Goal: Task Accomplishment & Management: Complete application form

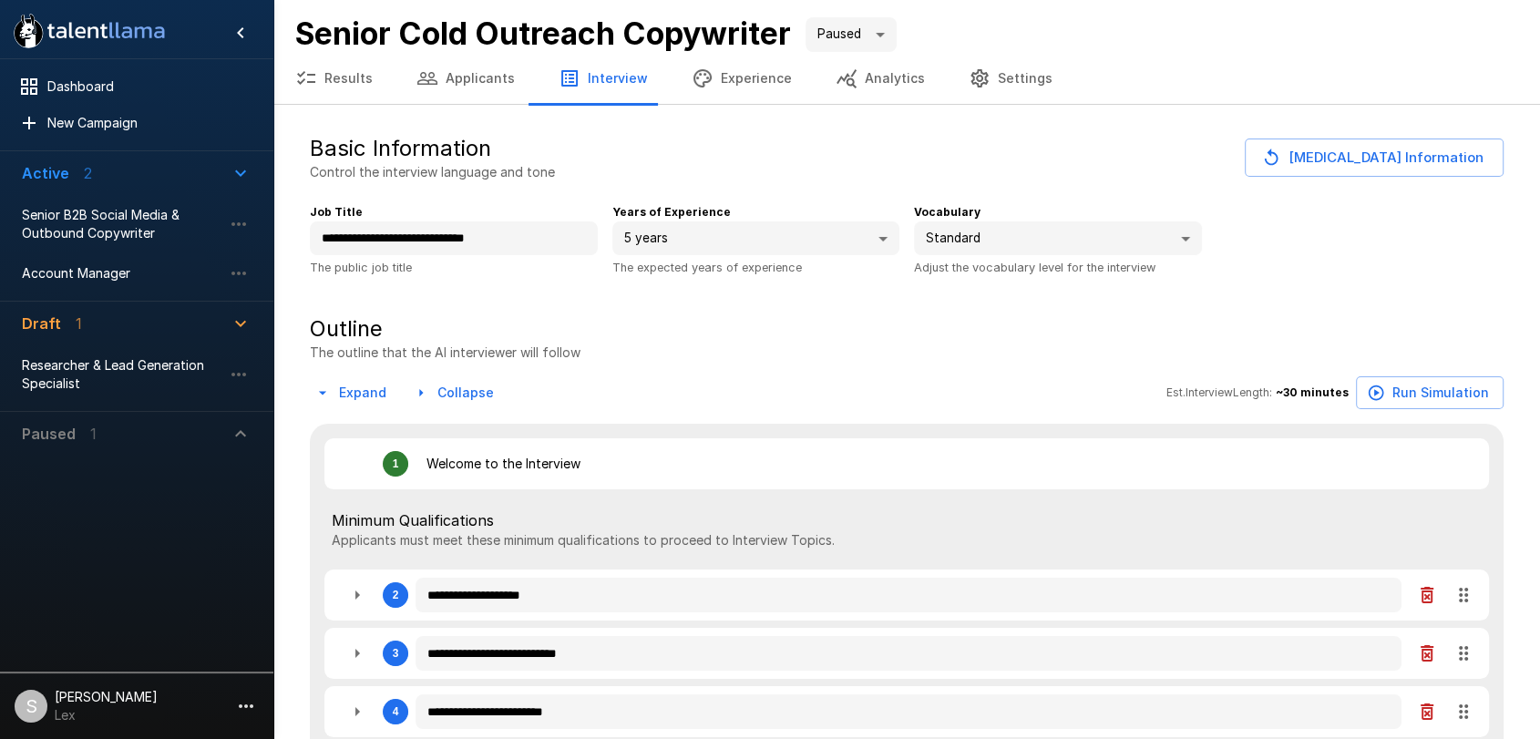
type textarea "*"
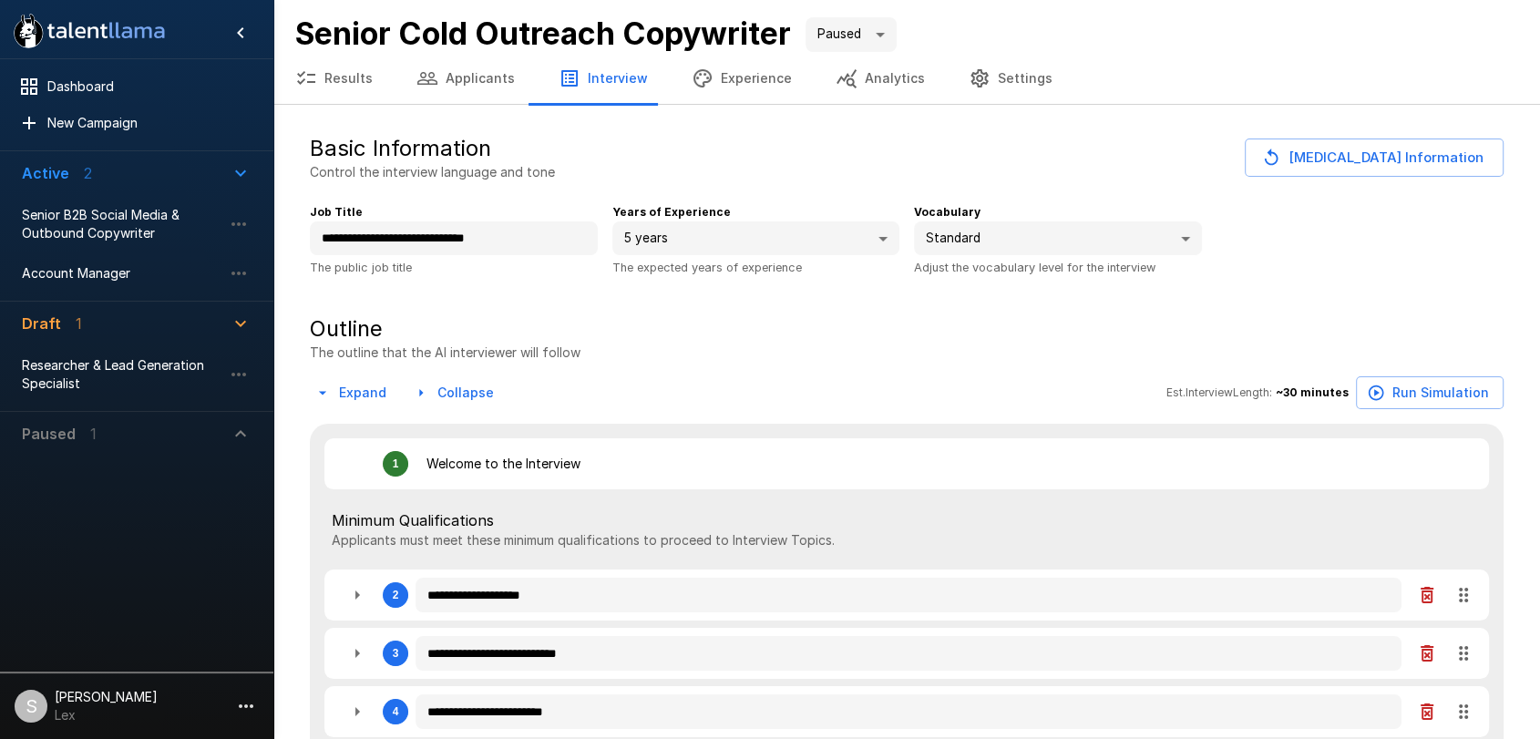
type textarea "*"
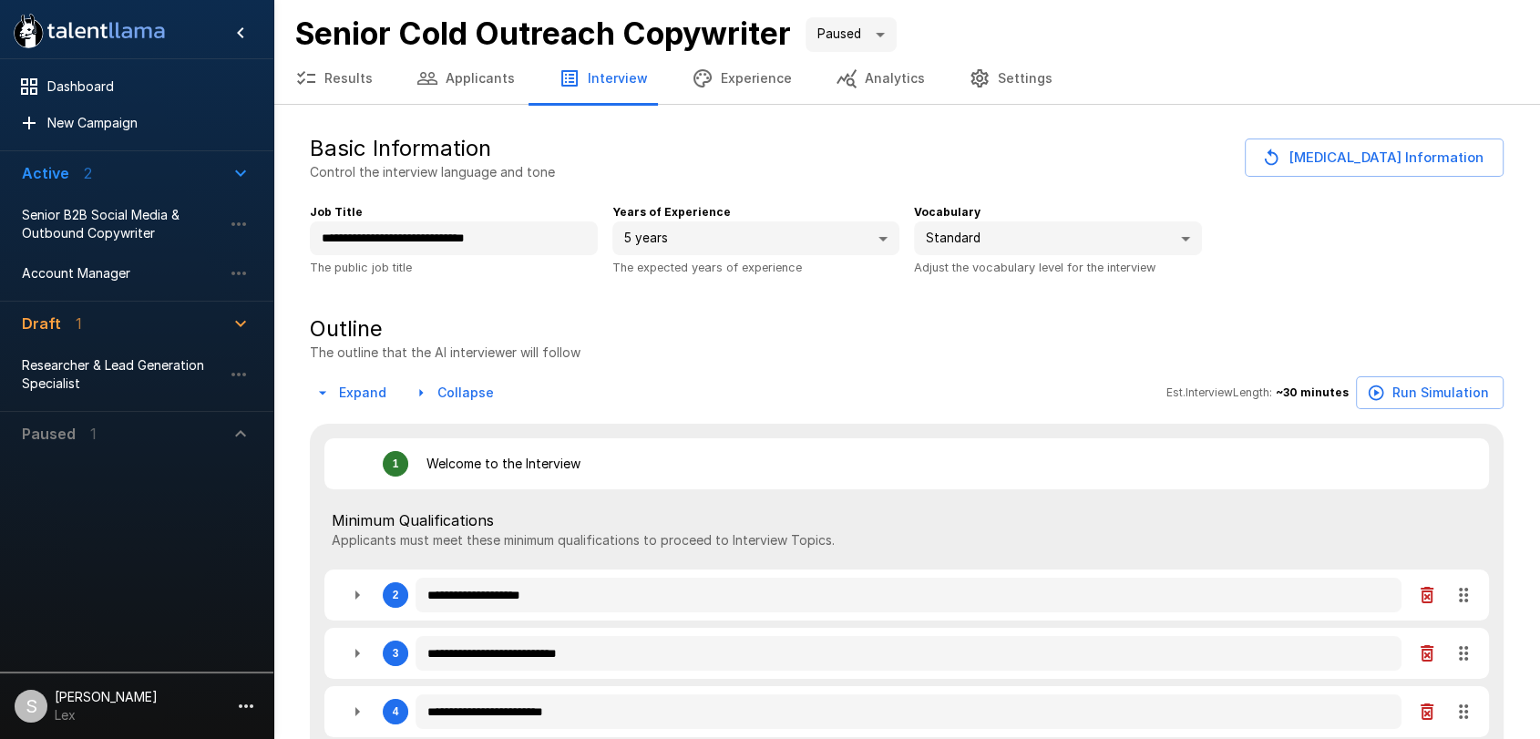
type textarea "*"
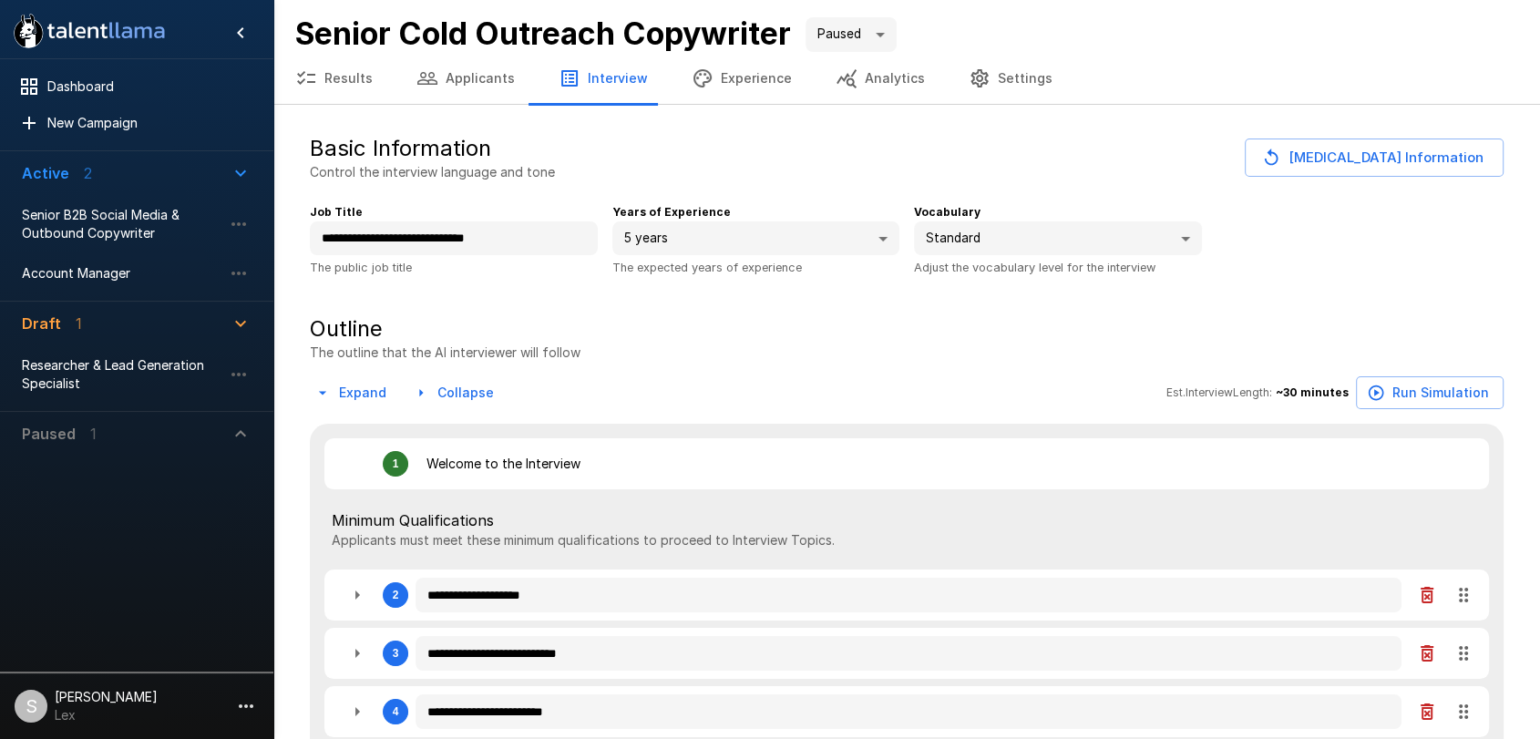
type textarea "*"
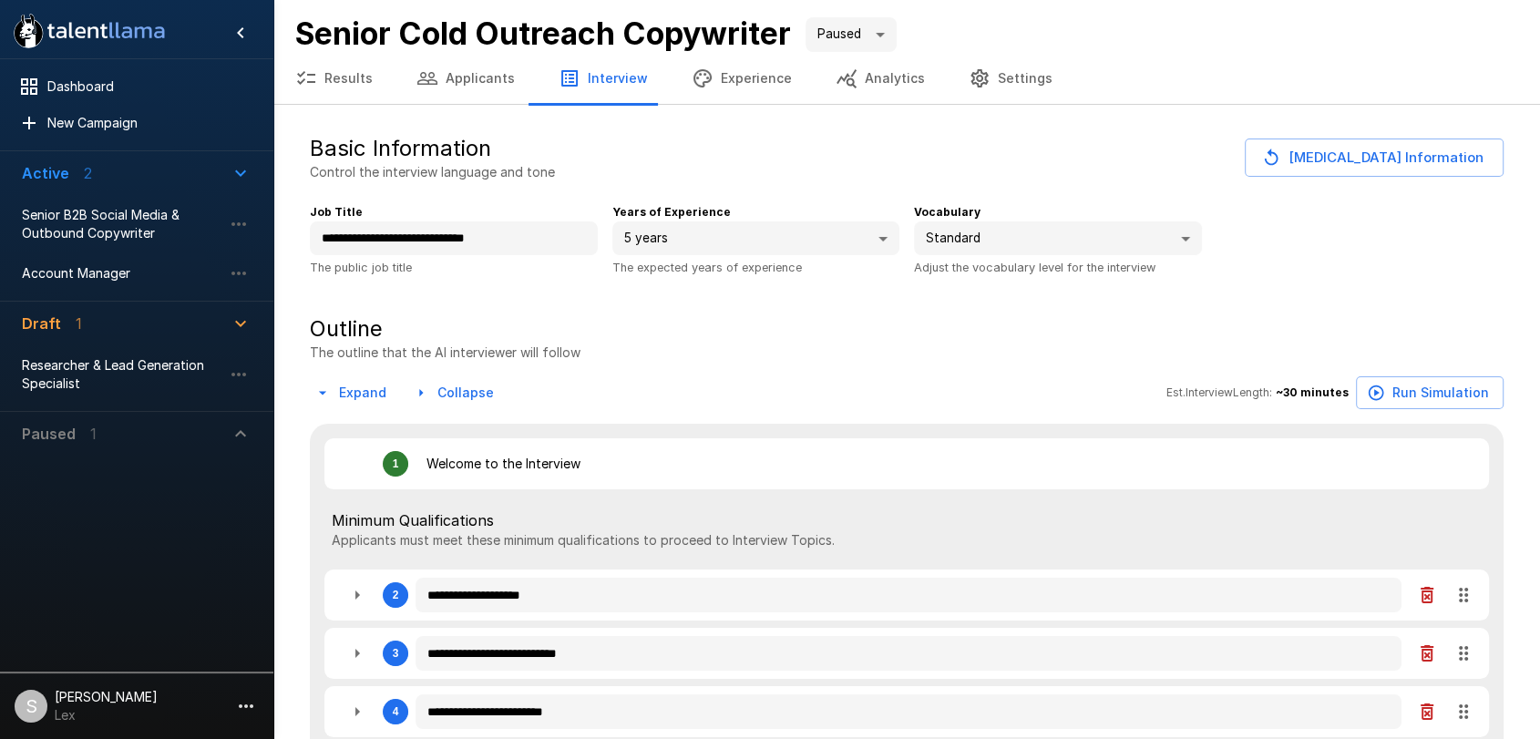
type textarea "*"
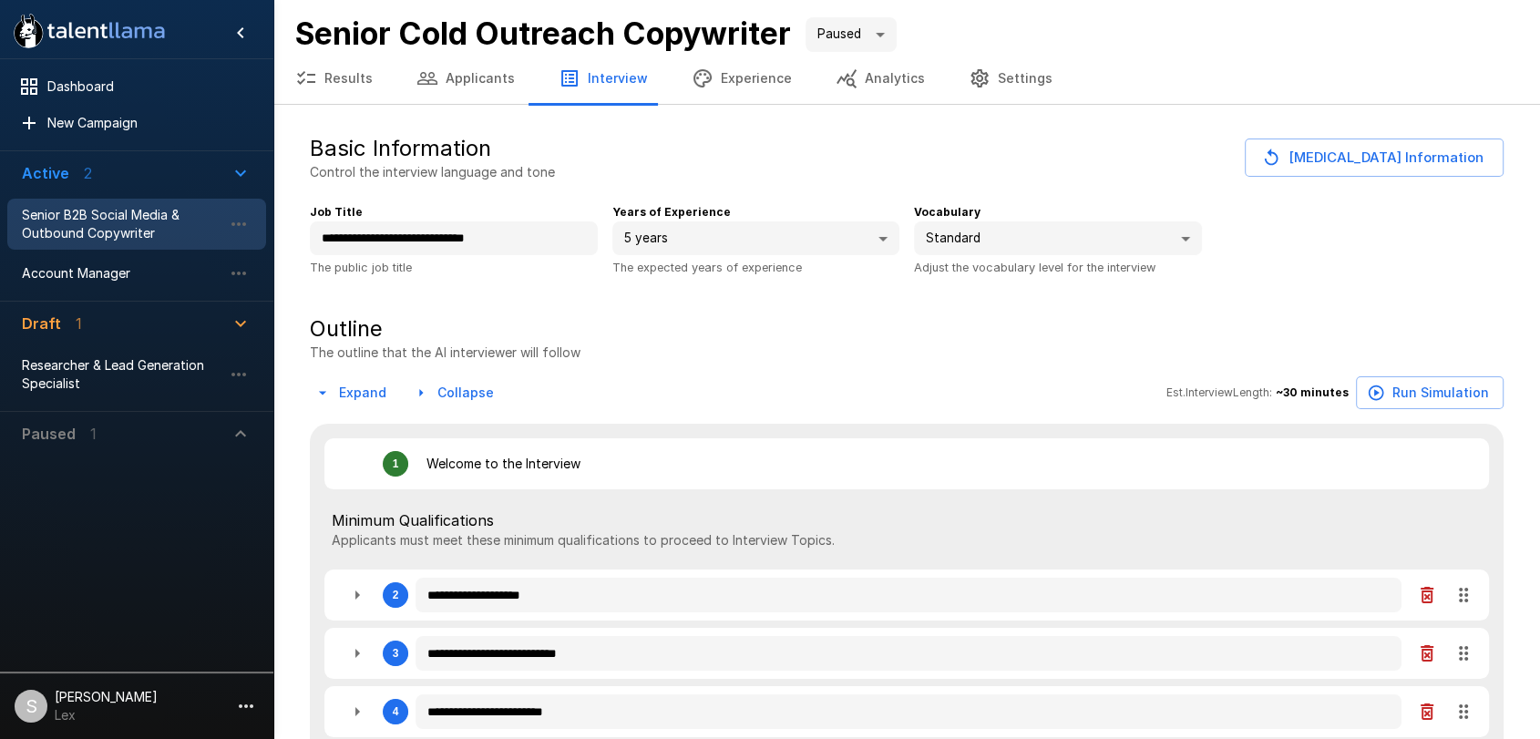
type textarea "*"
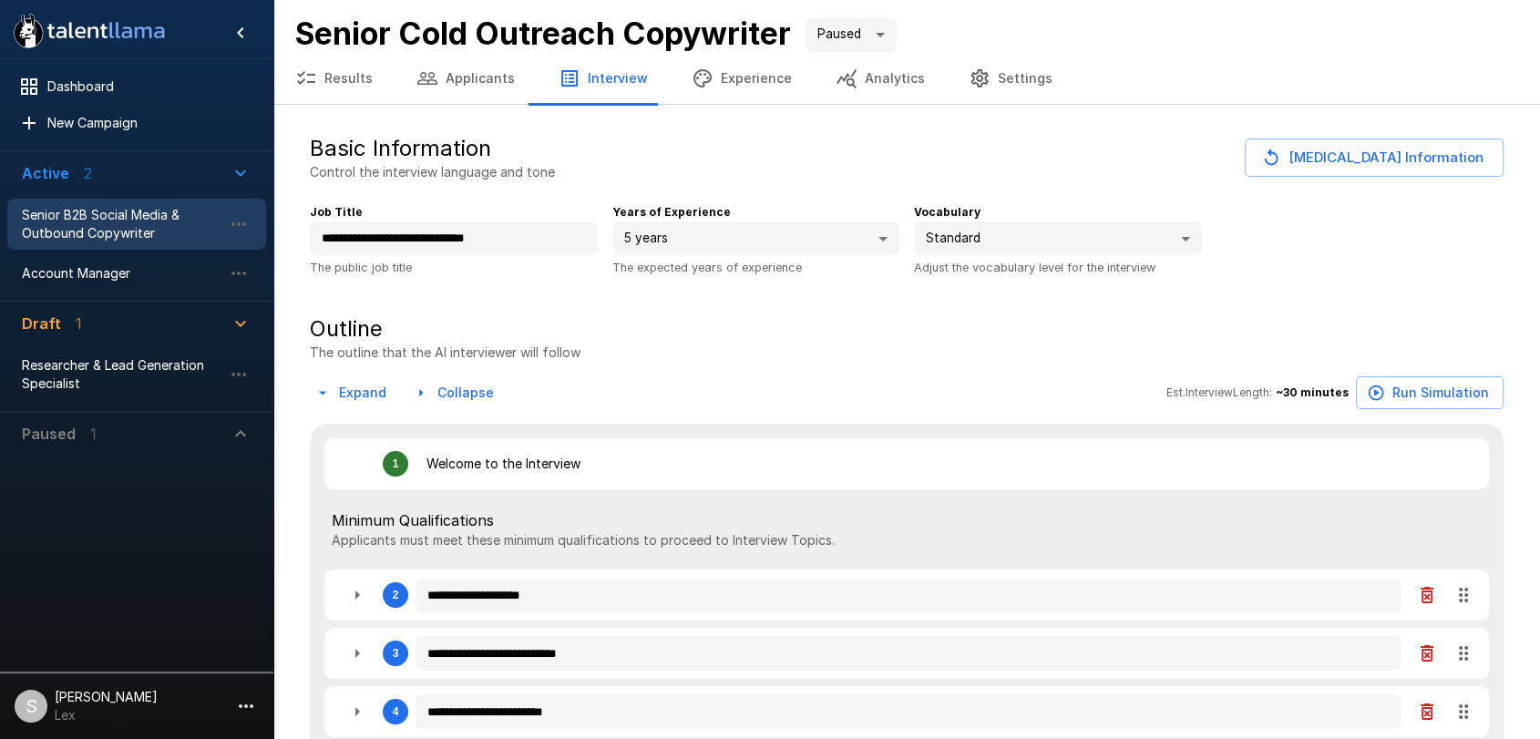
type textarea "*"
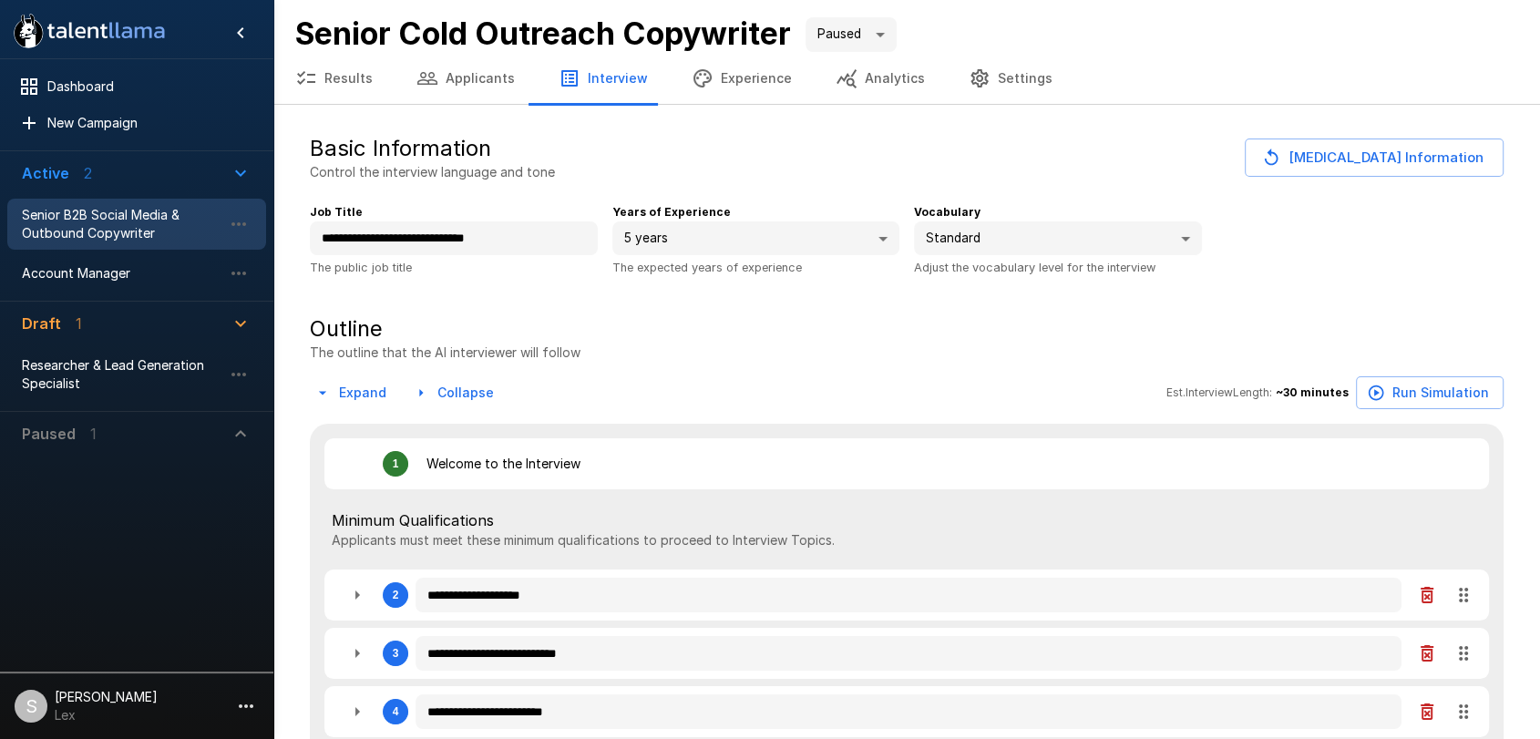
type textarea "*"
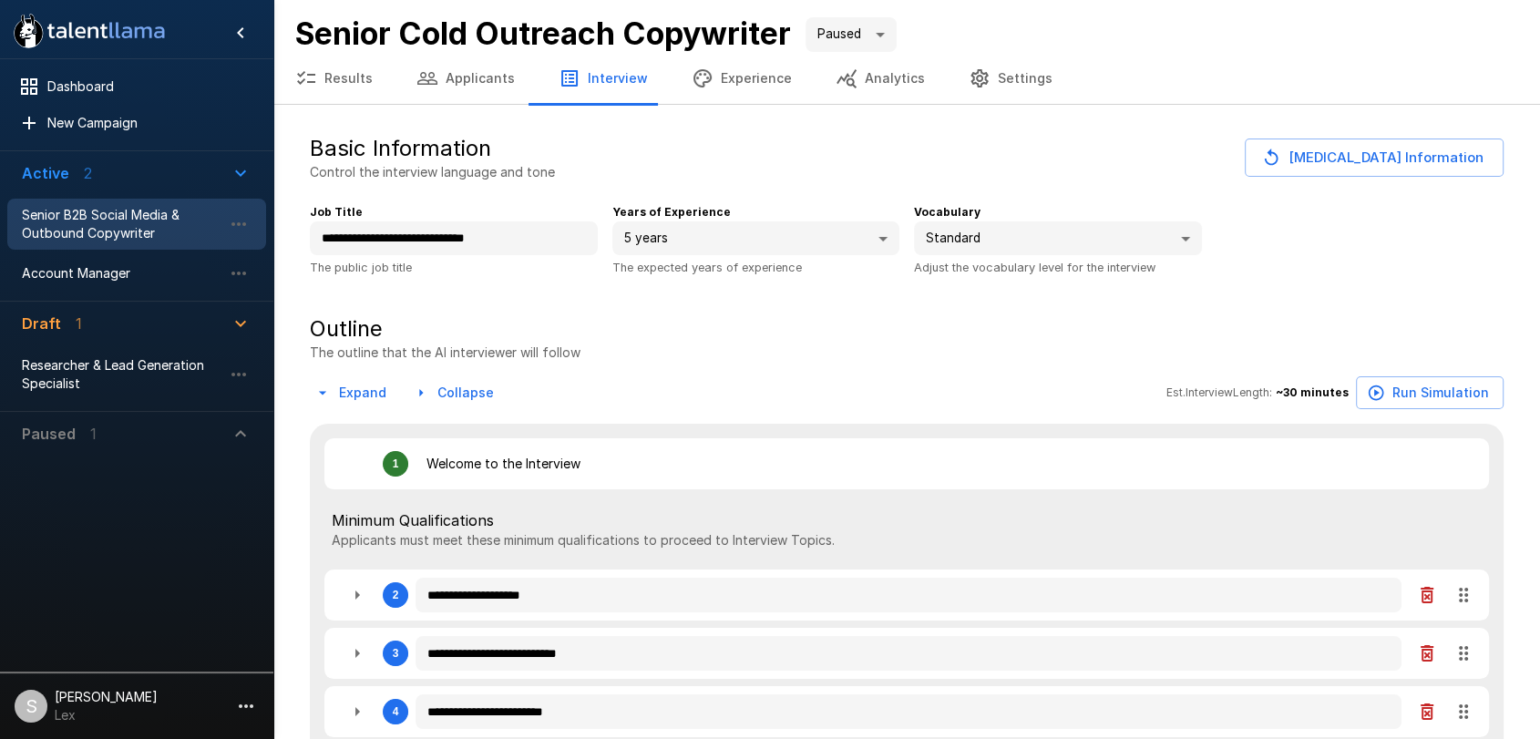
type textarea "*"
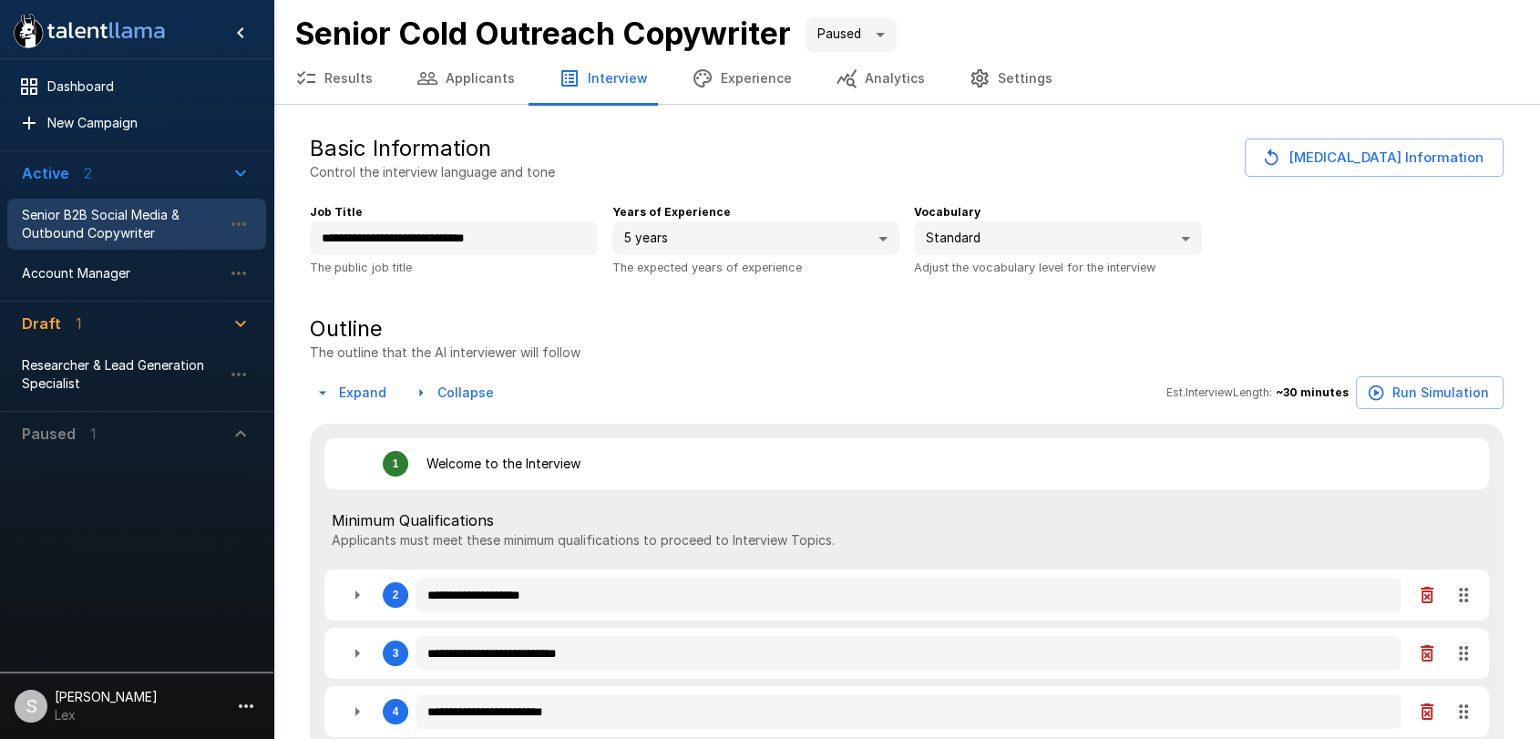
type textarea "*"
click at [110, 229] on span "Senior B2B Social Media & Outbound Copywriter" at bounding box center [122, 224] width 200 height 36
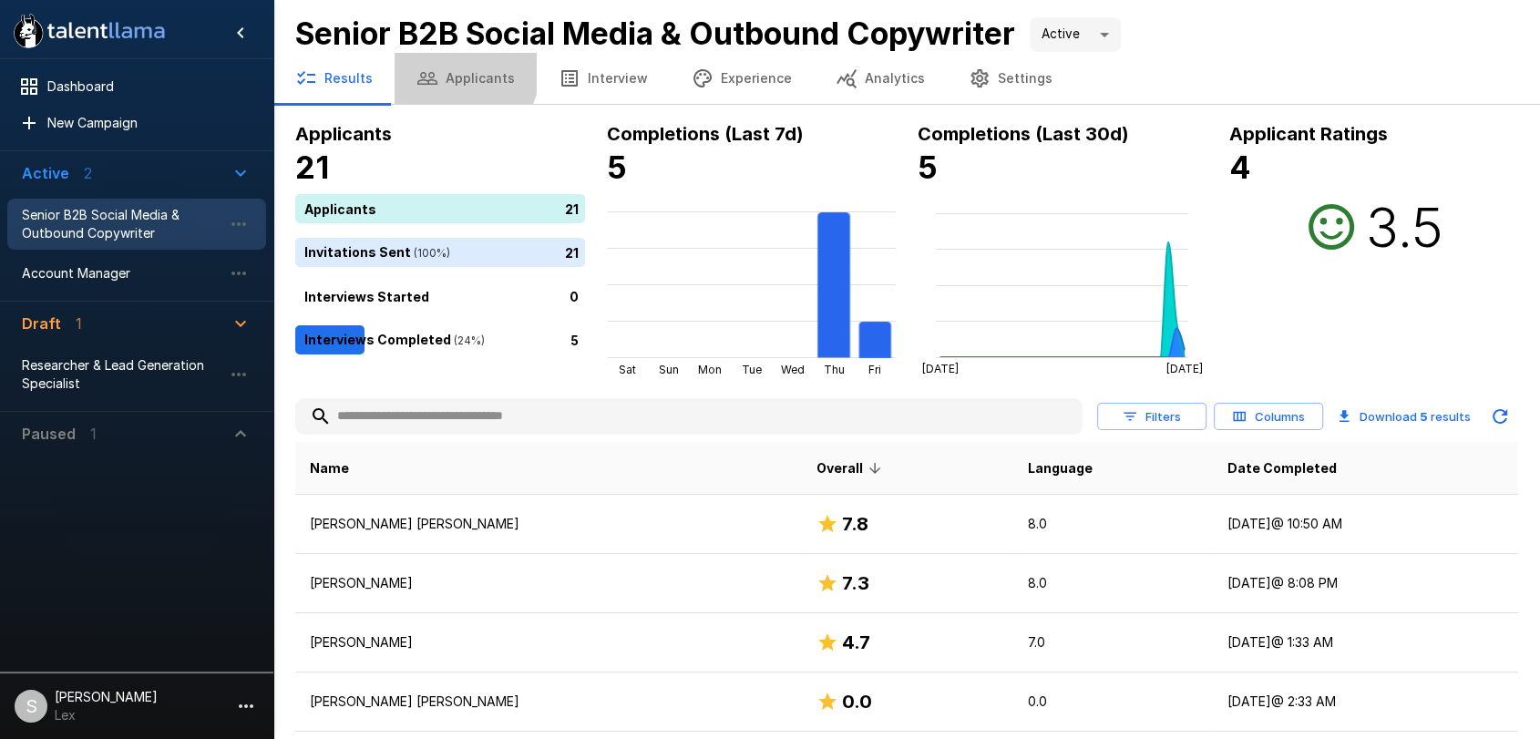
click at [446, 71] on button "Applicants" at bounding box center [465, 78] width 142 height 51
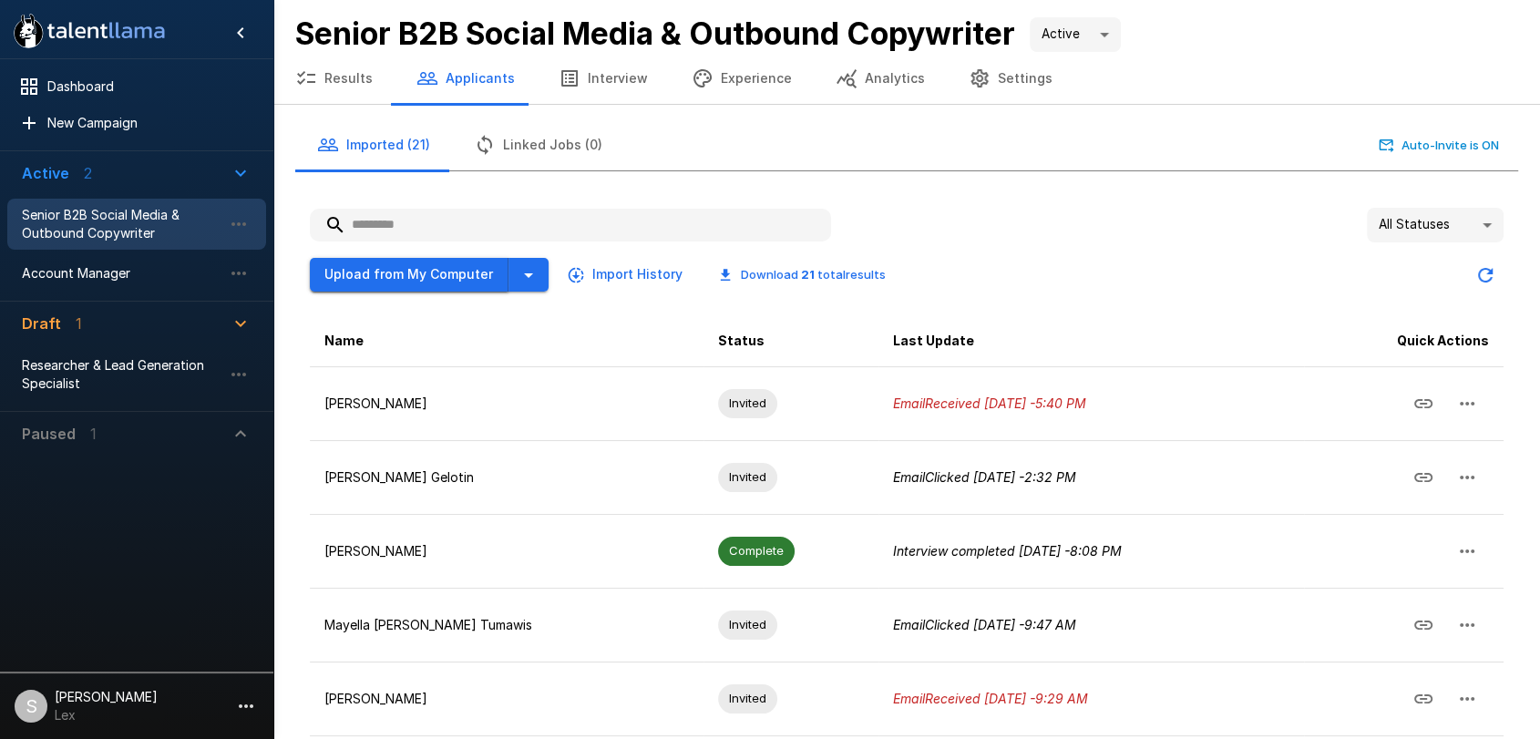
click at [473, 272] on button "Upload from My Computer" at bounding box center [409, 275] width 199 height 34
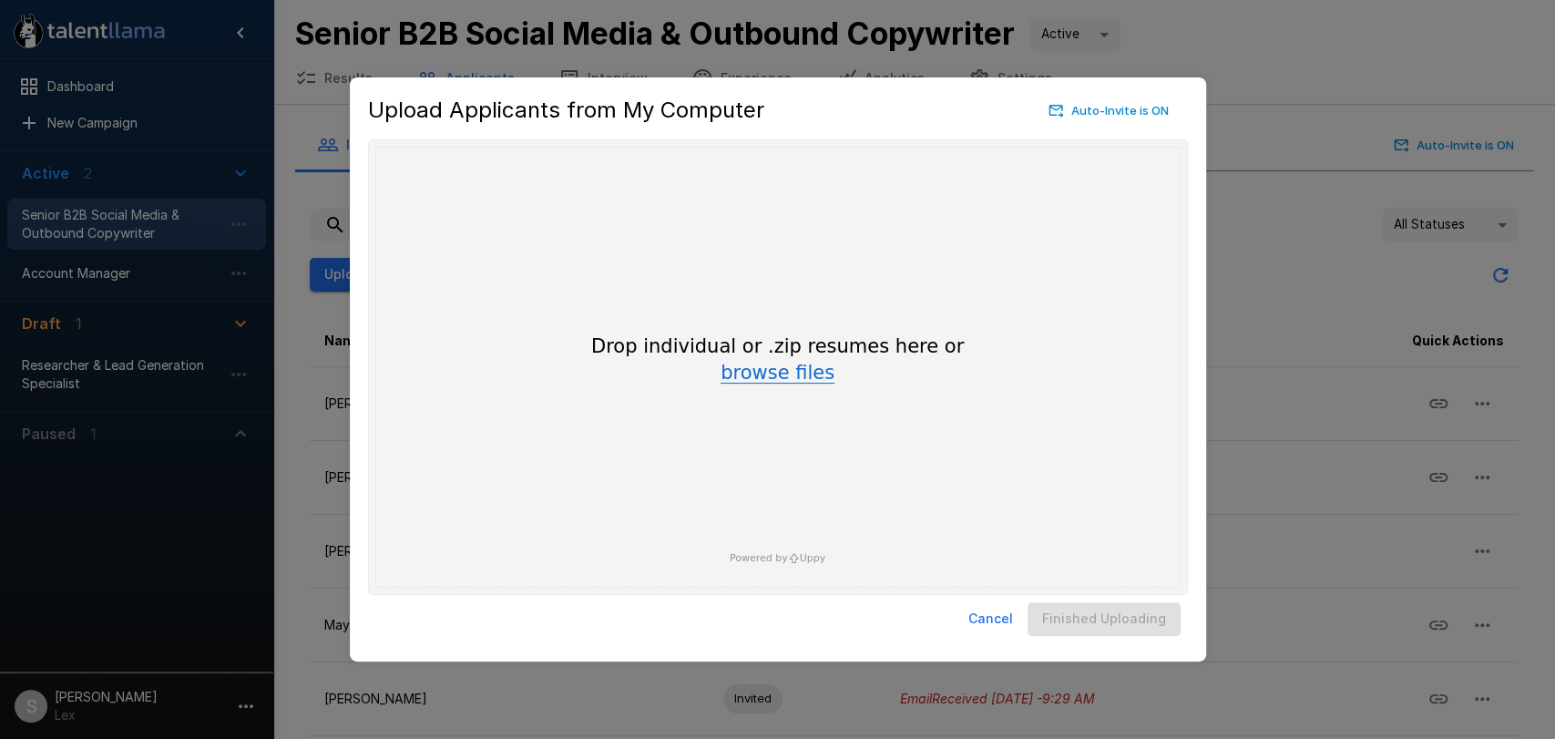
click at [749, 381] on button "browse files" at bounding box center [778, 373] width 114 height 20
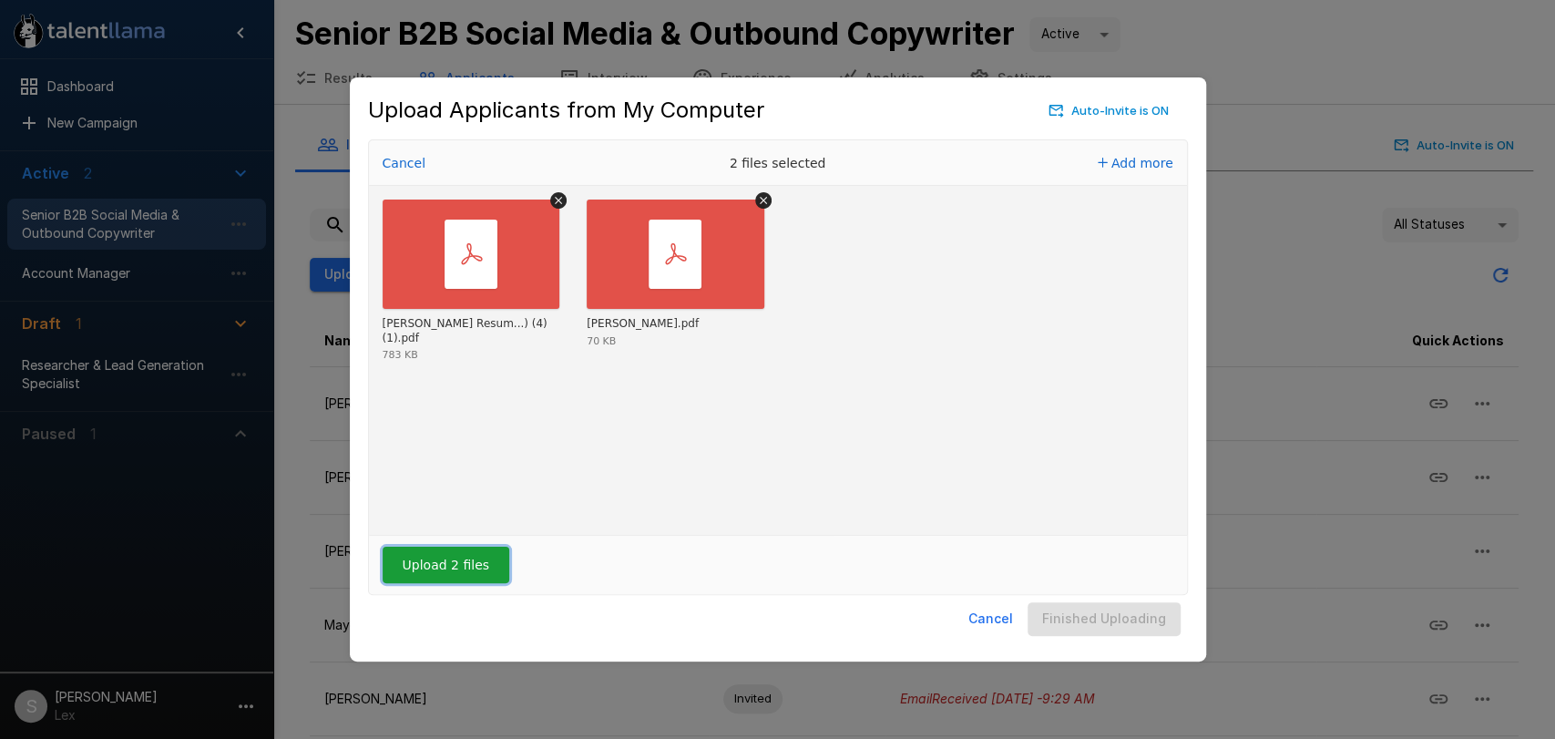
click at [435, 566] on button "Upload 2 files" at bounding box center [446, 565] width 127 height 36
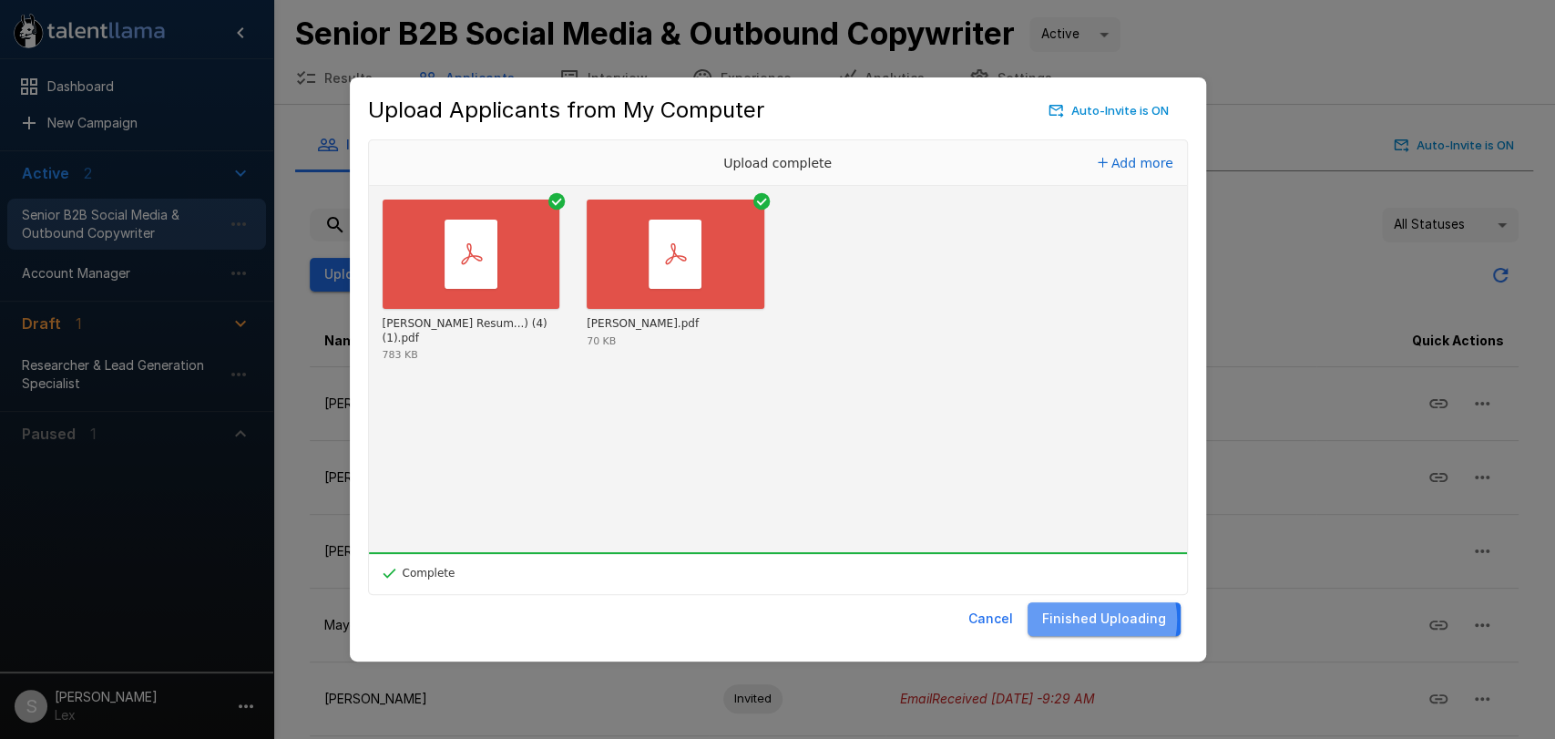
click at [1091, 619] on button "Finished Uploading" at bounding box center [1104, 619] width 153 height 34
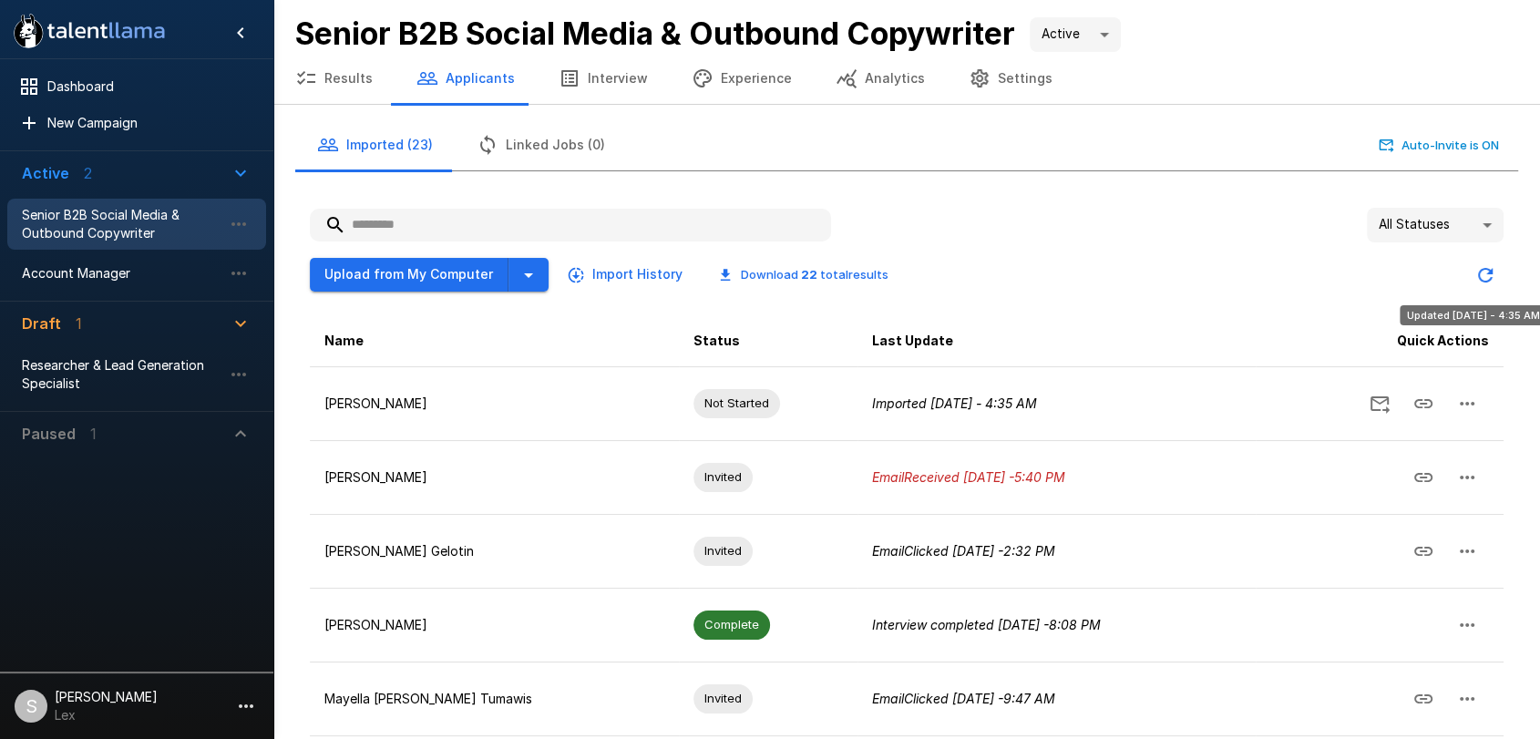
click at [1488, 276] on icon "Updated Today - 4:35 AM" at bounding box center [1485, 275] width 22 height 22
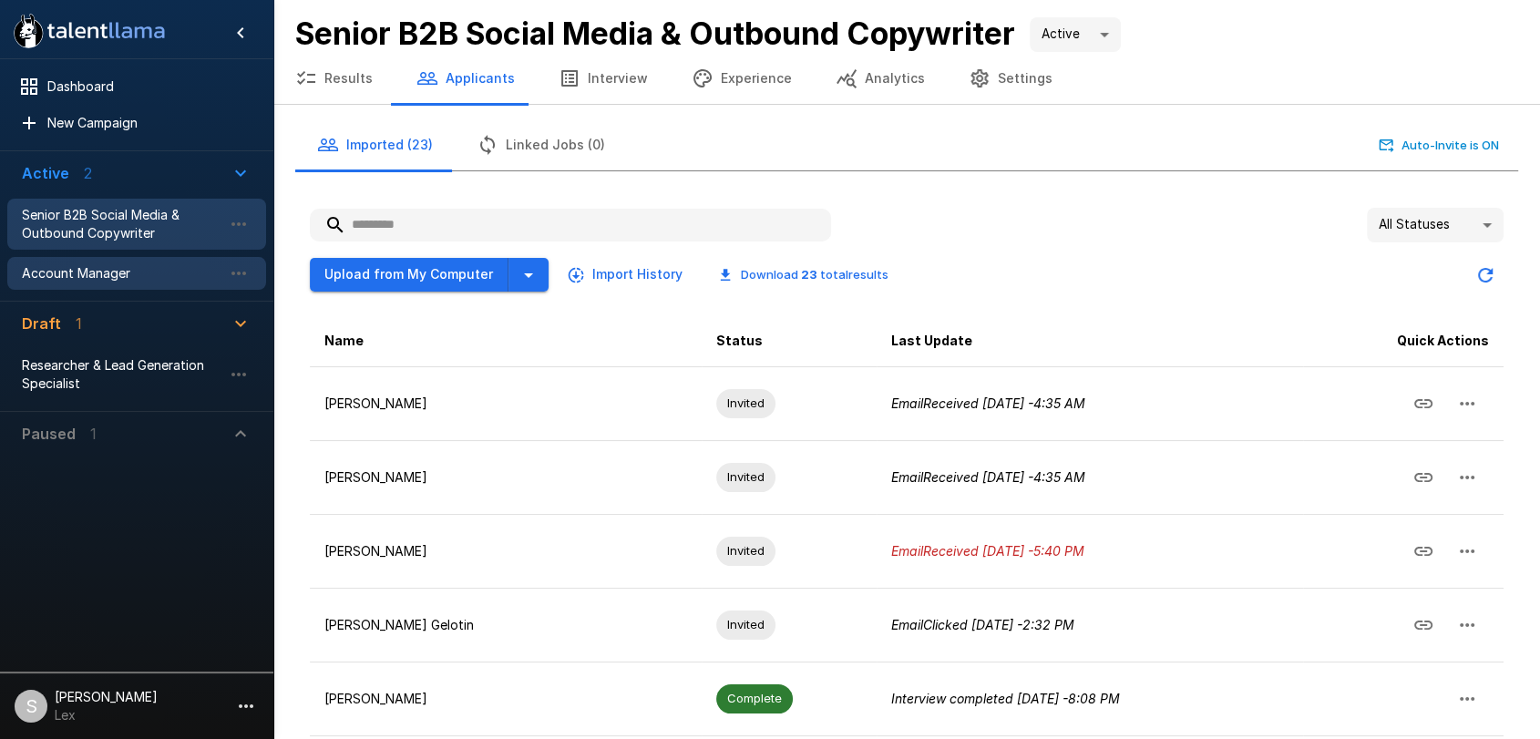
click at [102, 276] on span "Account Manager" at bounding box center [122, 273] width 200 height 18
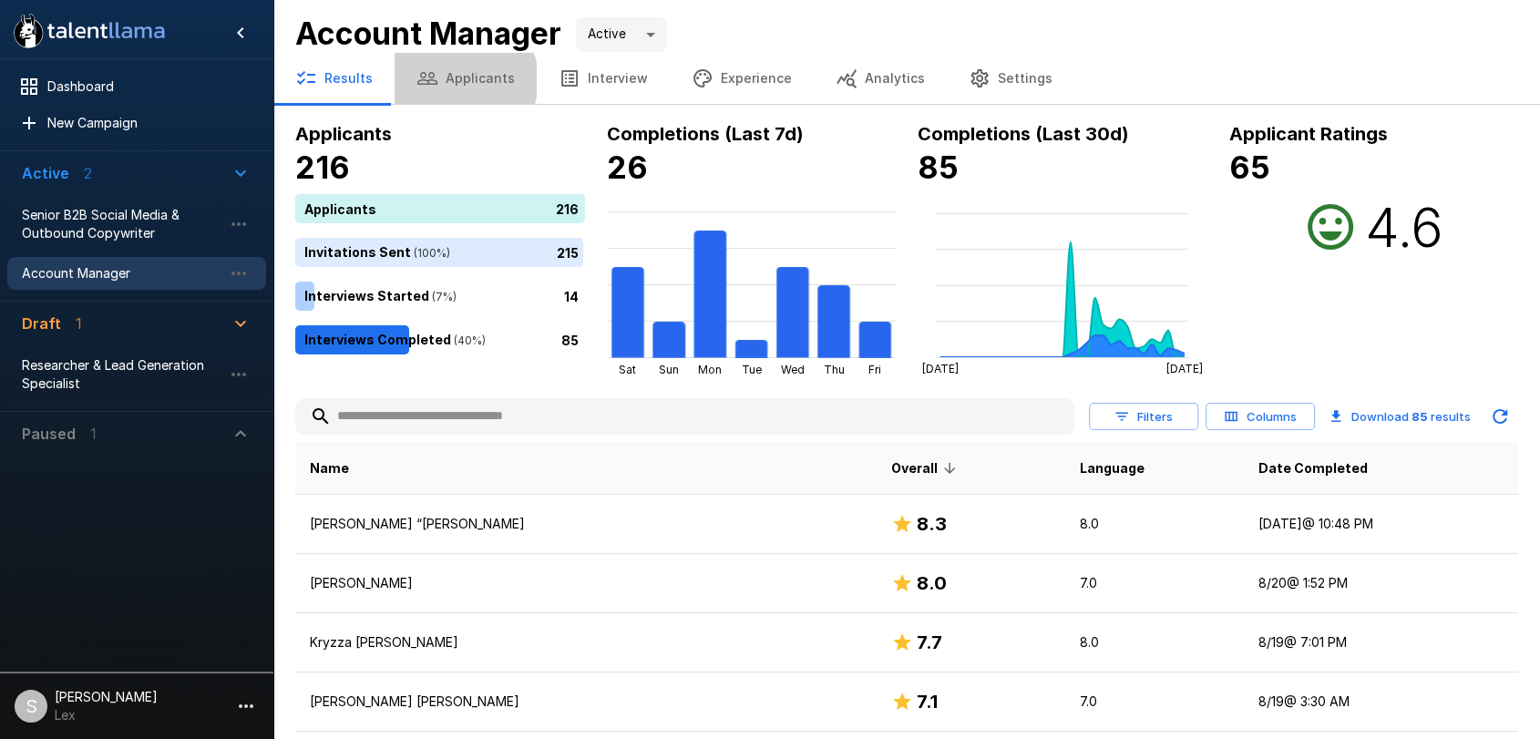
click at [457, 80] on button "Applicants" at bounding box center [465, 78] width 142 height 51
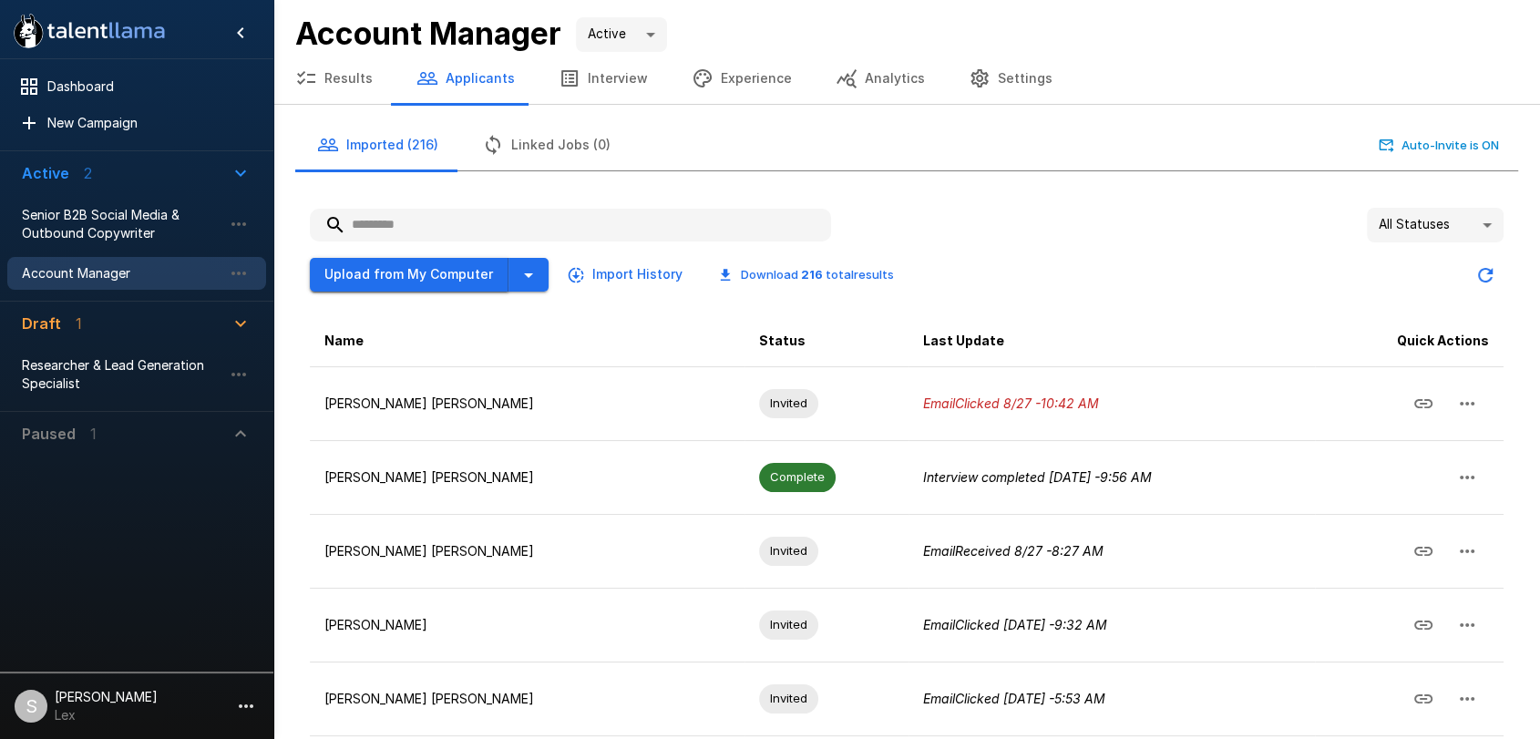
click at [445, 281] on button "Upload from My Computer" at bounding box center [409, 275] width 199 height 34
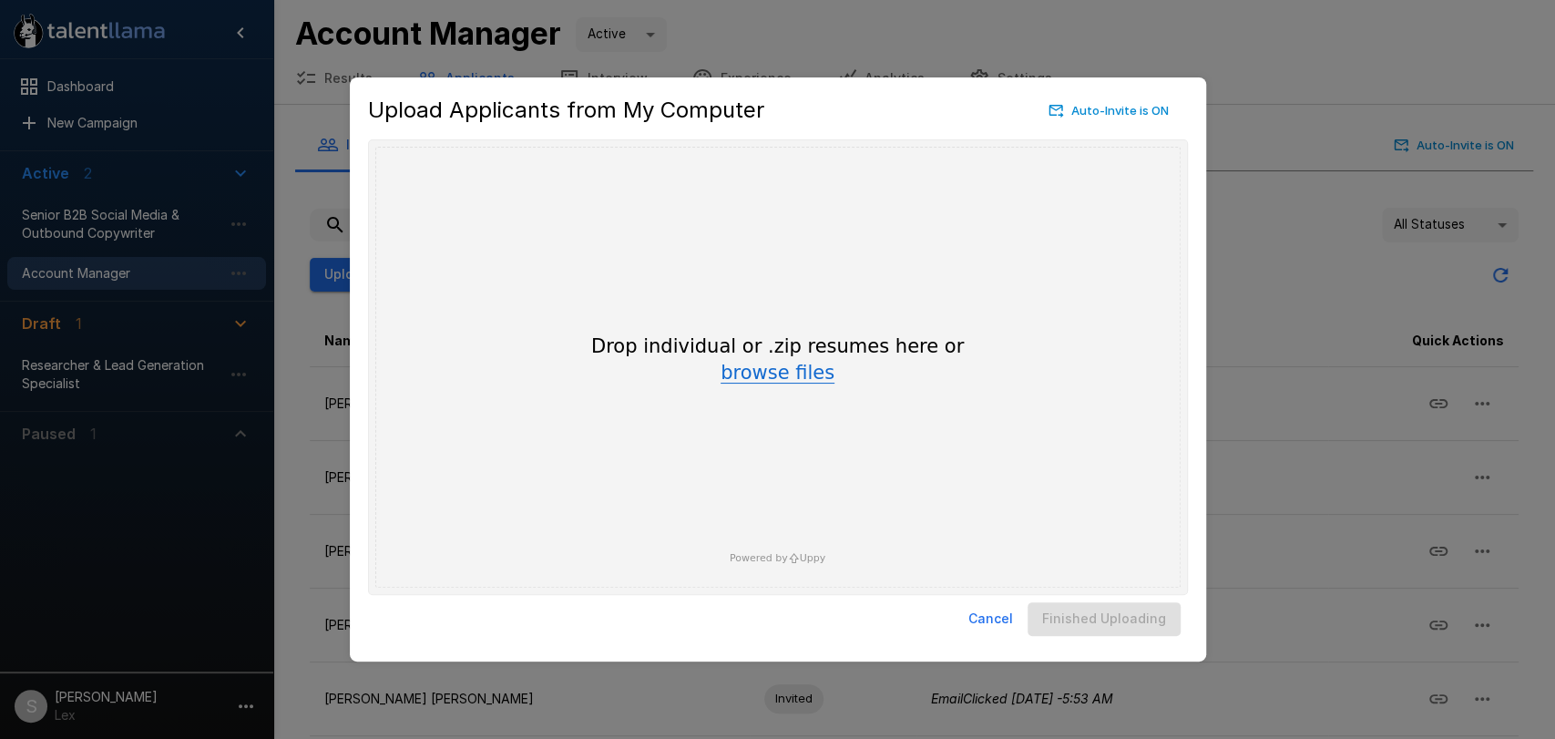
click at [757, 377] on button "browse files" at bounding box center [778, 373] width 114 height 20
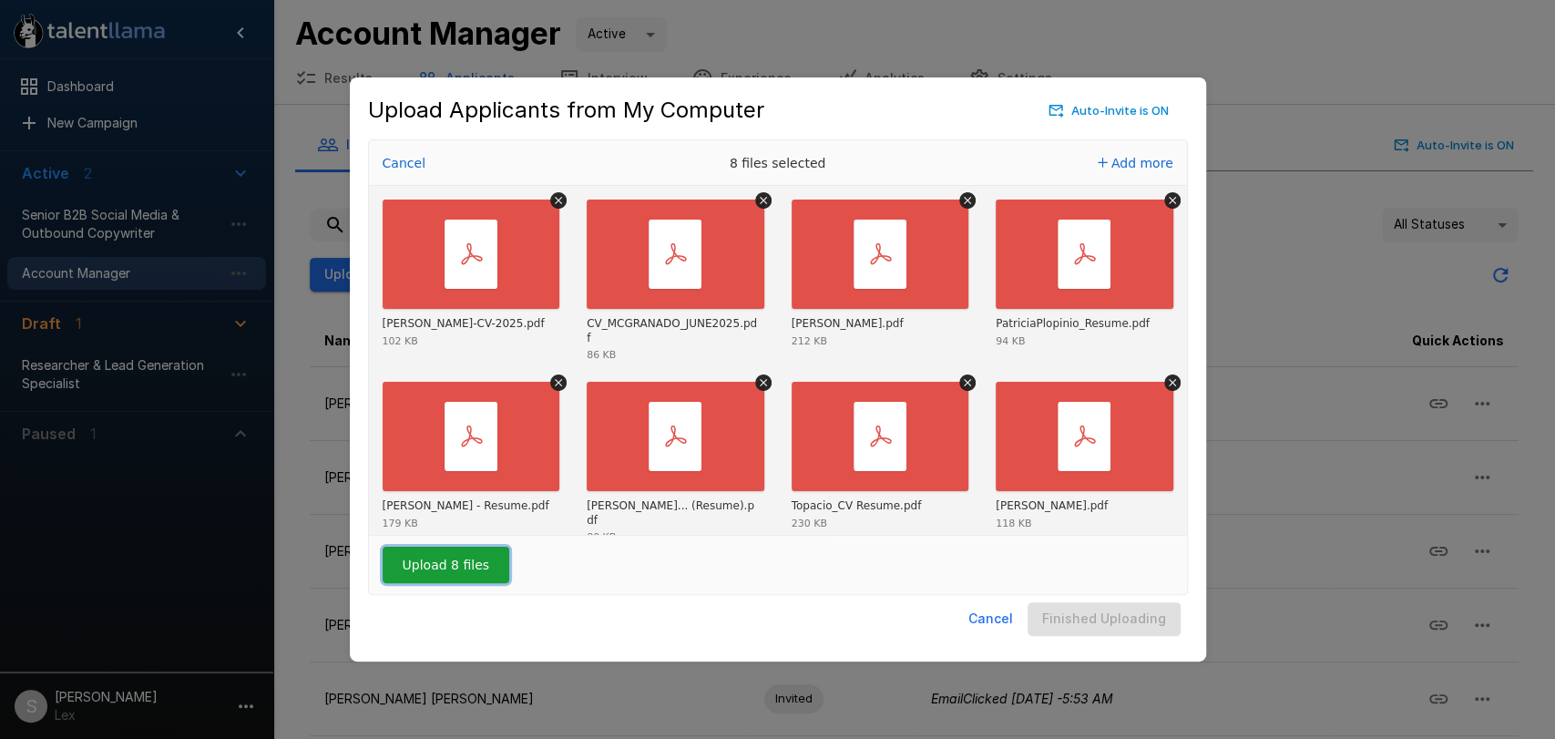
click at [445, 564] on button "Upload 8 files" at bounding box center [446, 565] width 127 height 36
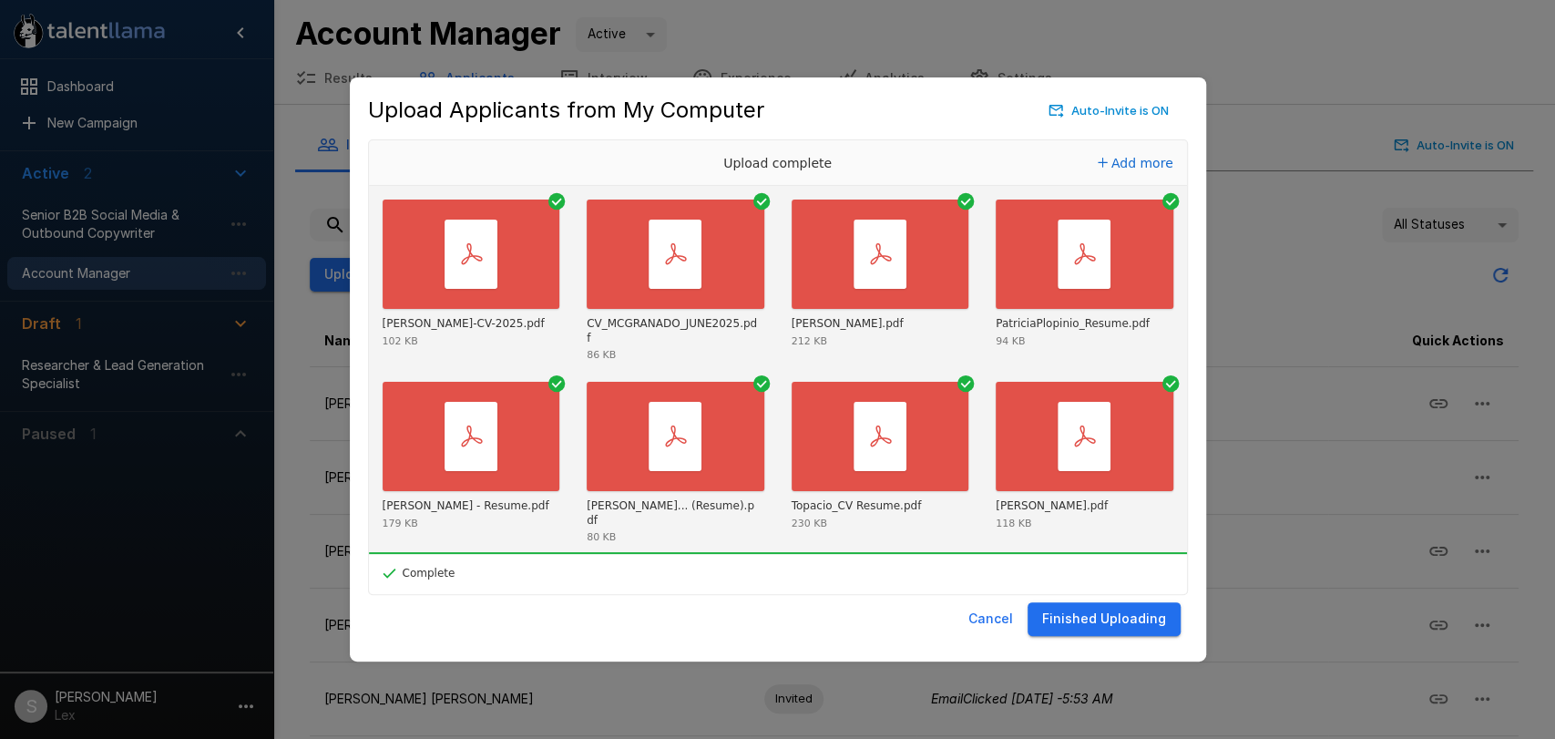
click at [1103, 616] on button "Finished Uploading" at bounding box center [1104, 619] width 153 height 34
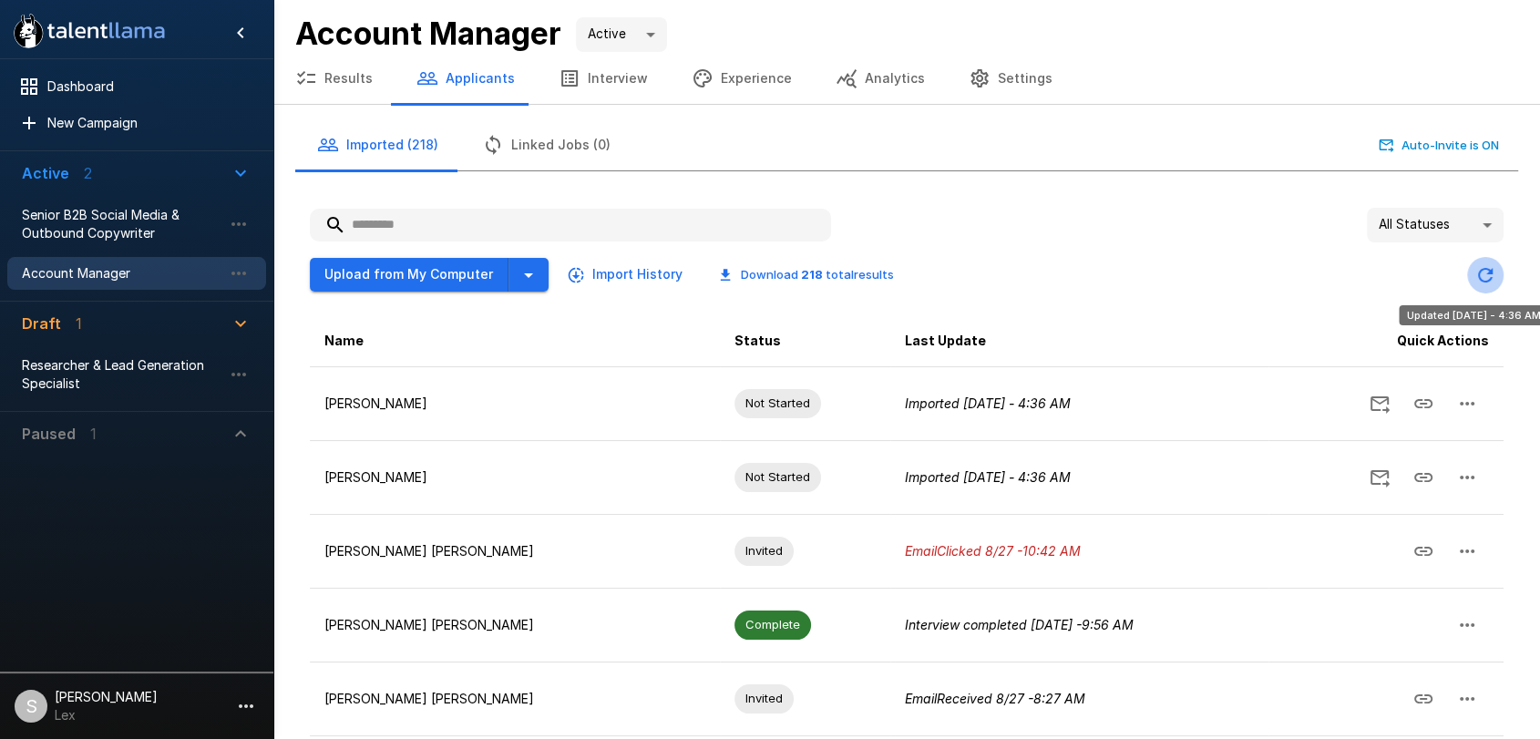
click at [1494, 271] on icon "Updated Today - 4:36 AM" at bounding box center [1485, 275] width 22 height 22
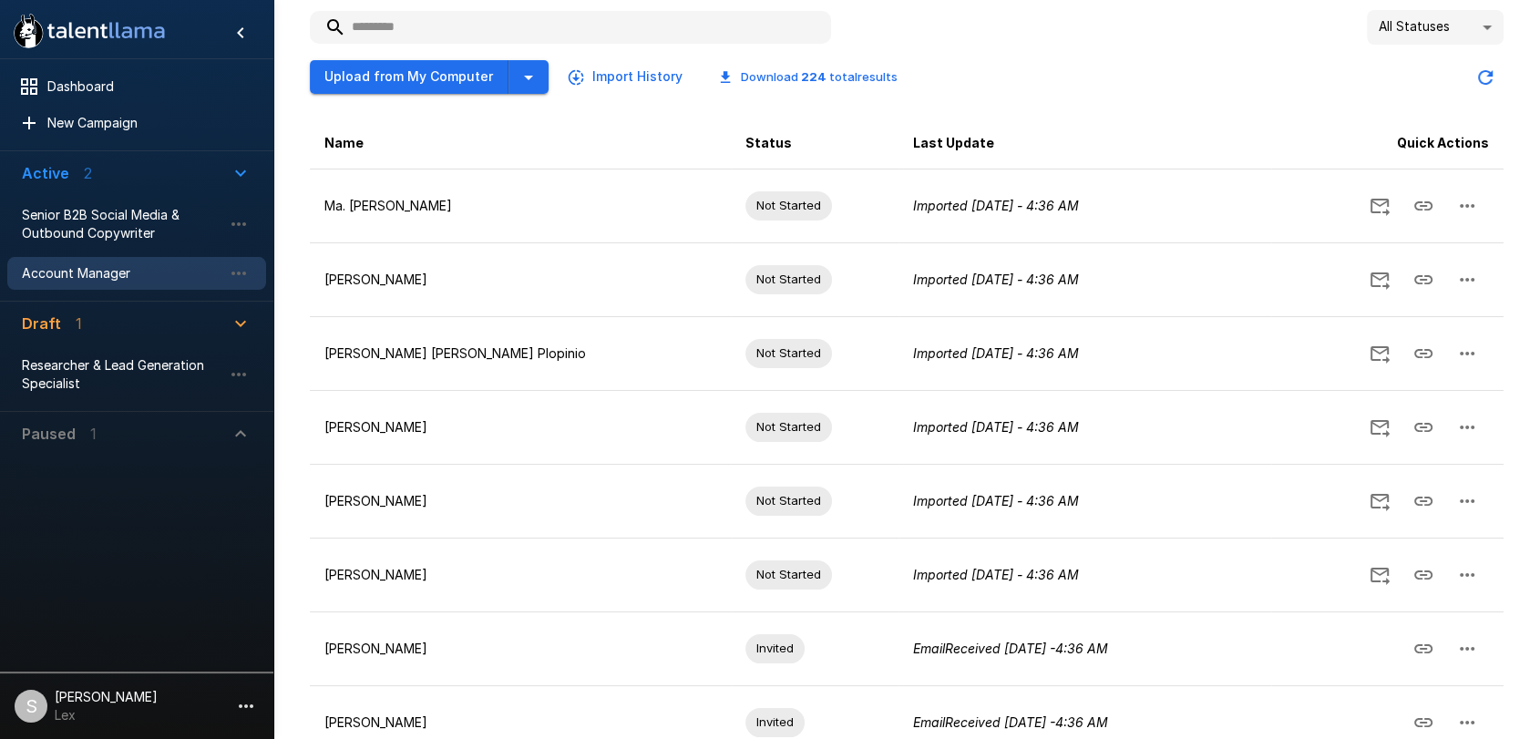
scroll to position [191, 0]
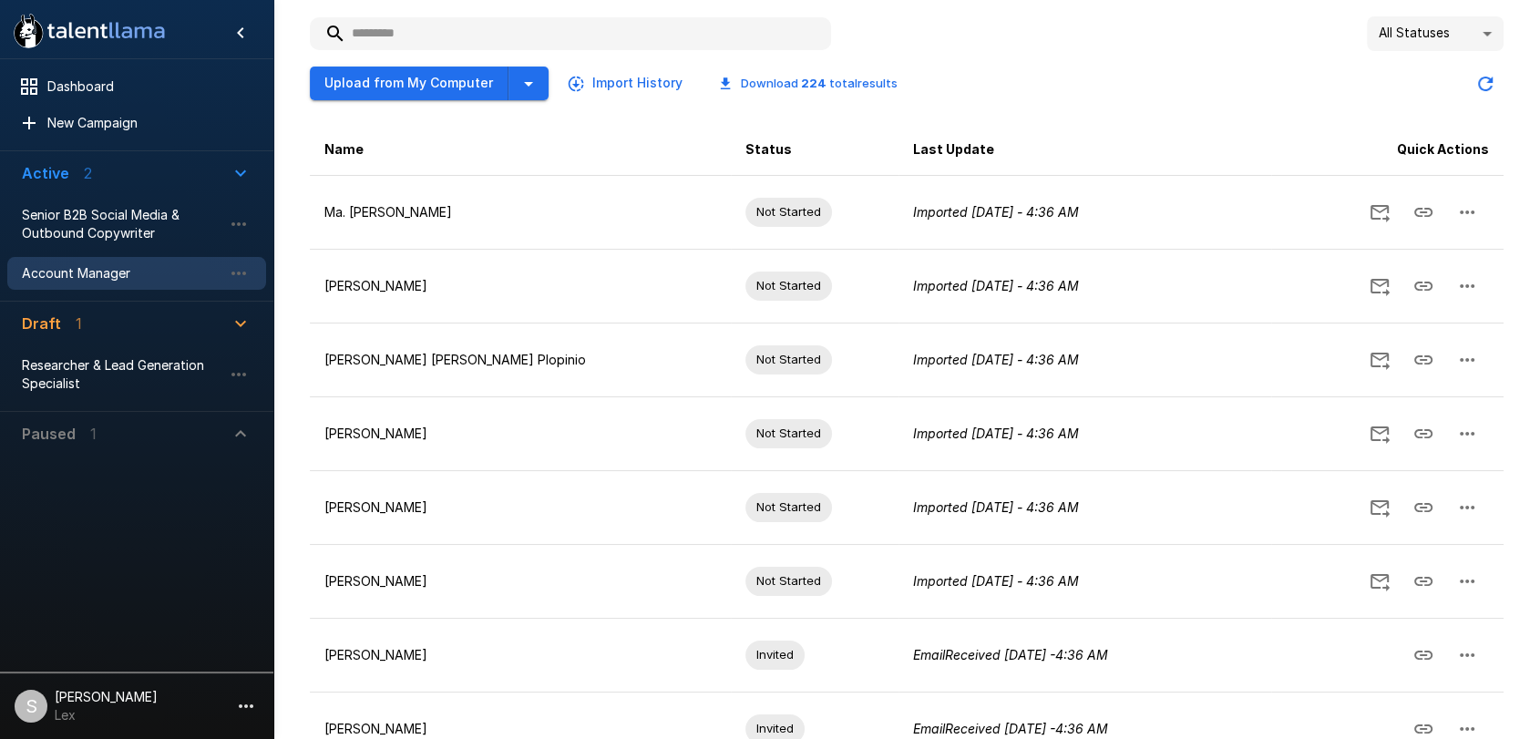
click at [1484, 77] on icon "Updated Today - 4:36 AM" at bounding box center [1485, 84] width 15 height 15
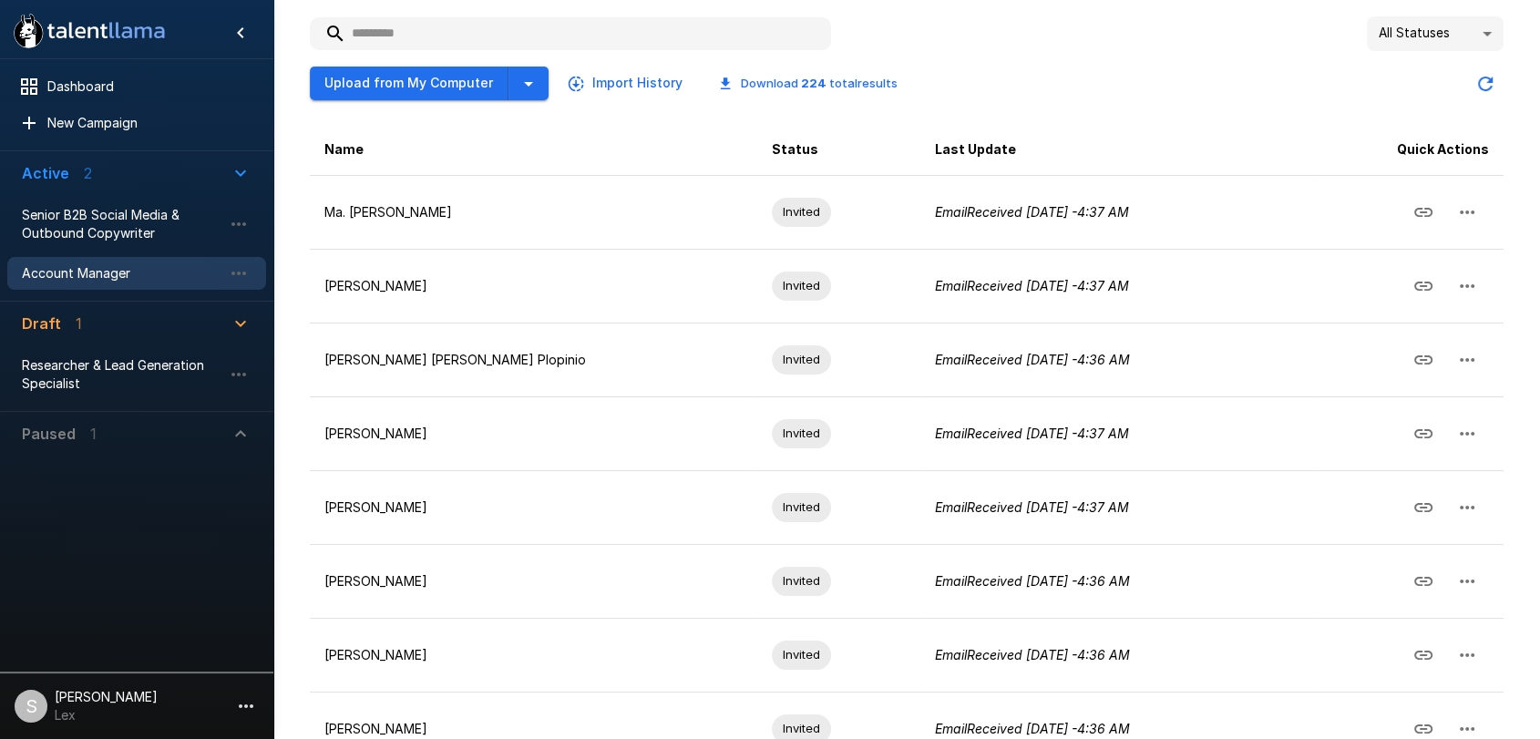
scroll to position [0, 0]
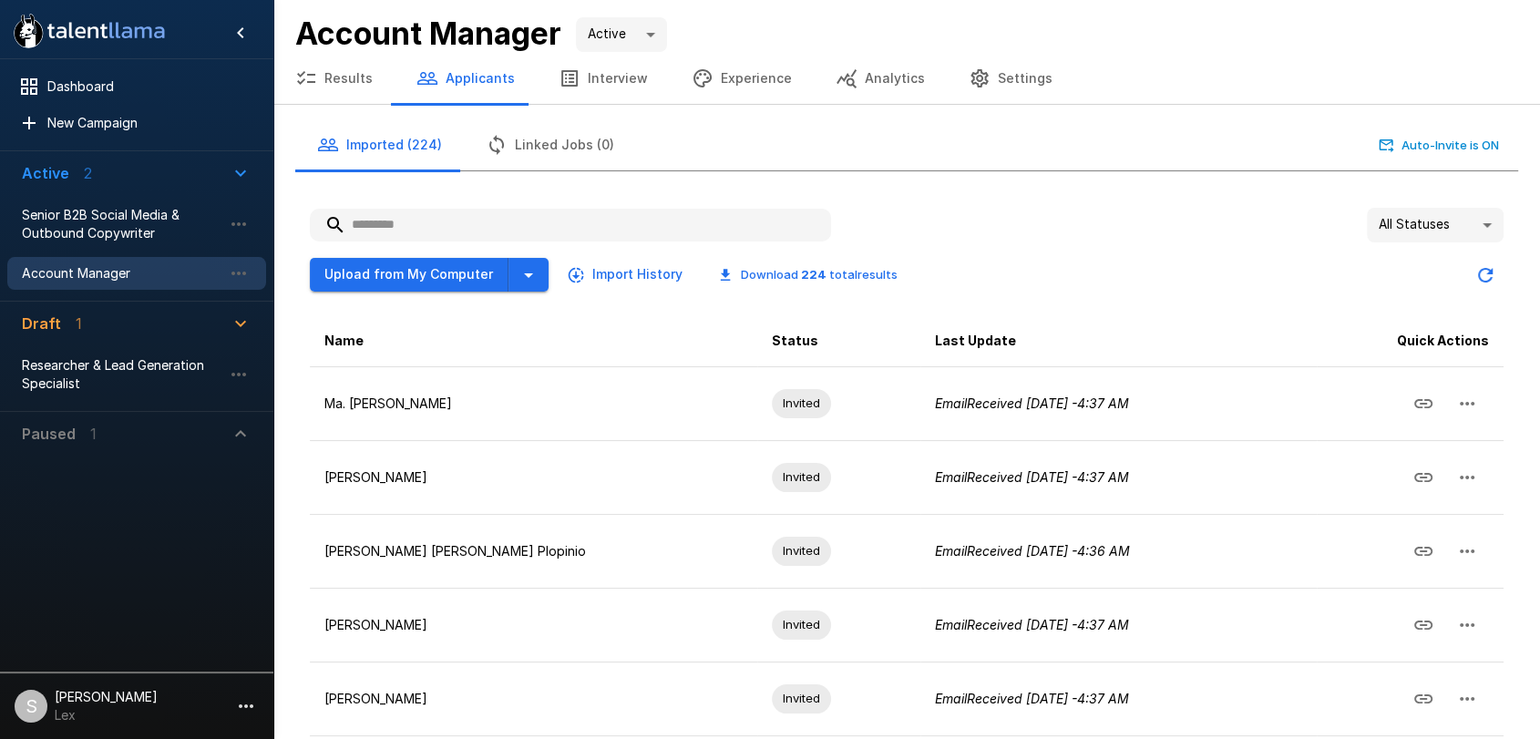
click at [343, 80] on button "Results" at bounding box center [333, 78] width 121 height 51
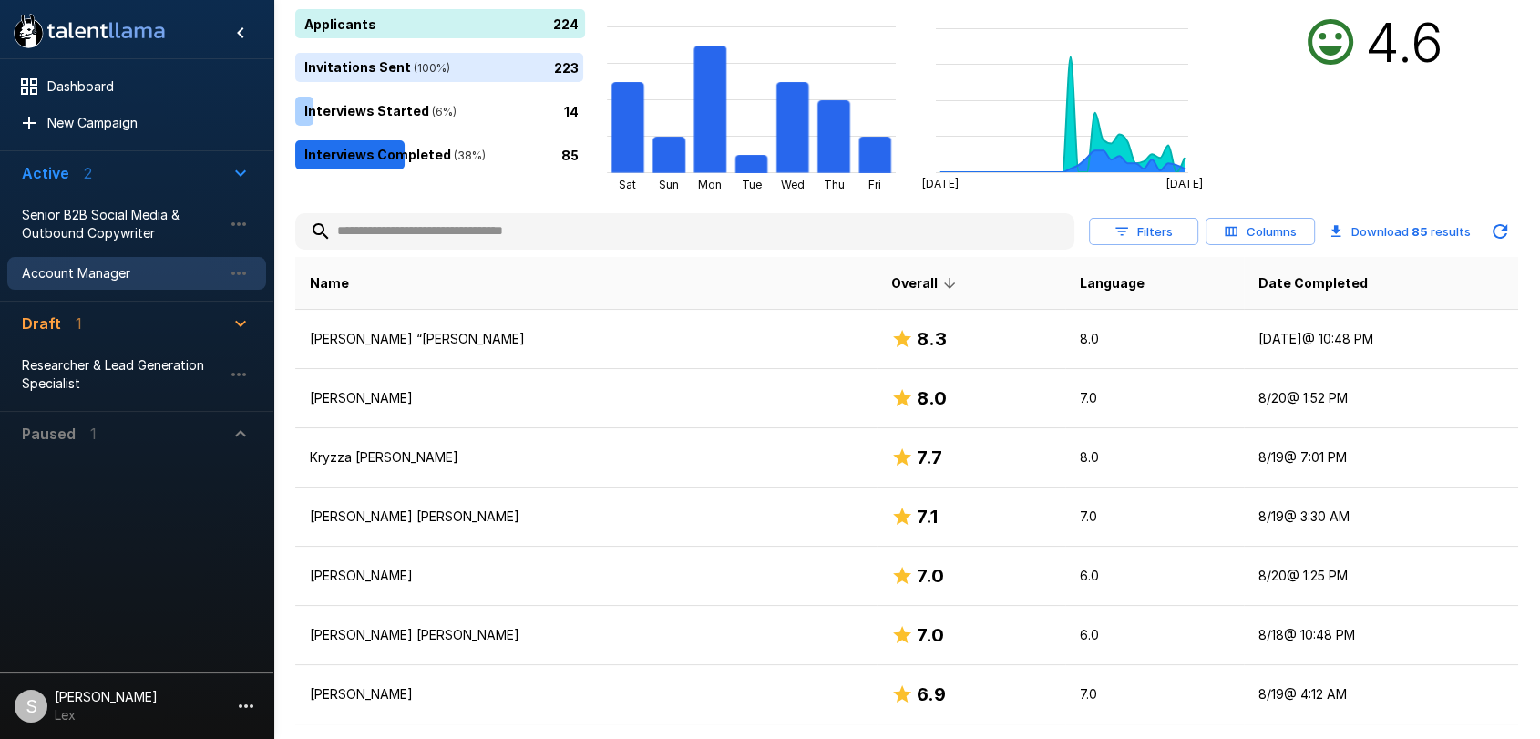
scroll to position [201, 0]
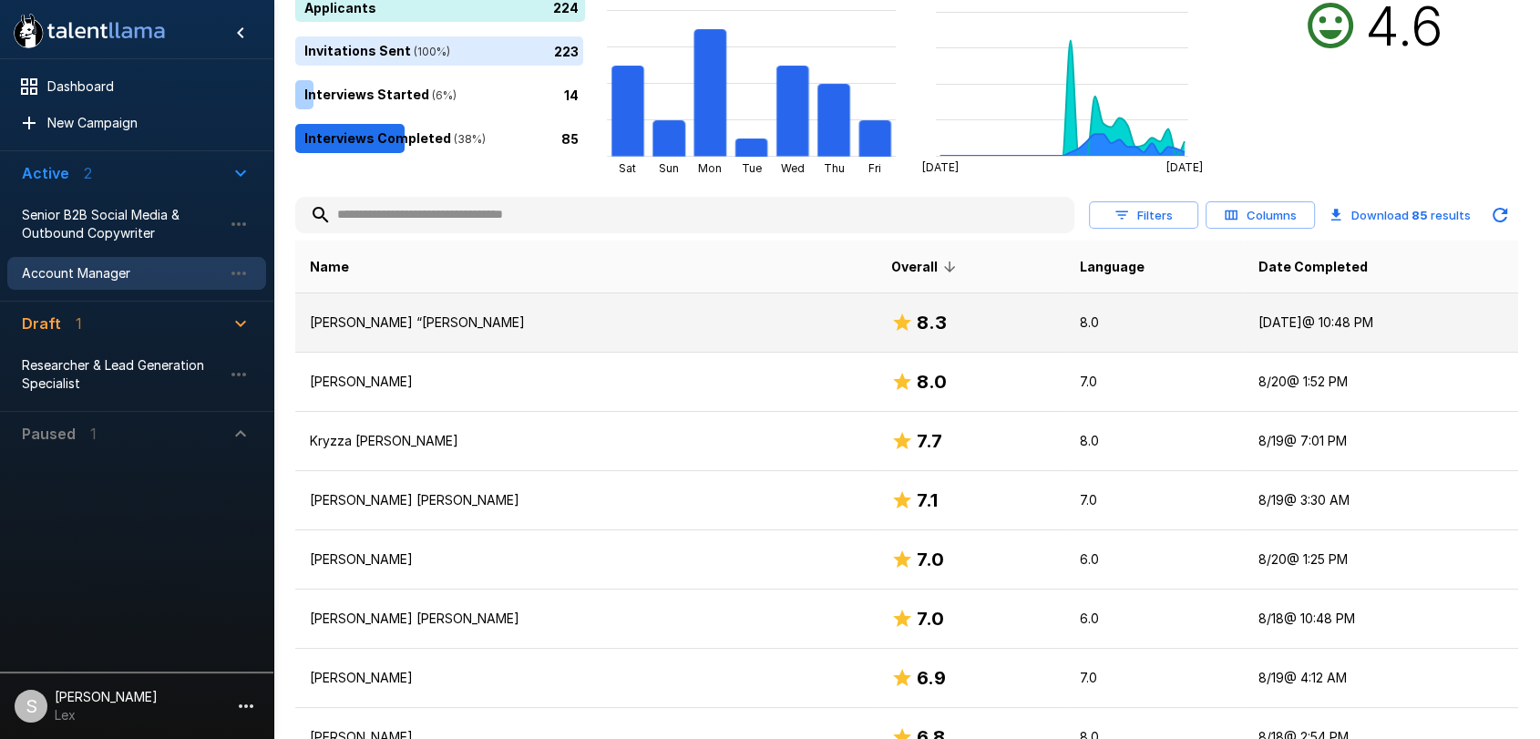
click at [507, 327] on p "[PERSON_NAME] “[PERSON_NAME]" at bounding box center [586, 322] width 552 height 18
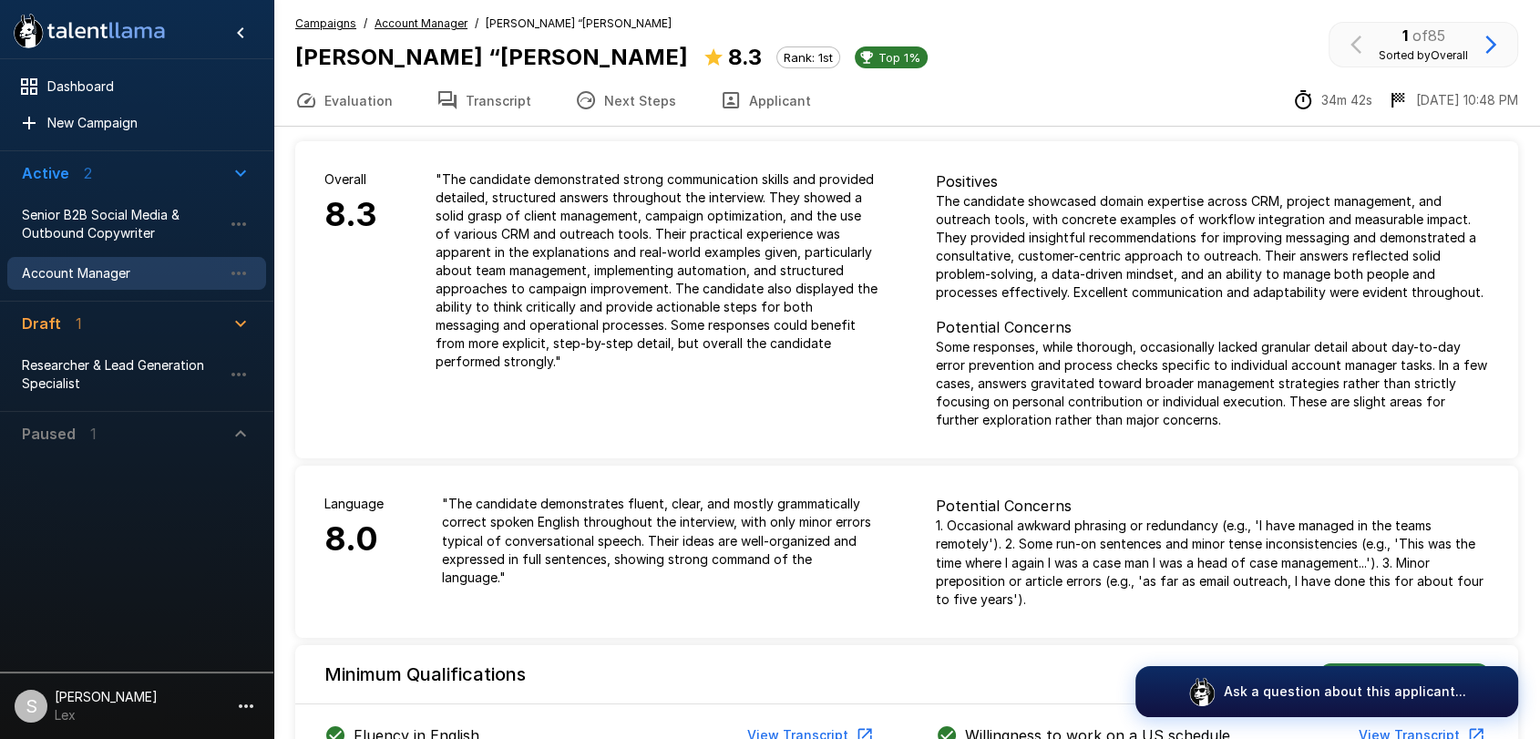
click at [736, 99] on button "Applicant" at bounding box center [765, 100] width 135 height 51
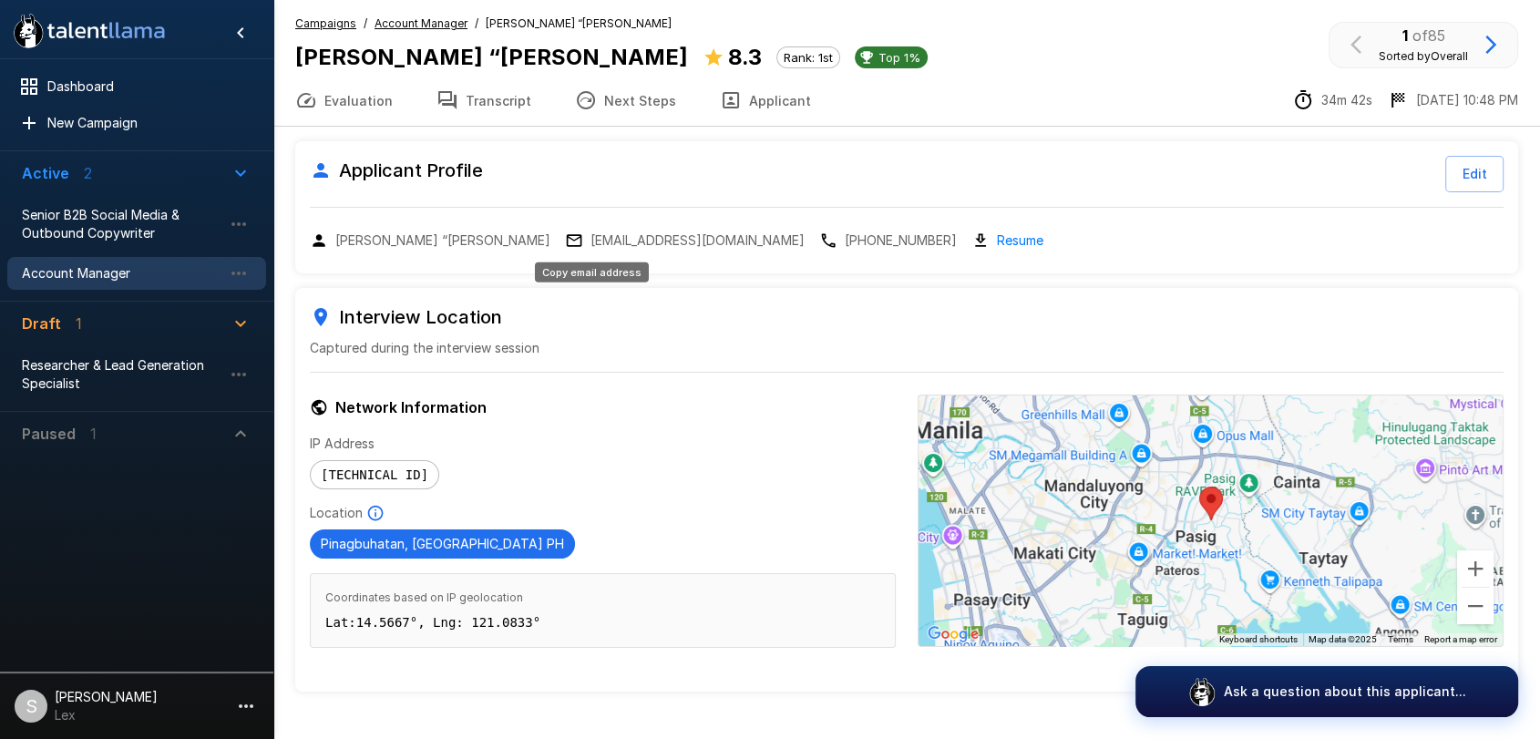
click at [590, 235] on p "[EMAIL_ADDRESS][DOMAIN_NAME]" at bounding box center [697, 240] width 214 height 18
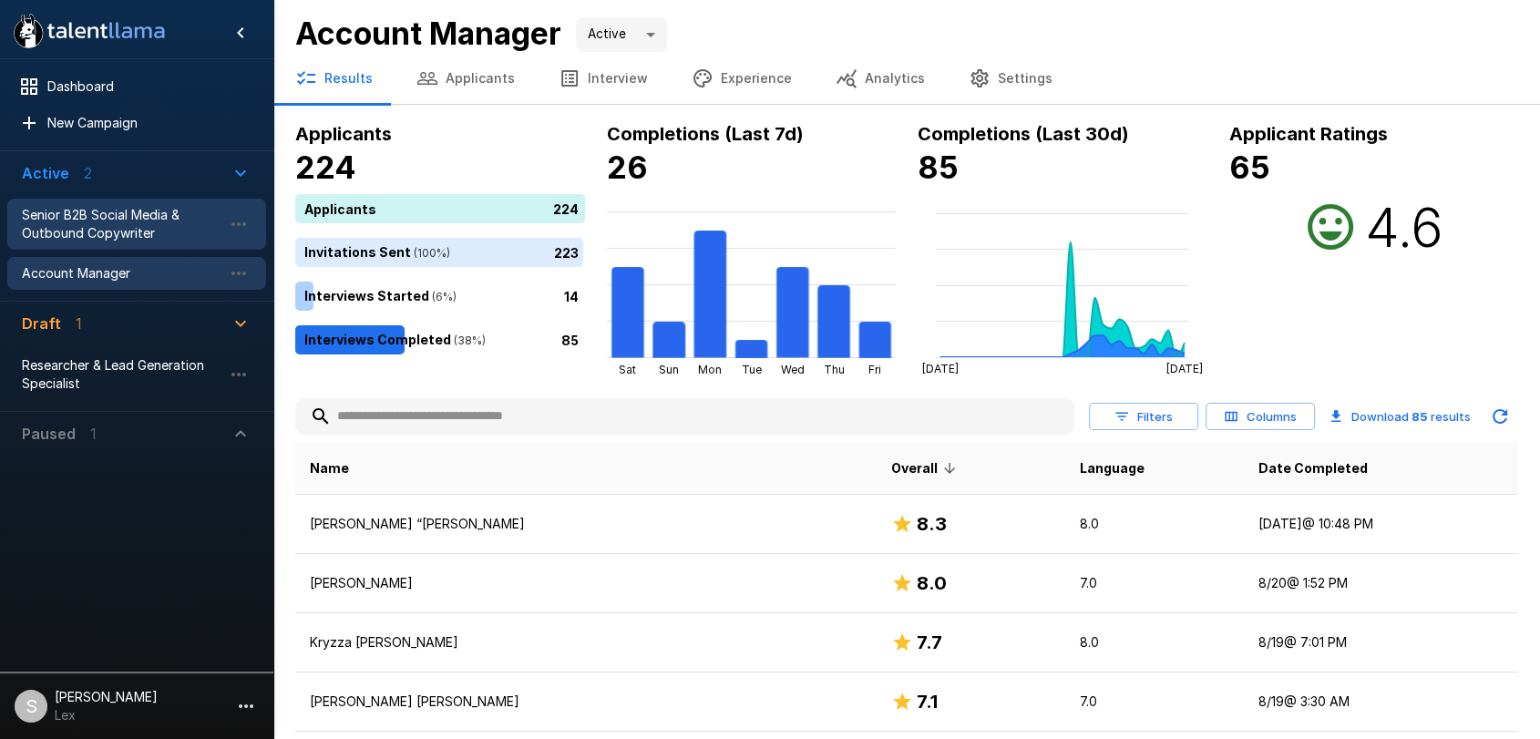
click at [98, 228] on span "Senior B2B Social Media & Outbound Copywriter" at bounding box center [122, 224] width 200 height 36
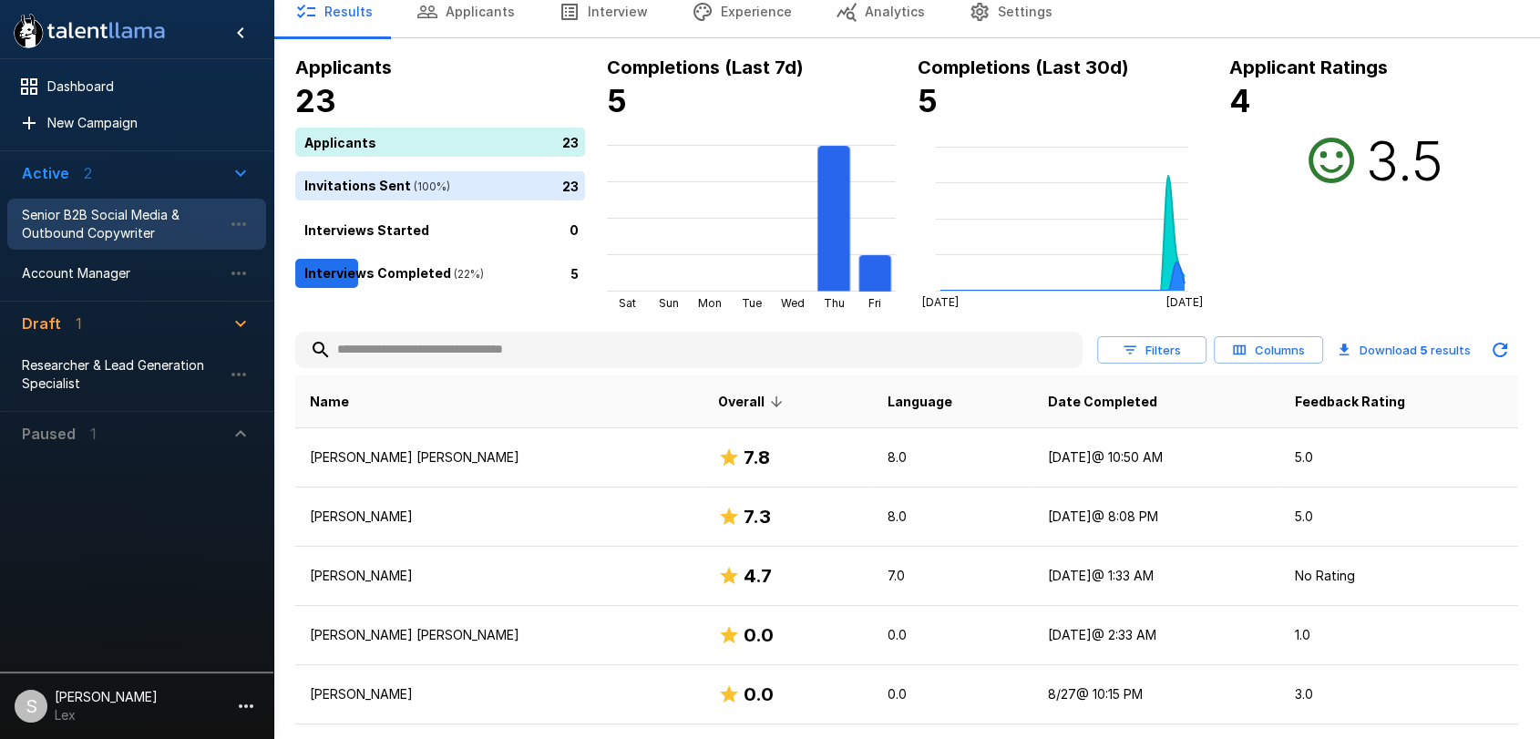
scroll to position [112, 0]
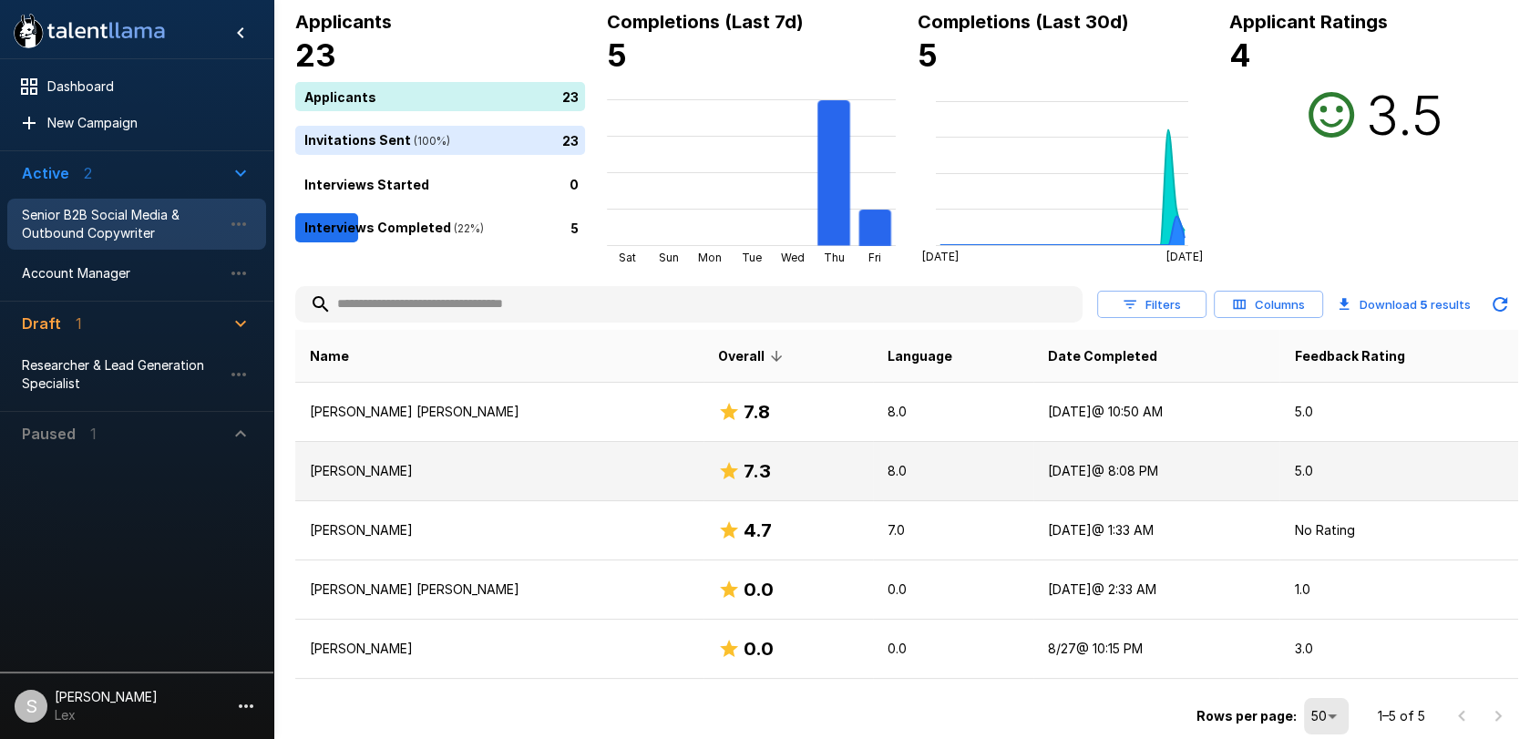
click at [361, 476] on p "[PERSON_NAME]" at bounding box center [499, 471] width 379 height 18
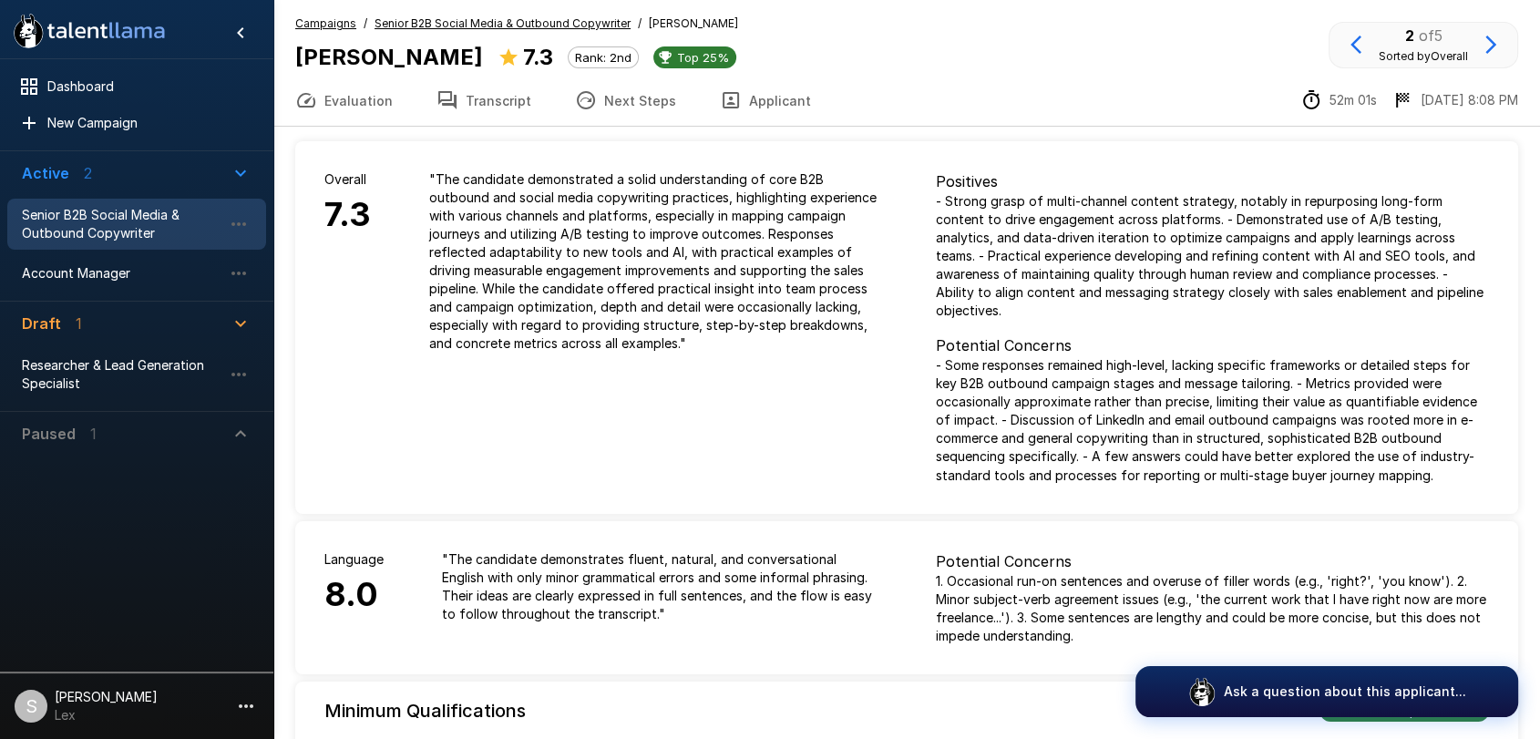
click at [764, 92] on button "Applicant" at bounding box center [765, 100] width 135 height 51
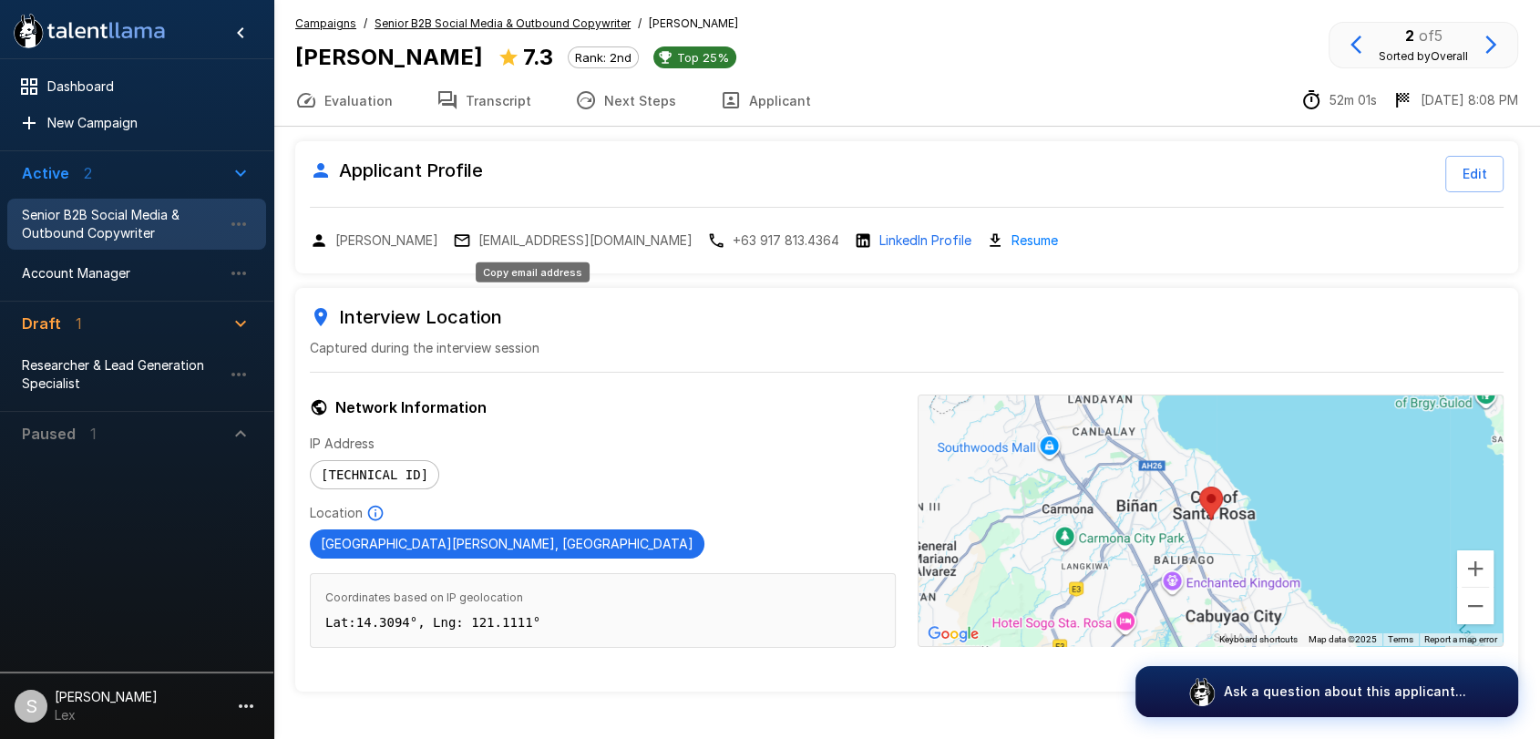
click at [541, 237] on p "[EMAIL_ADDRESS][DOMAIN_NAME]" at bounding box center [585, 240] width 214 height 18
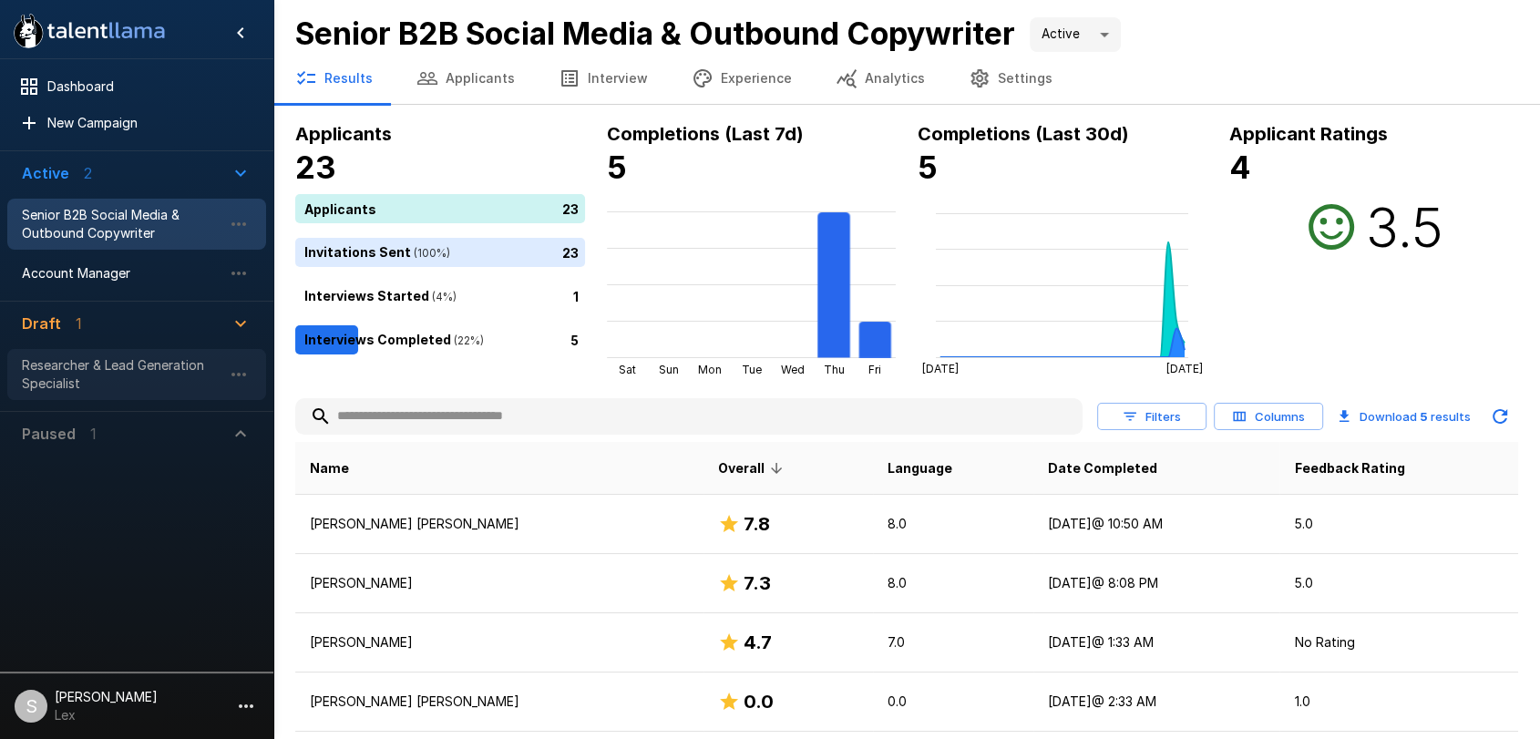
click at [98, 391] on span "Researcher & Lead Generation Specialist" at bounding box center [122, 374] width 200 height 36
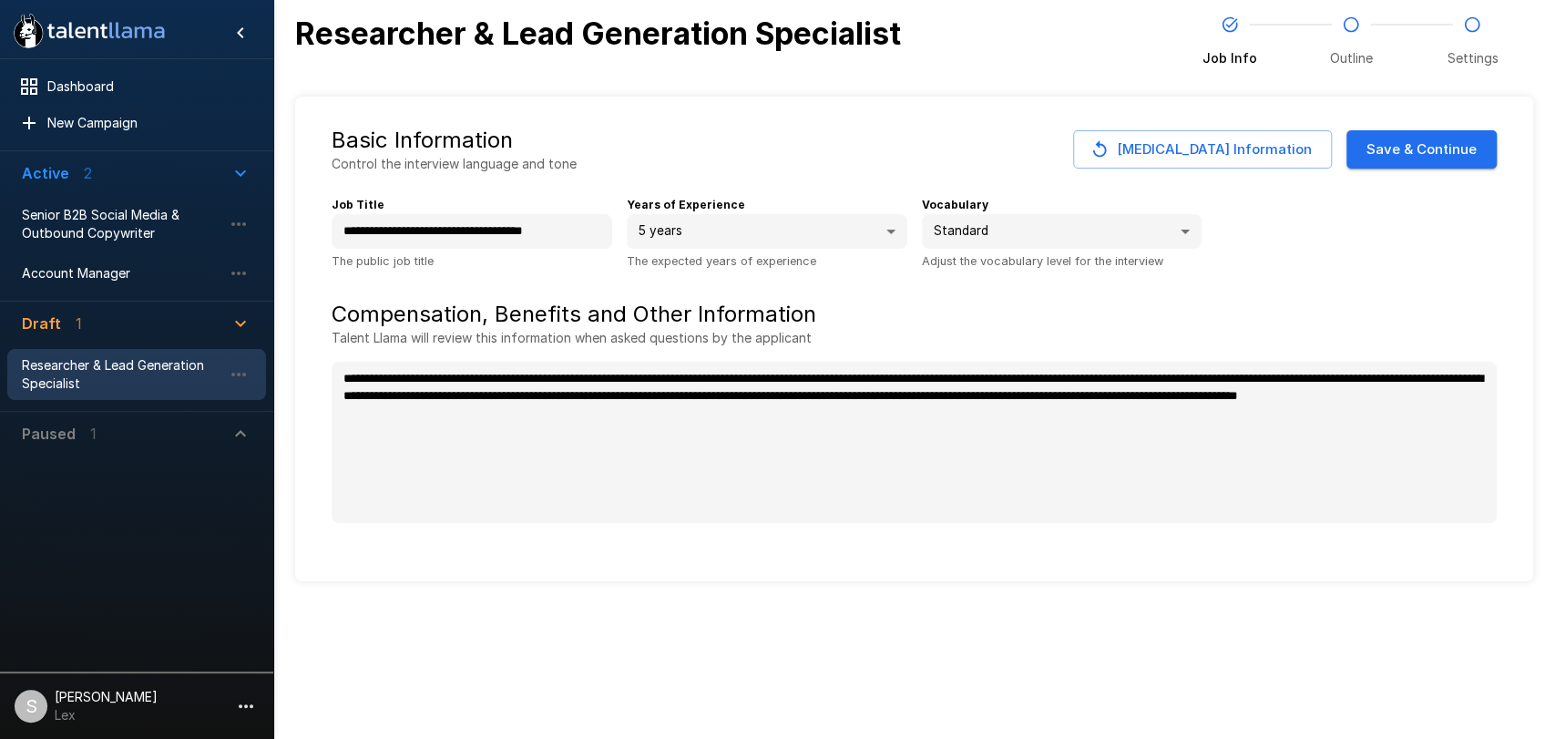
type textarea "*"
click at [1420, 160] on button "Save & Continue" at bounding box center [1421, 149] width 150 height 38
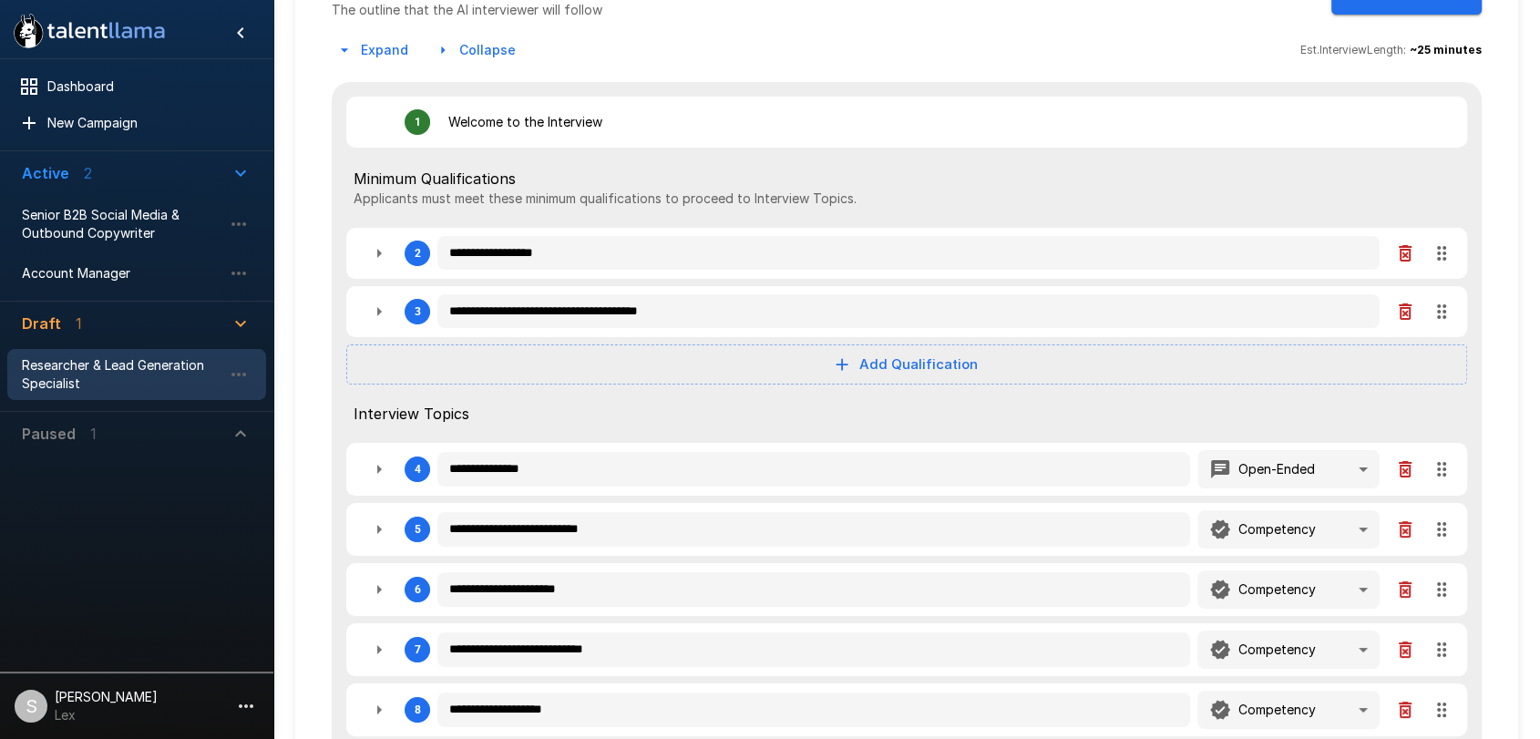
scroll to position [163, 0]
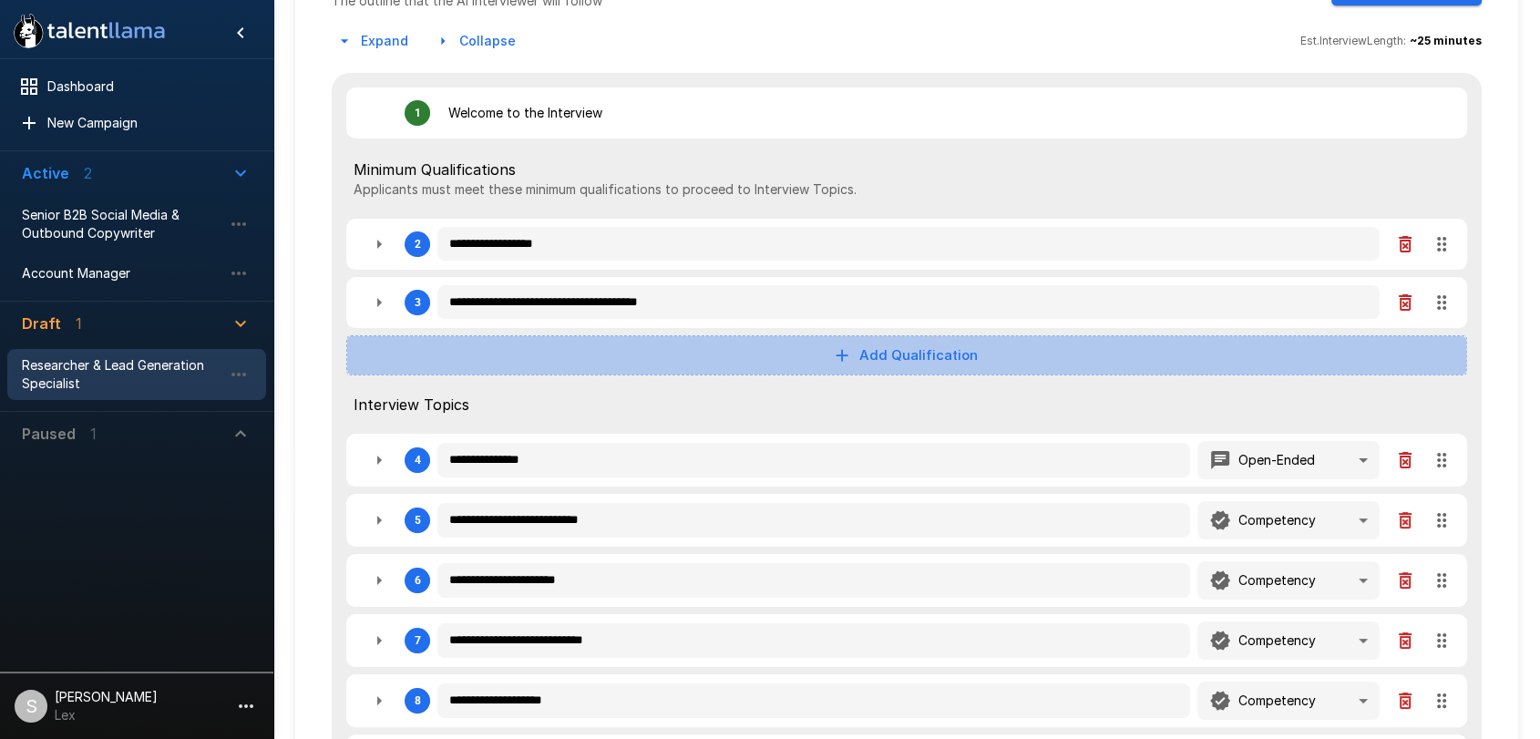
click at [887, 354] on button "Add Qualification" at bounding box center [906, 355] width 1121 height 40
type textarea "*"
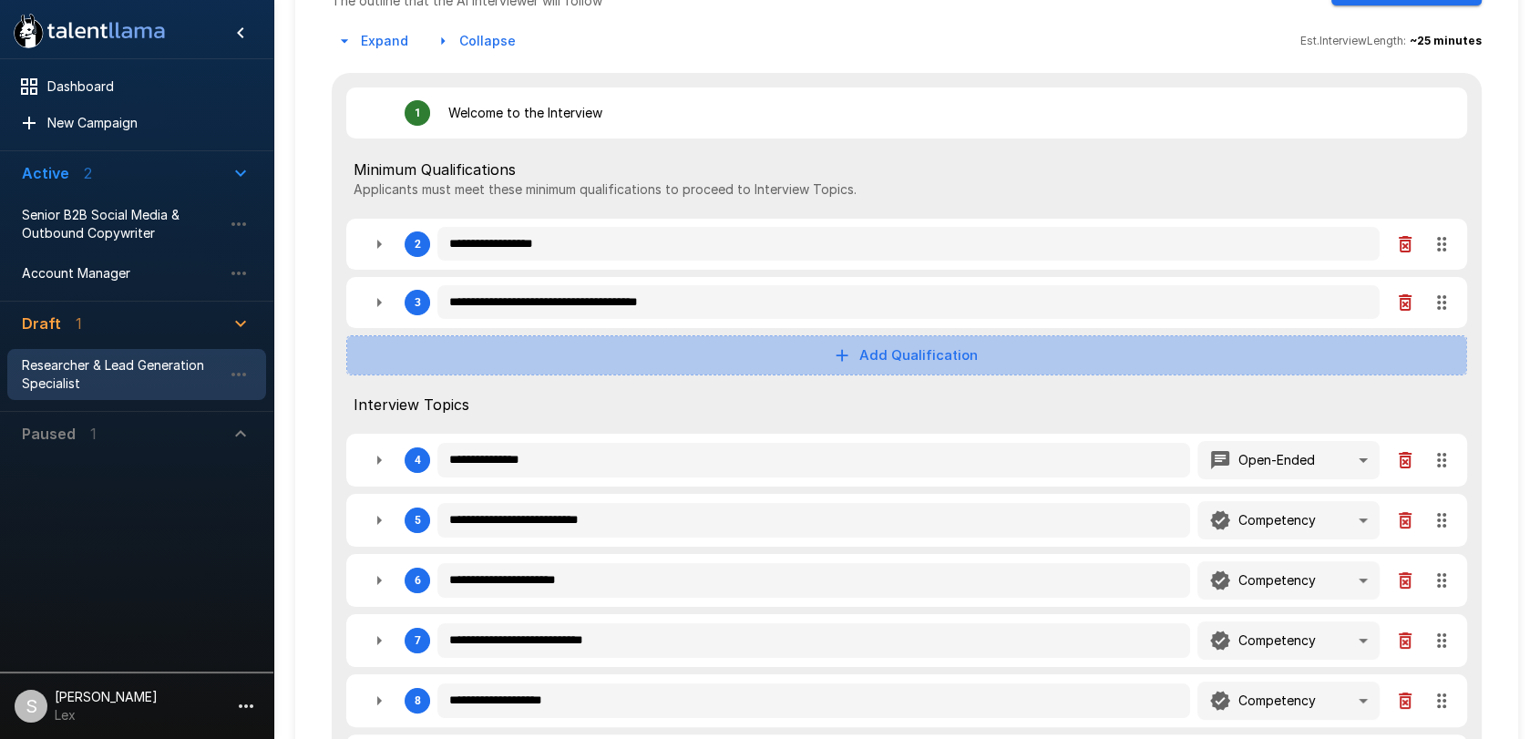
type textarea "*"
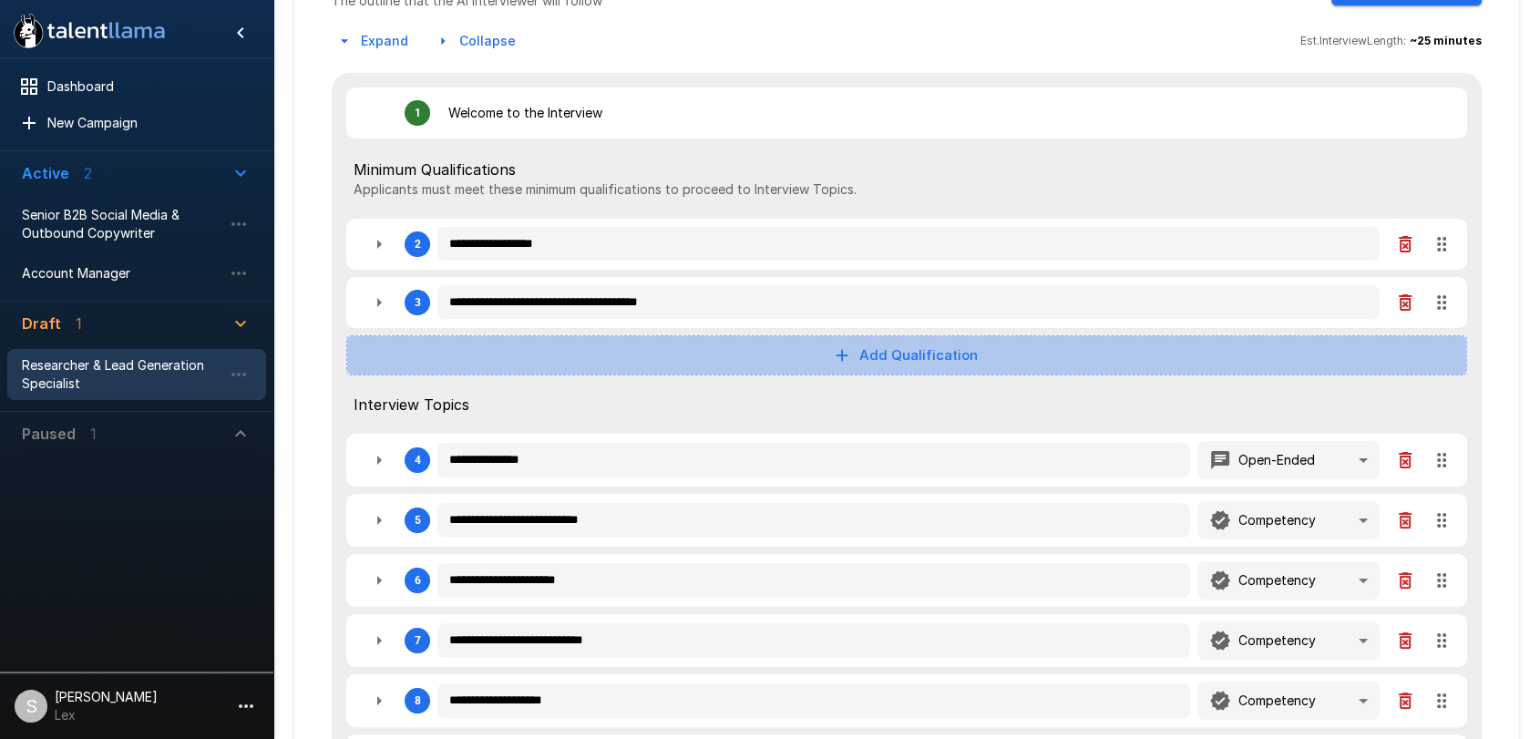
type textarea "*"
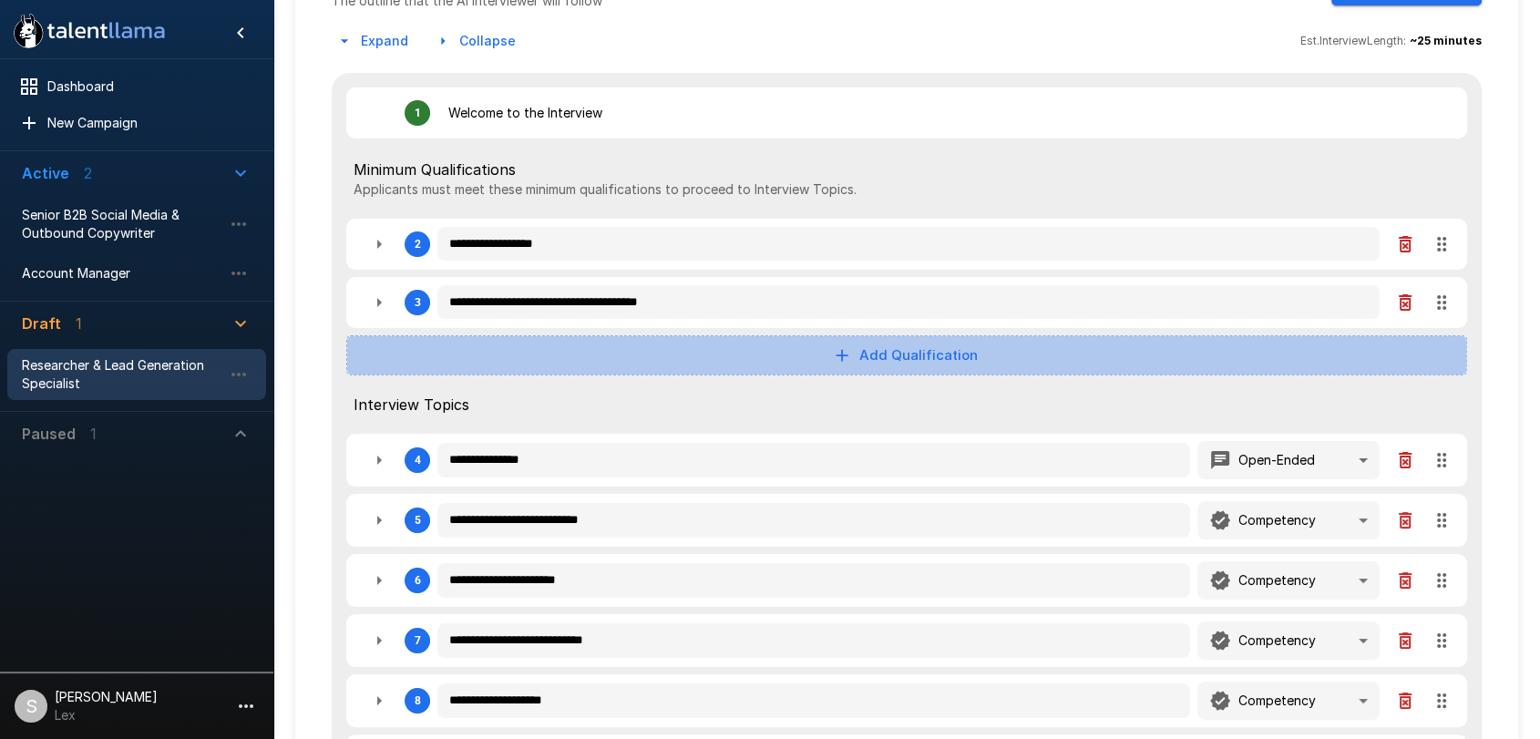
type textarea "*"
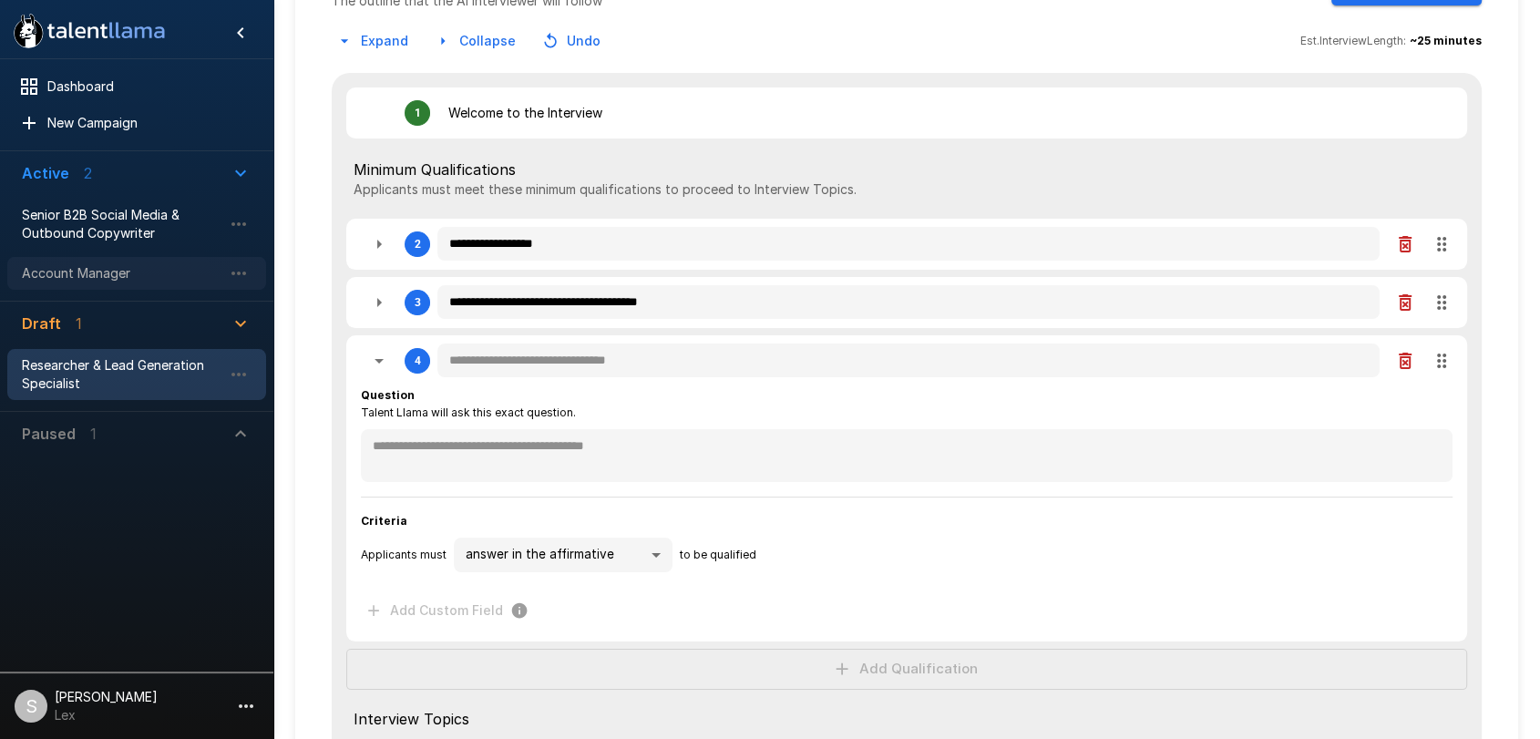
click at [97, 274] on span "Account Manager" at bounding box center [122, 273] width 200 height 18
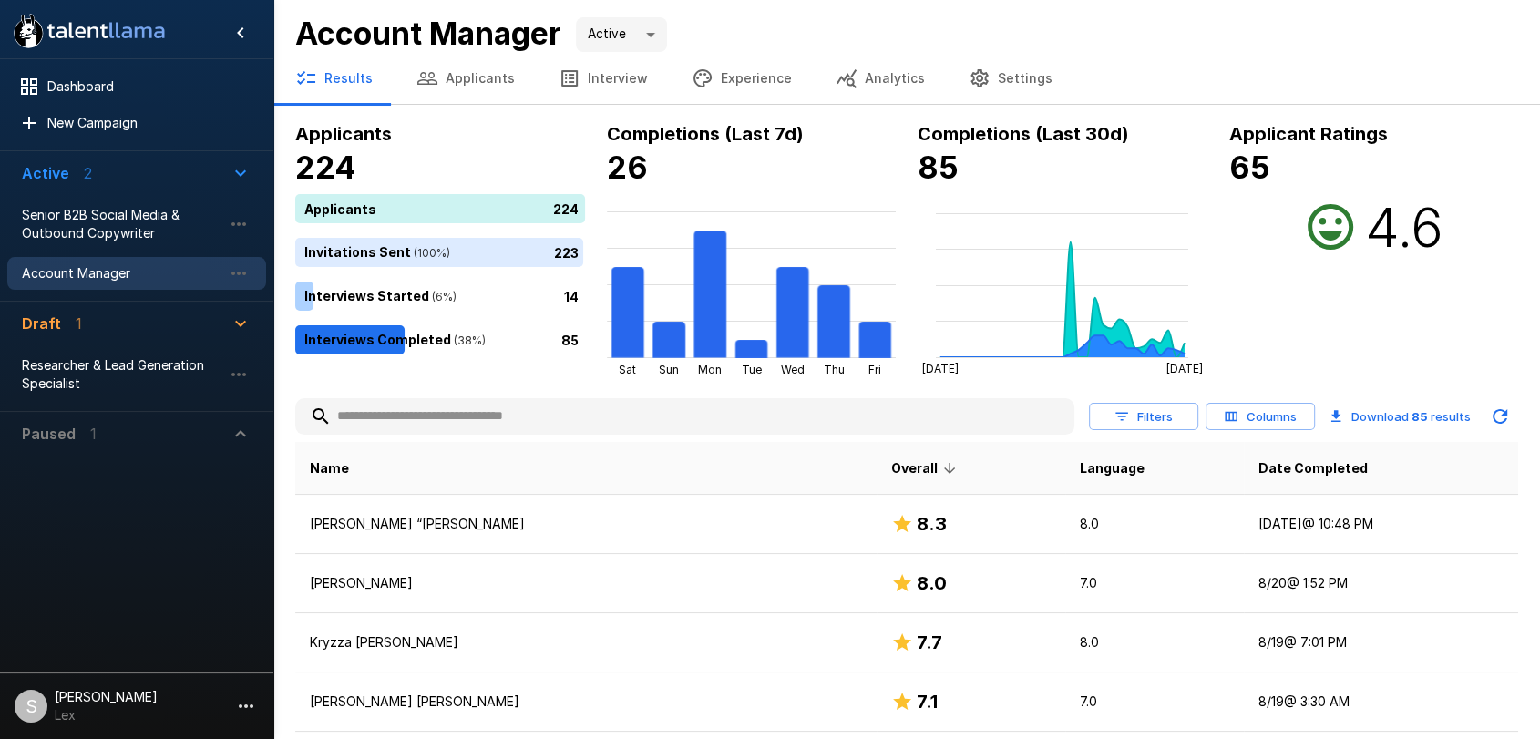
click at [599, 79] on button "Interview" at bounding box center [603, 78] width 133 height 51
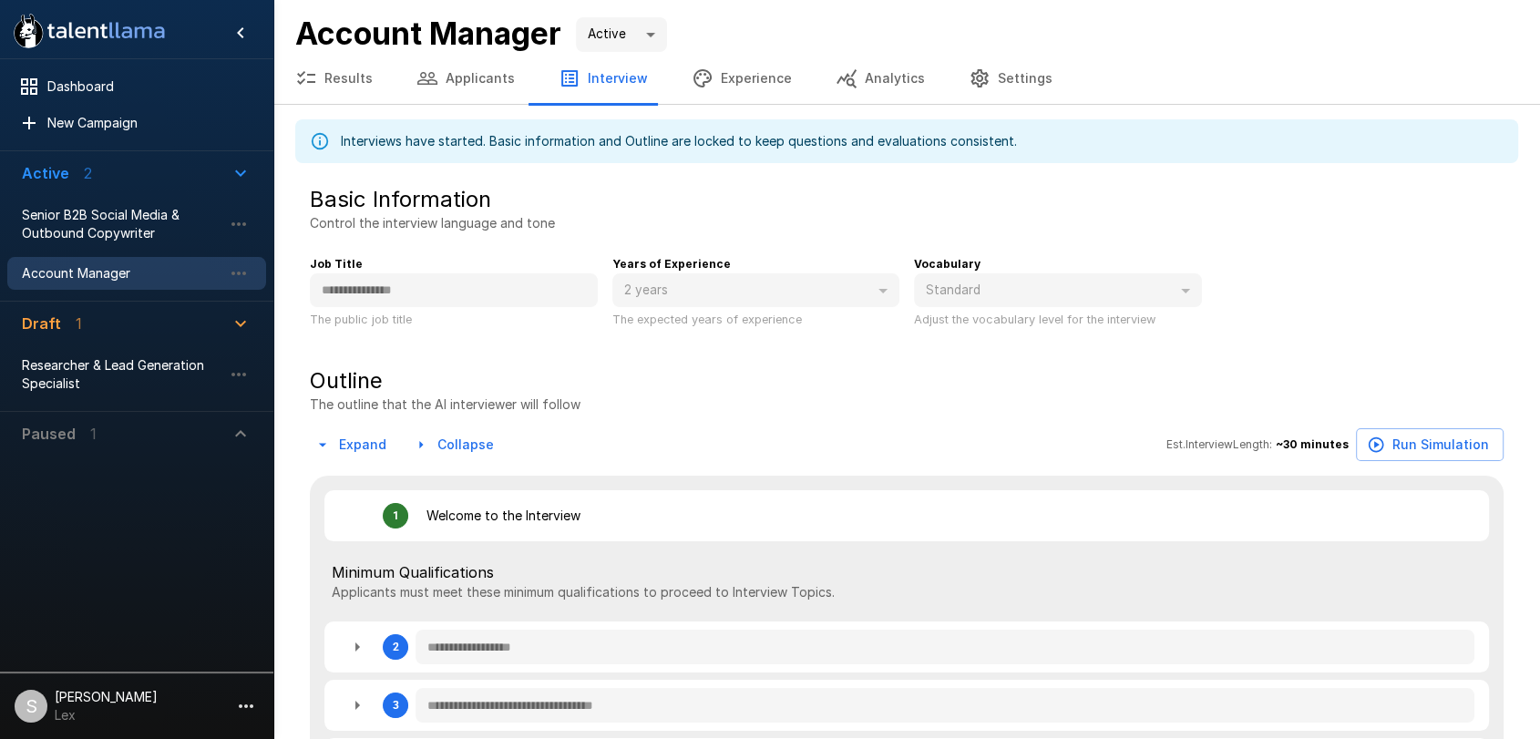
type textarea "*"
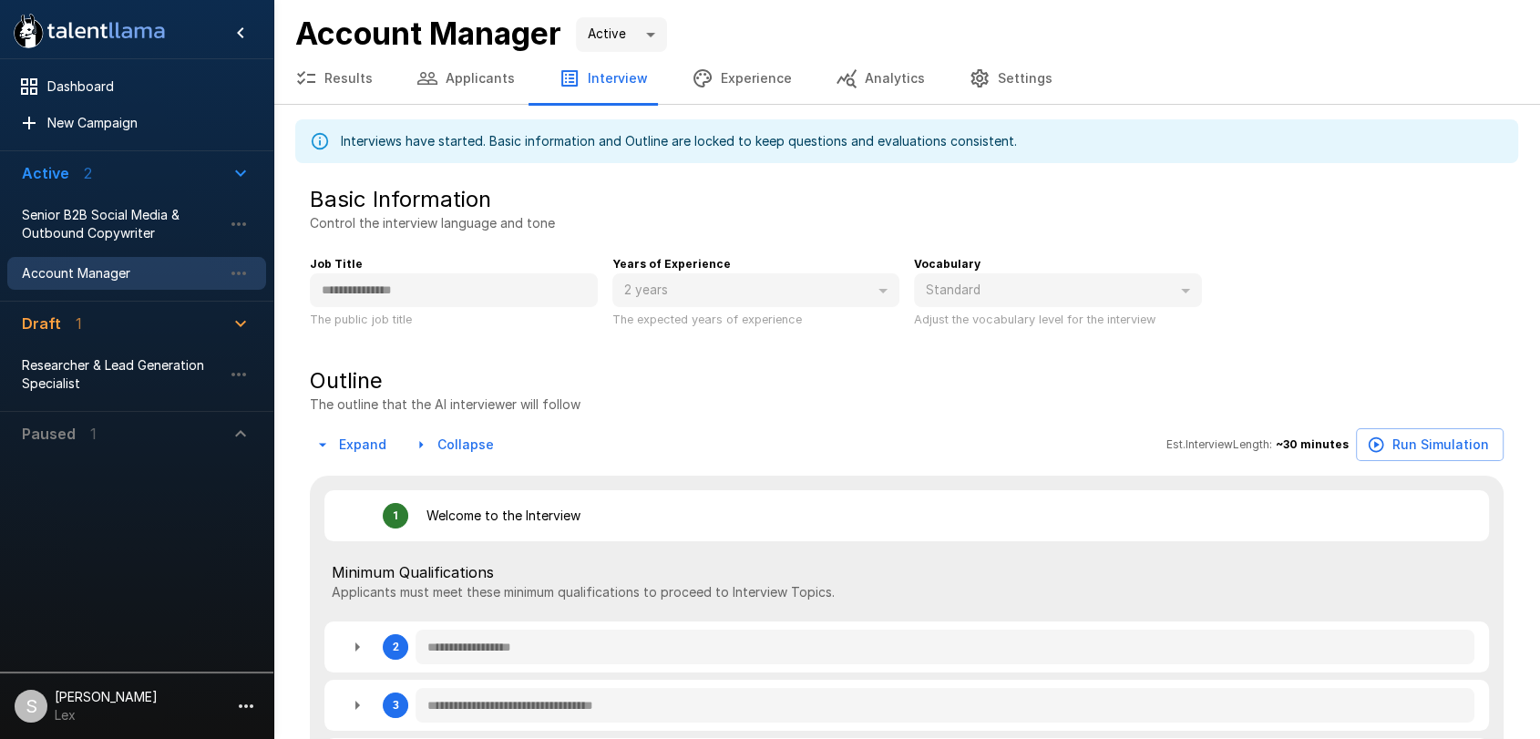
type textarea "*"
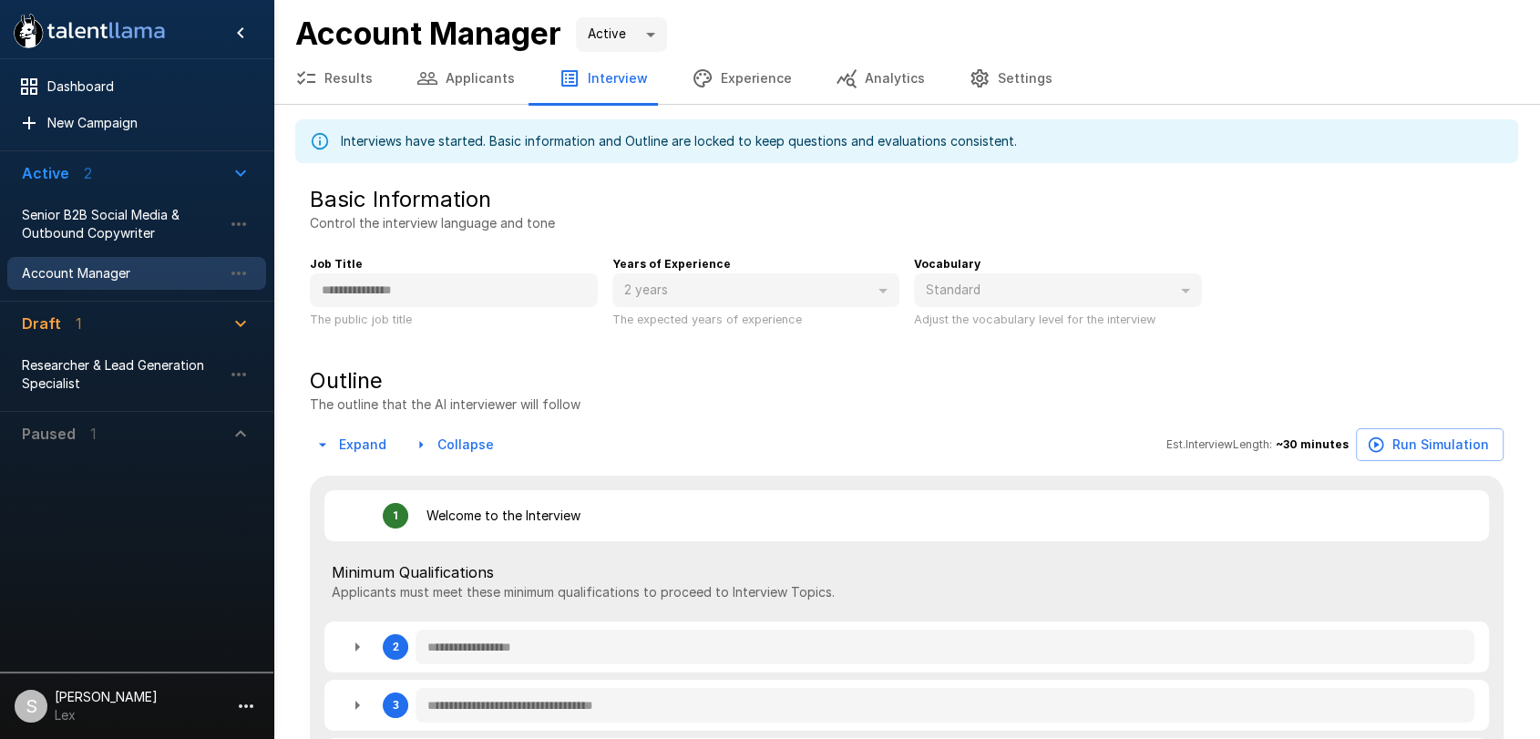
type textarea "*"
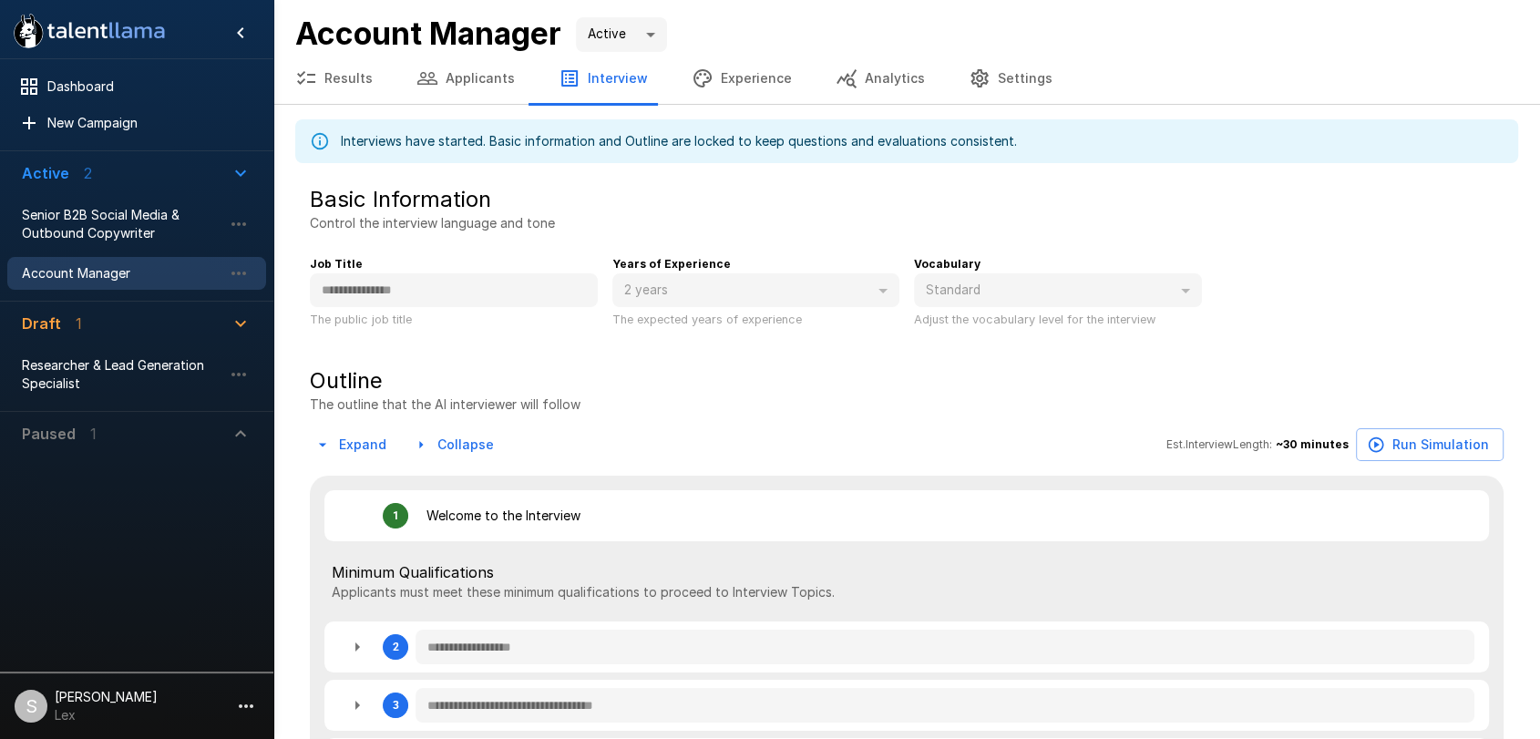
type textarea "*"
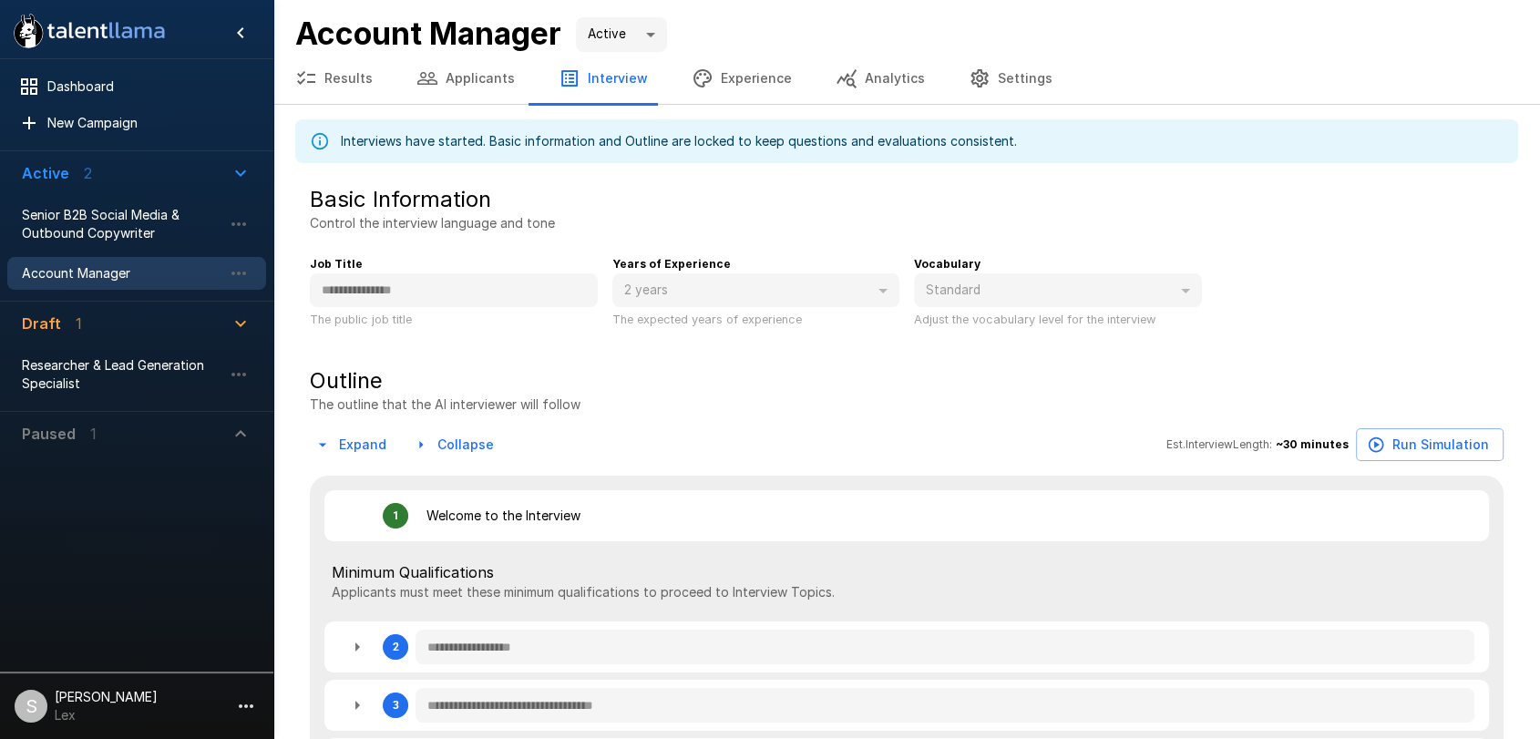
type textarea "*"
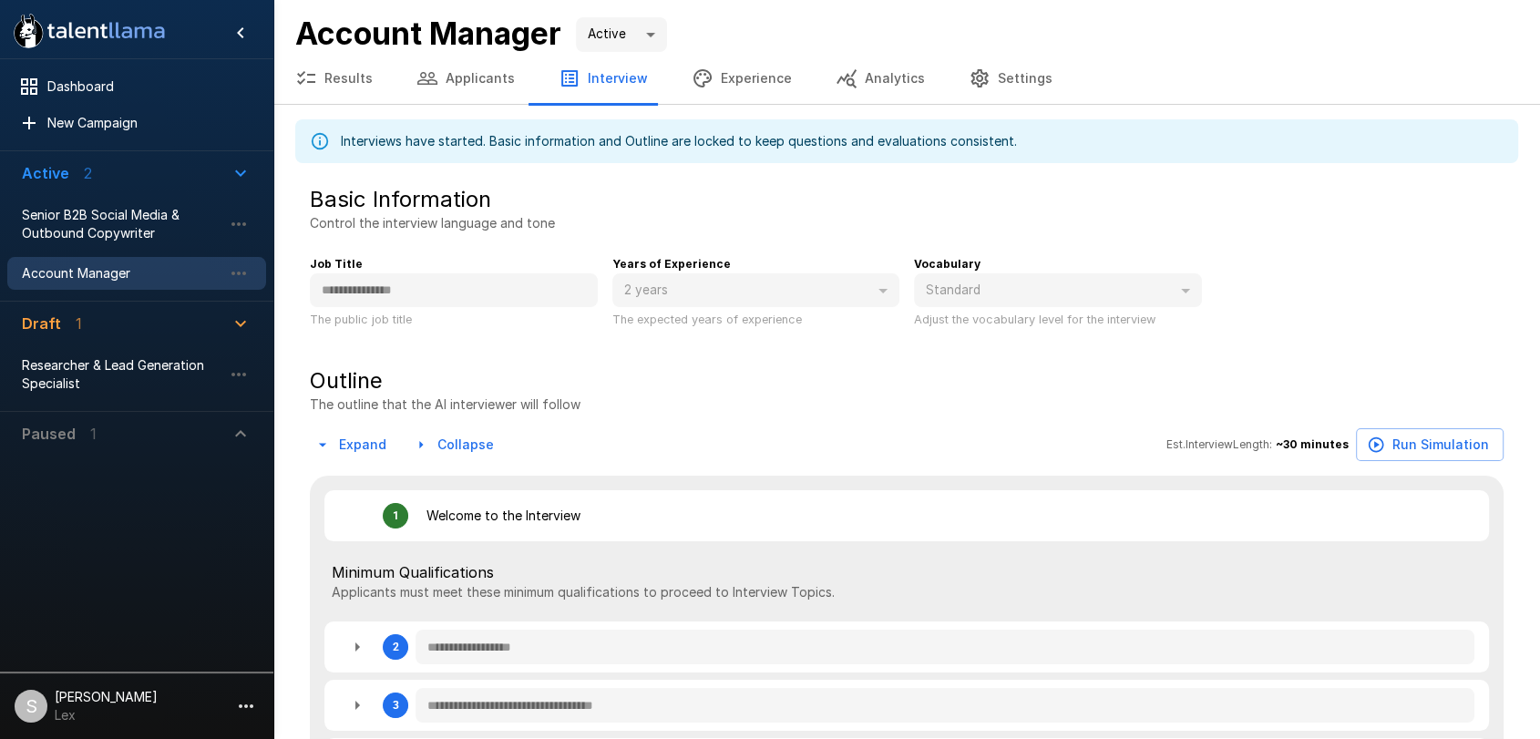
type textarea "*"
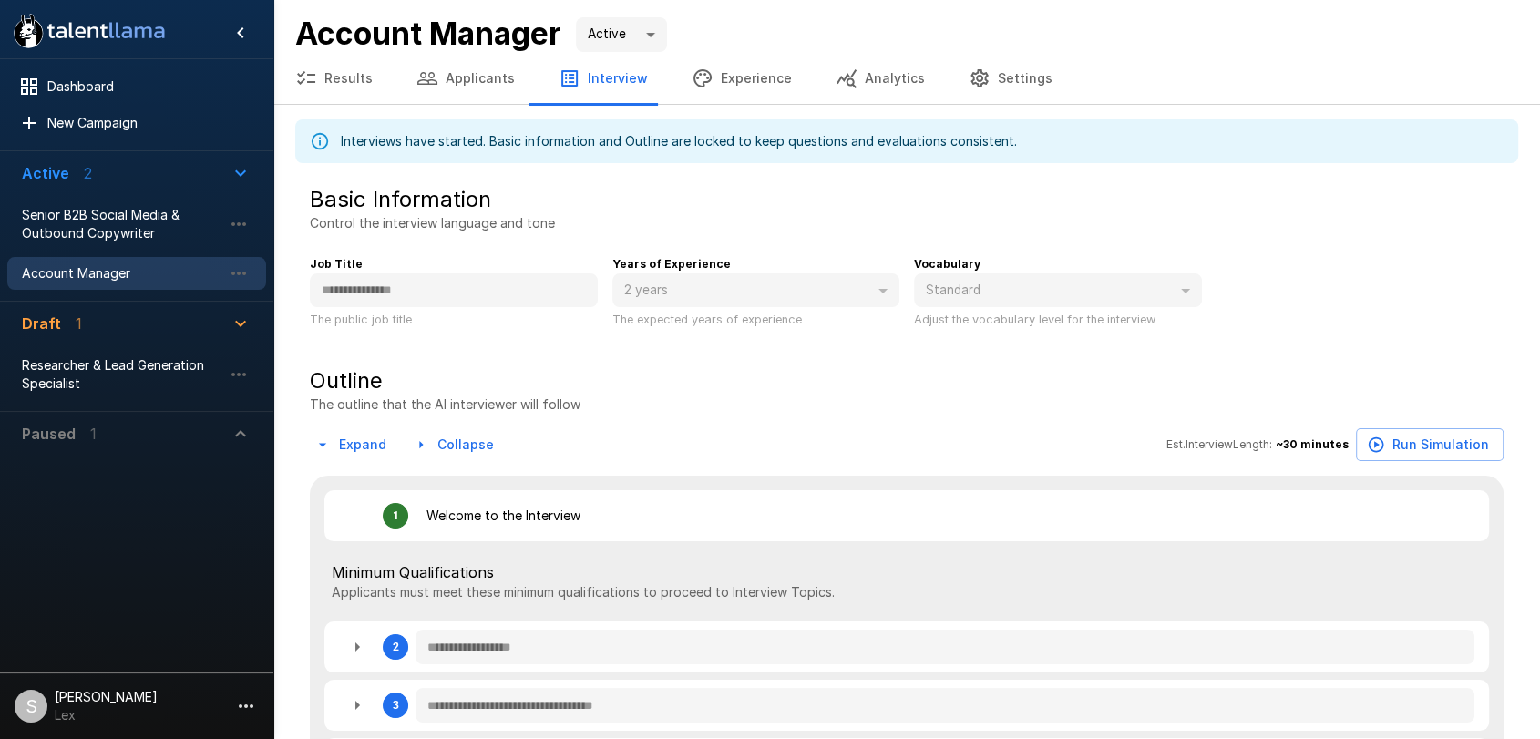
type textarea "*"
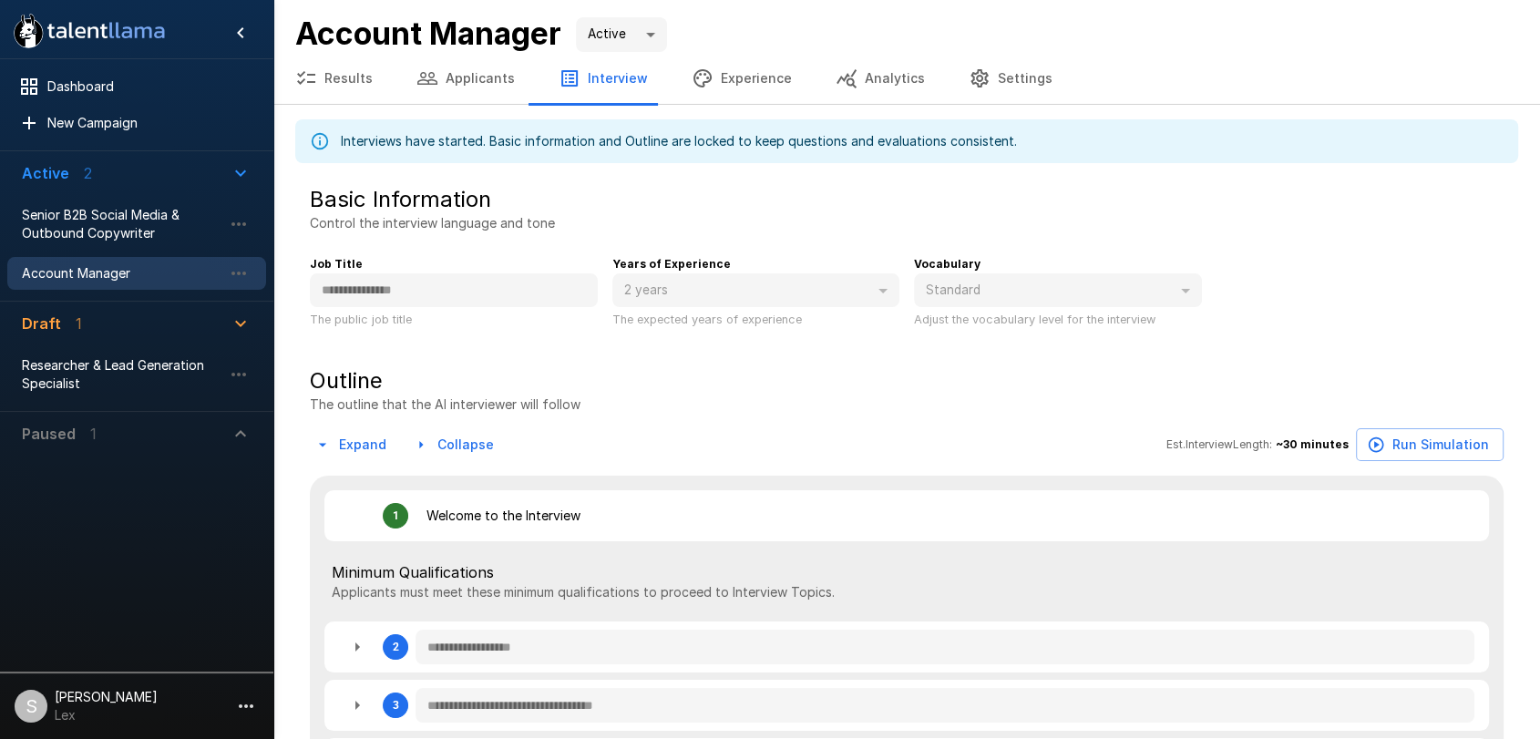
type textarea "*"
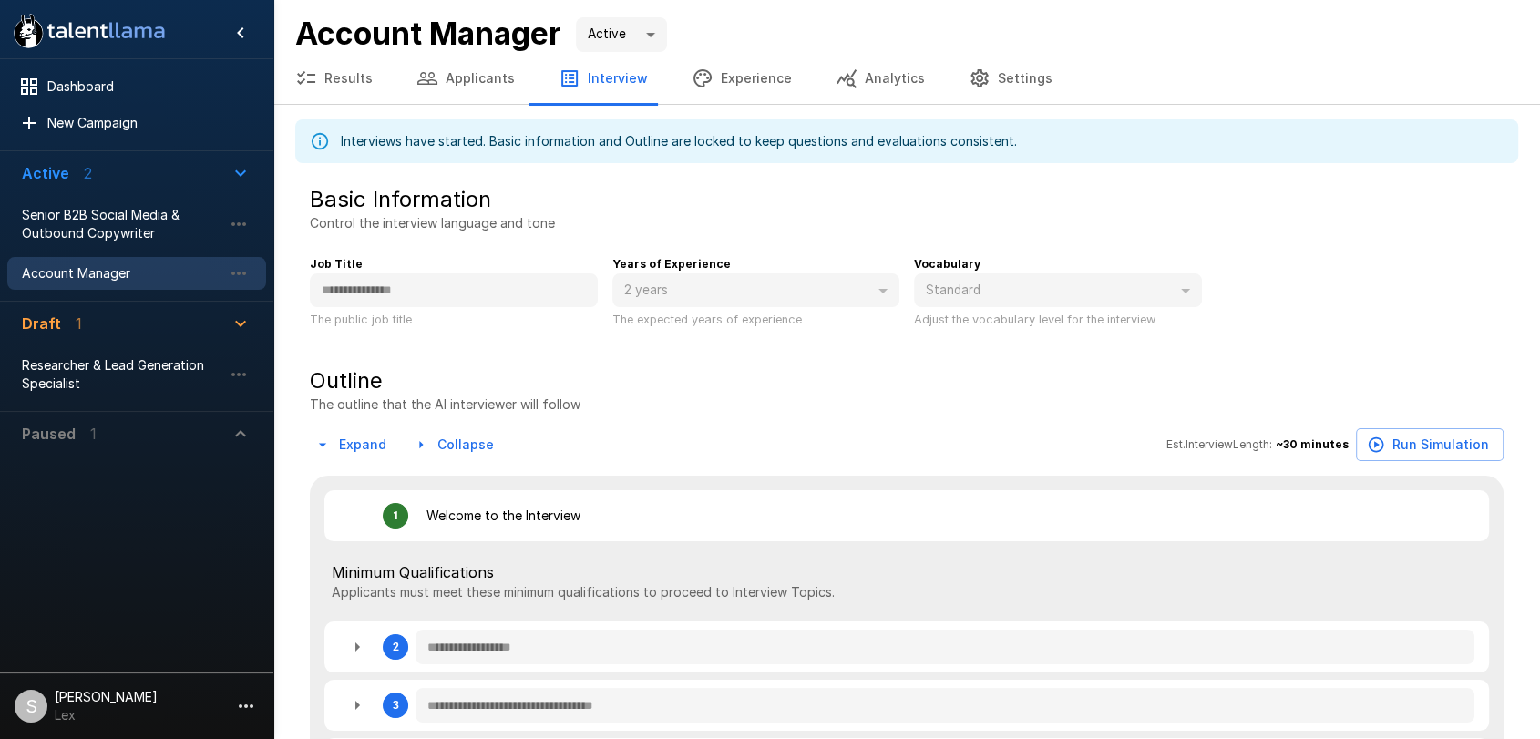
type textarea "*"
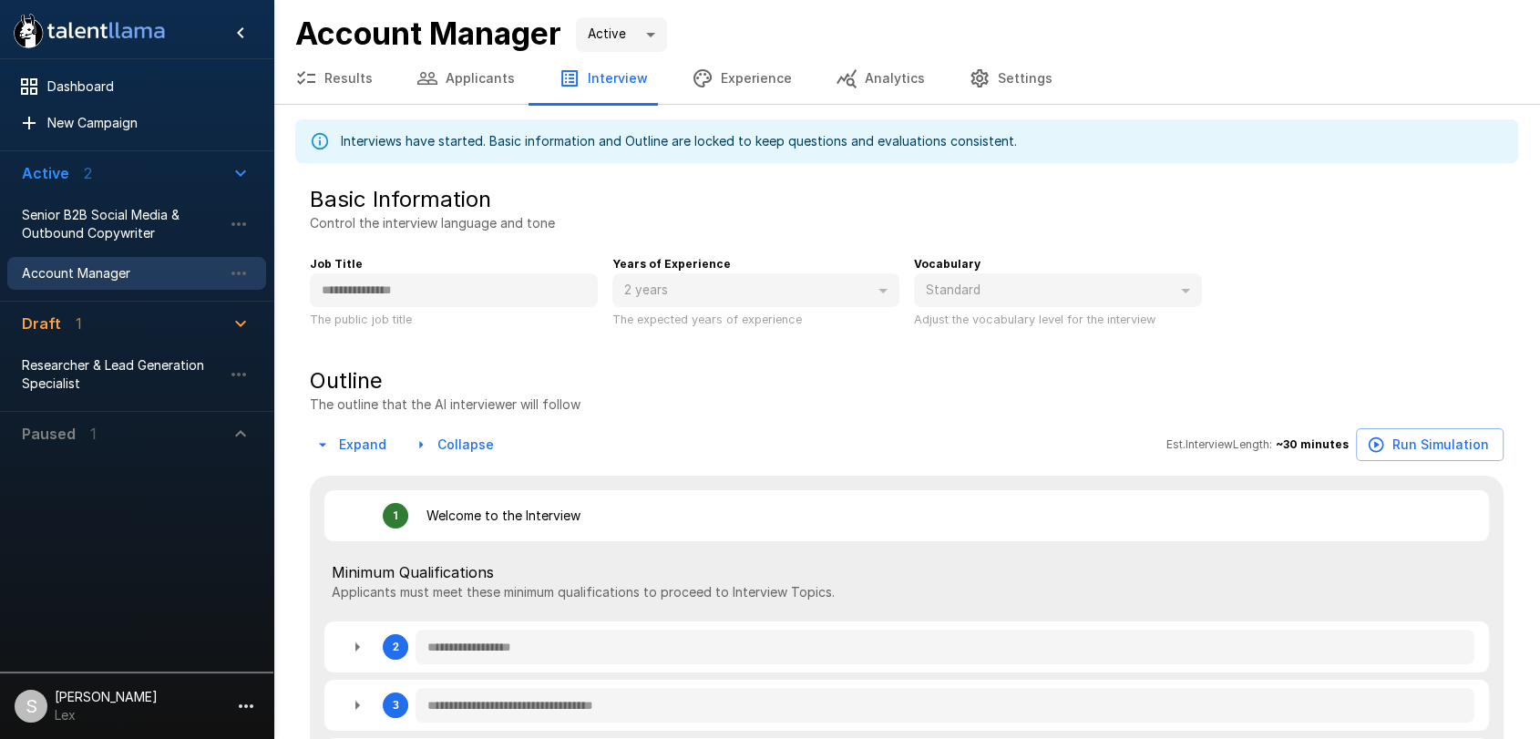
type textarea "*"
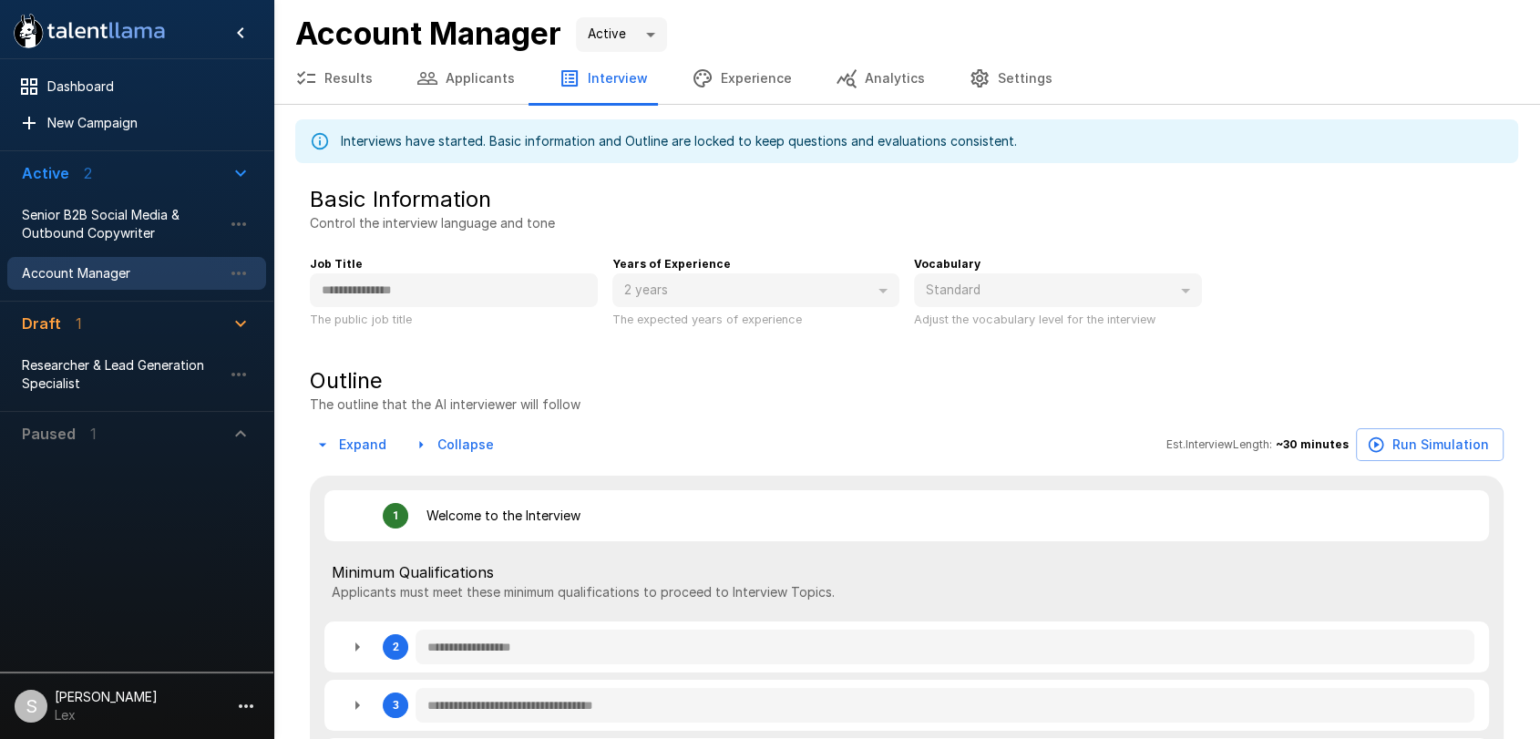
type textarea "*"
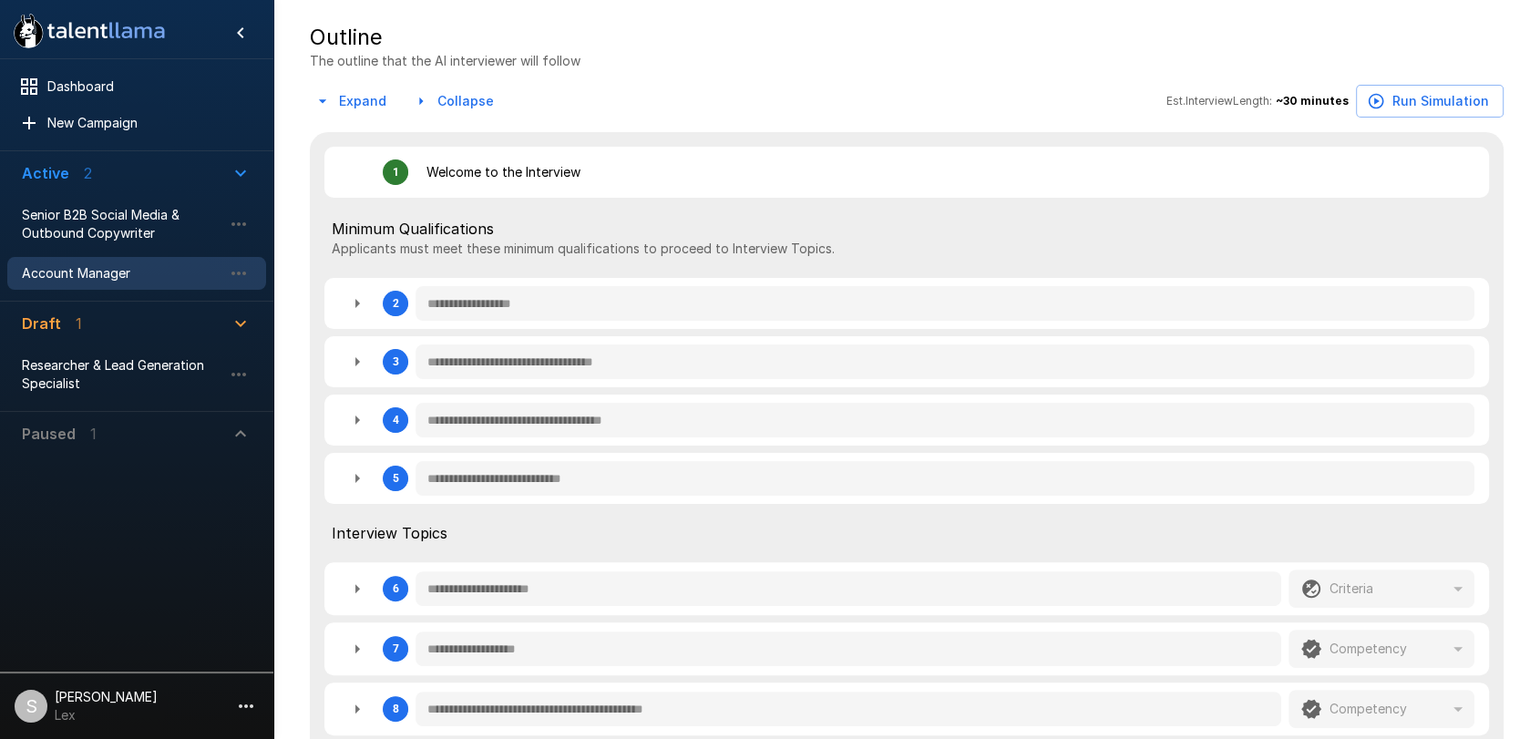
scroll to position [357, 0]
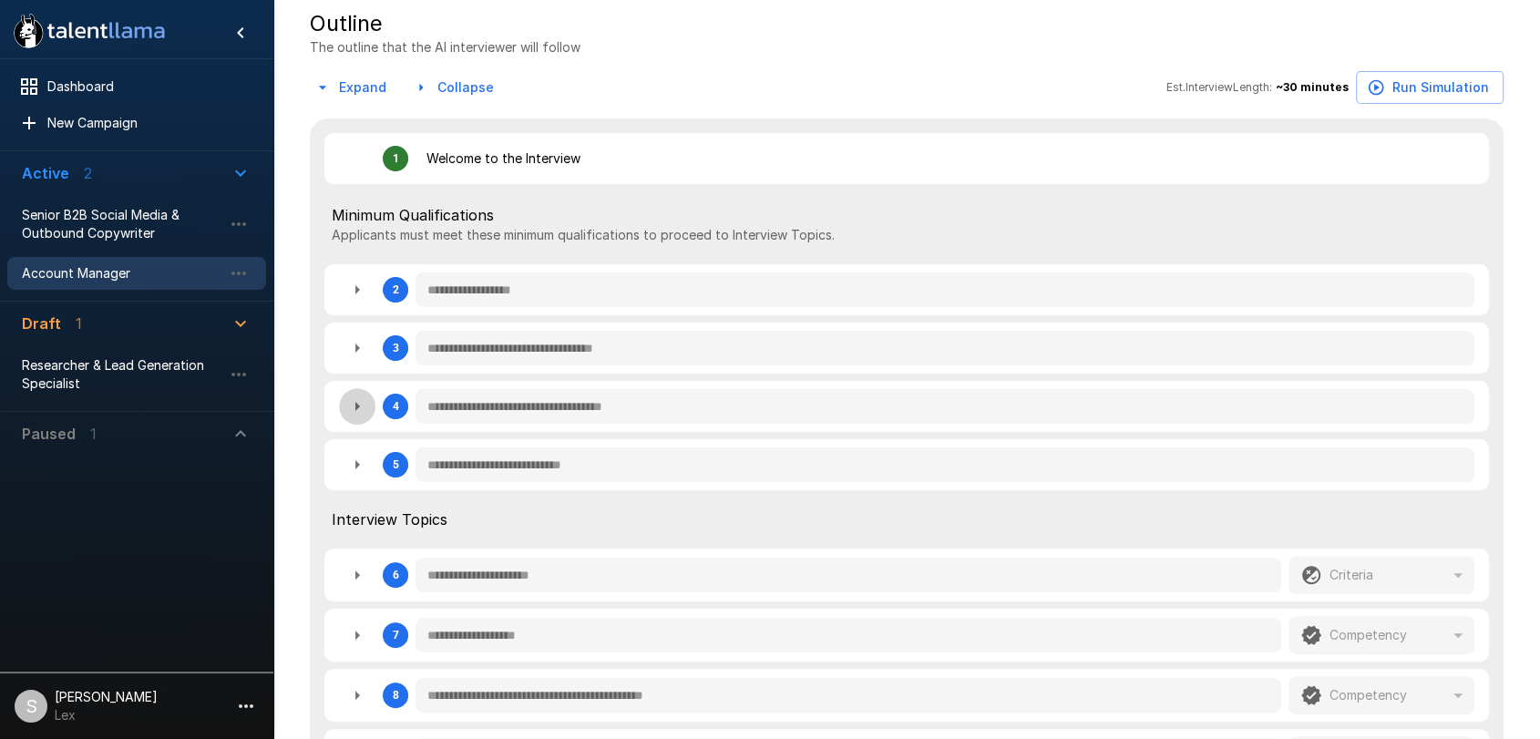
click at [359, 408] on icon "button" at bounding box center [357, 406] width 22 height 22
type textarea "*"
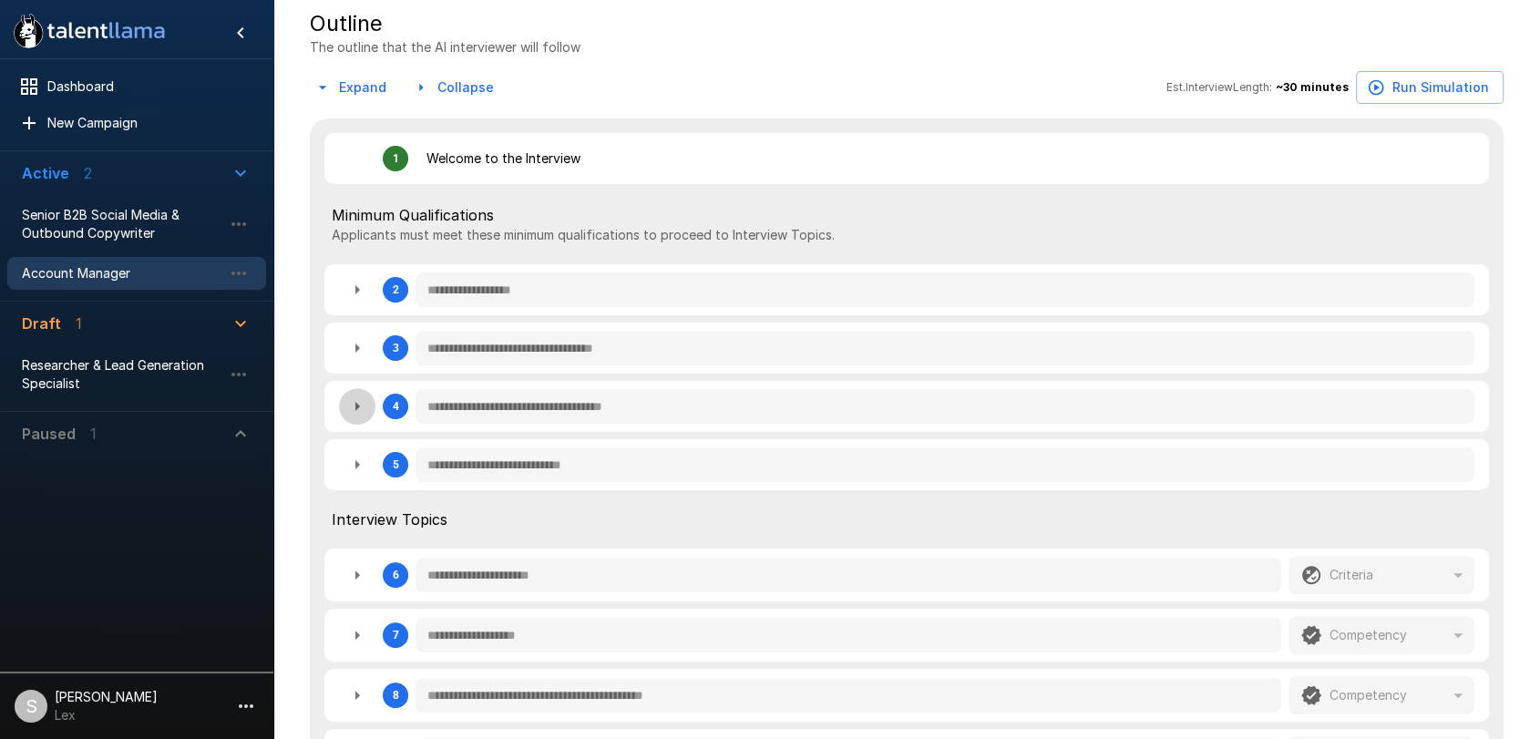
type textarea "*"
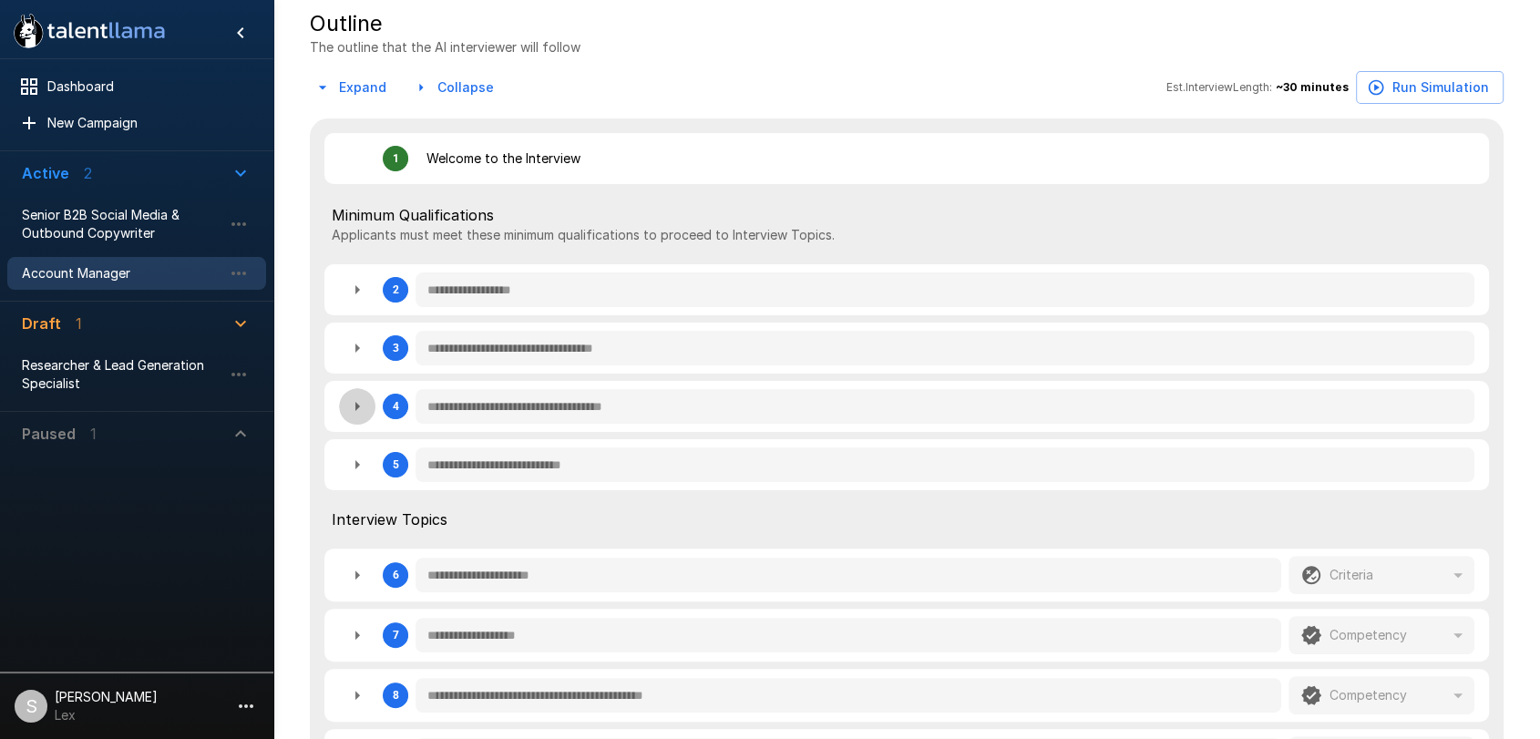
type textarea "*"
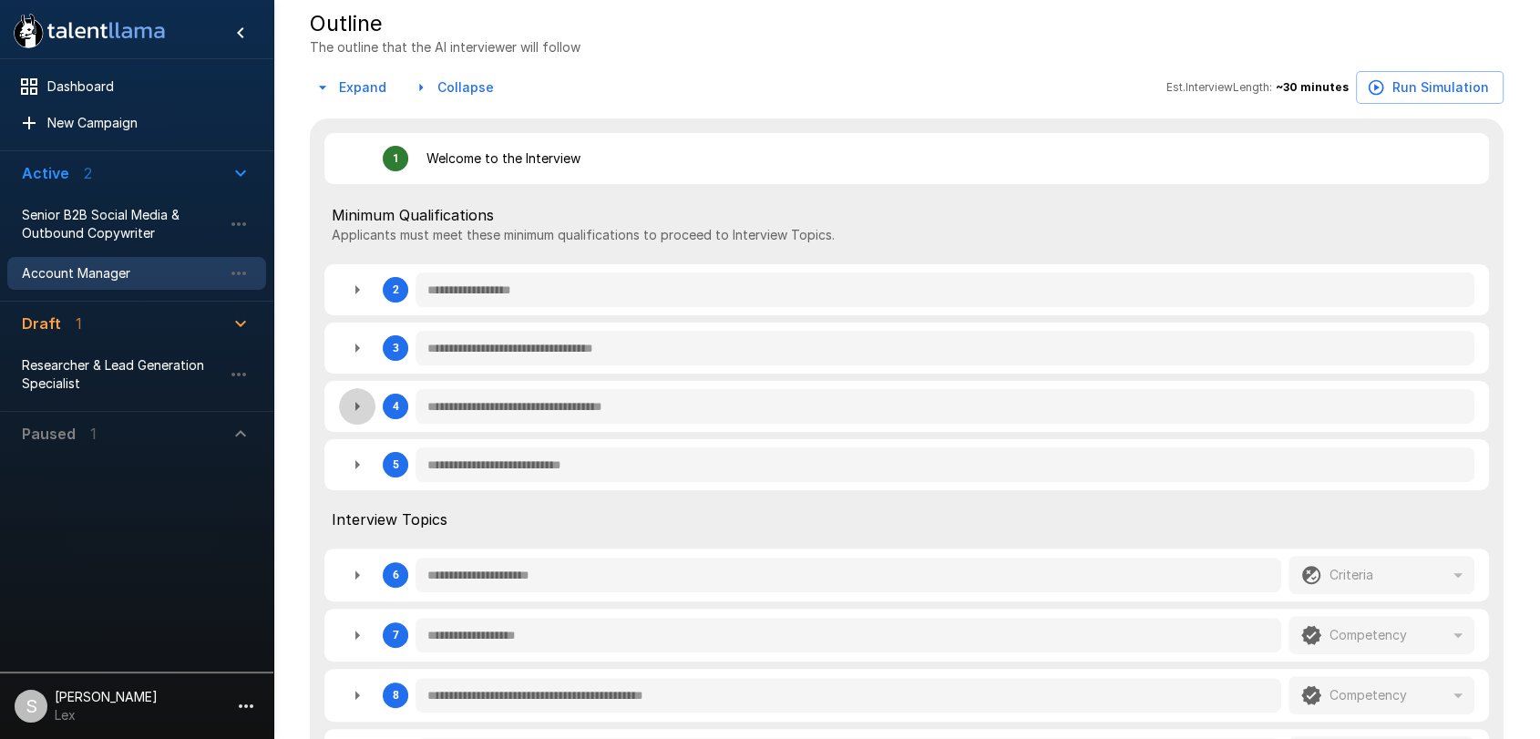
type textarea "*"
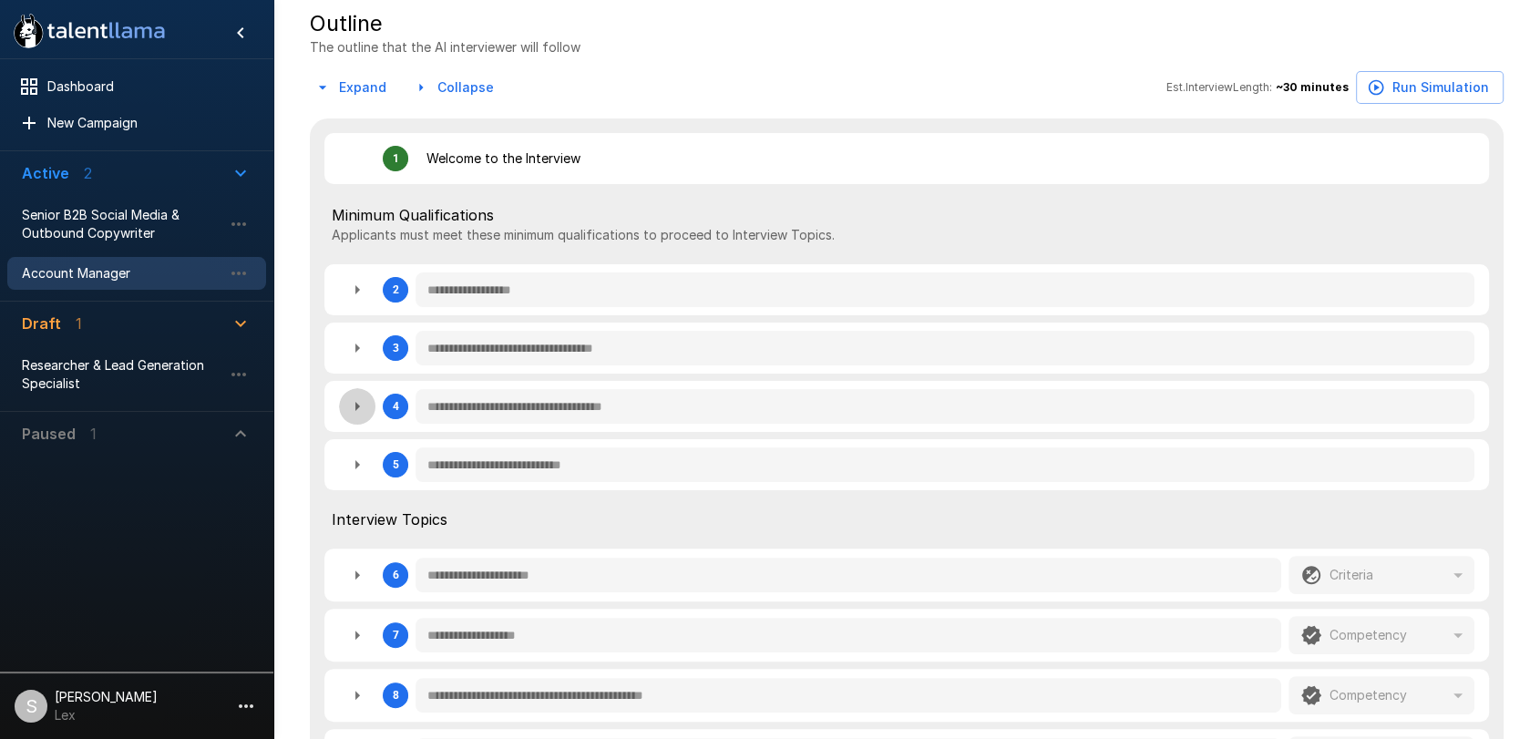
type textarea "*"
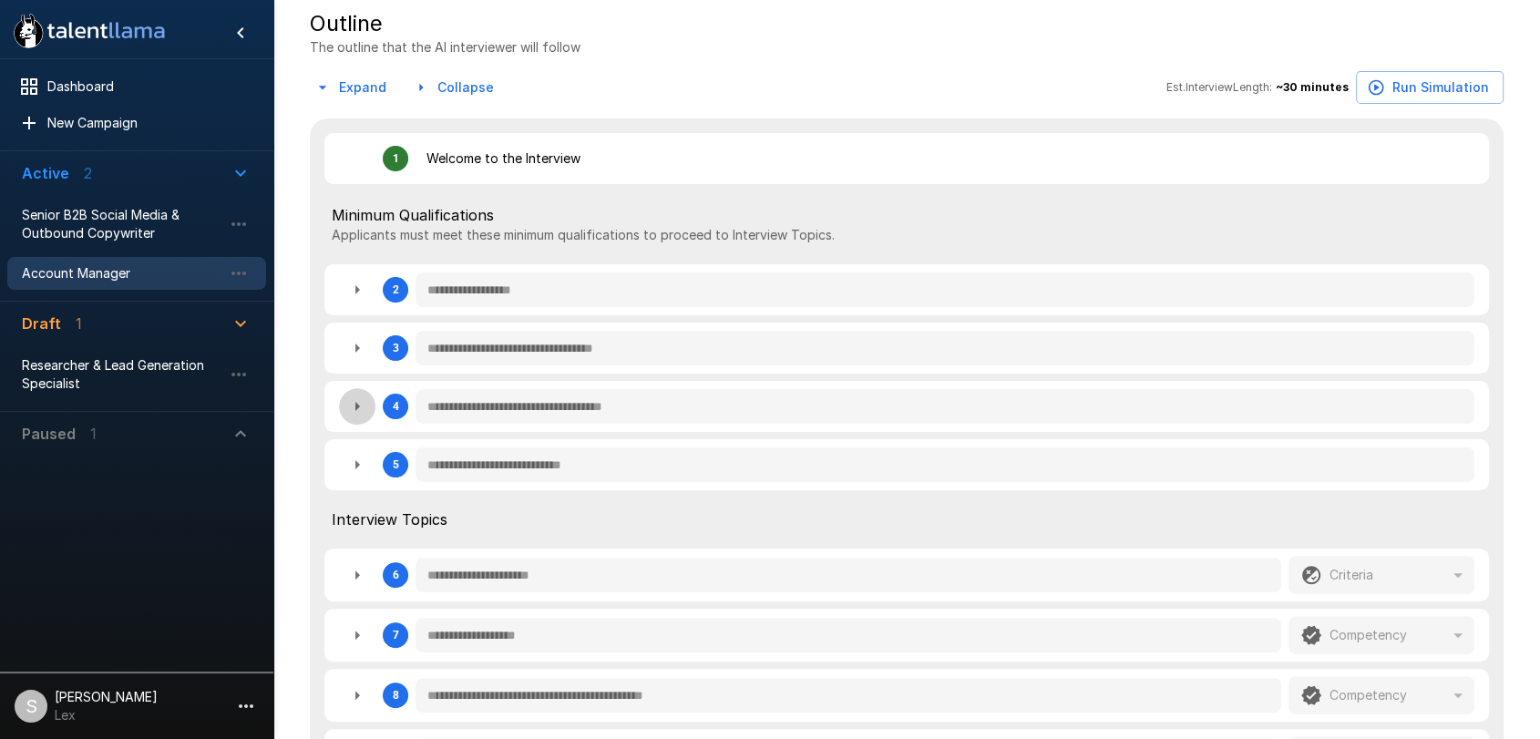
type textarea "*"
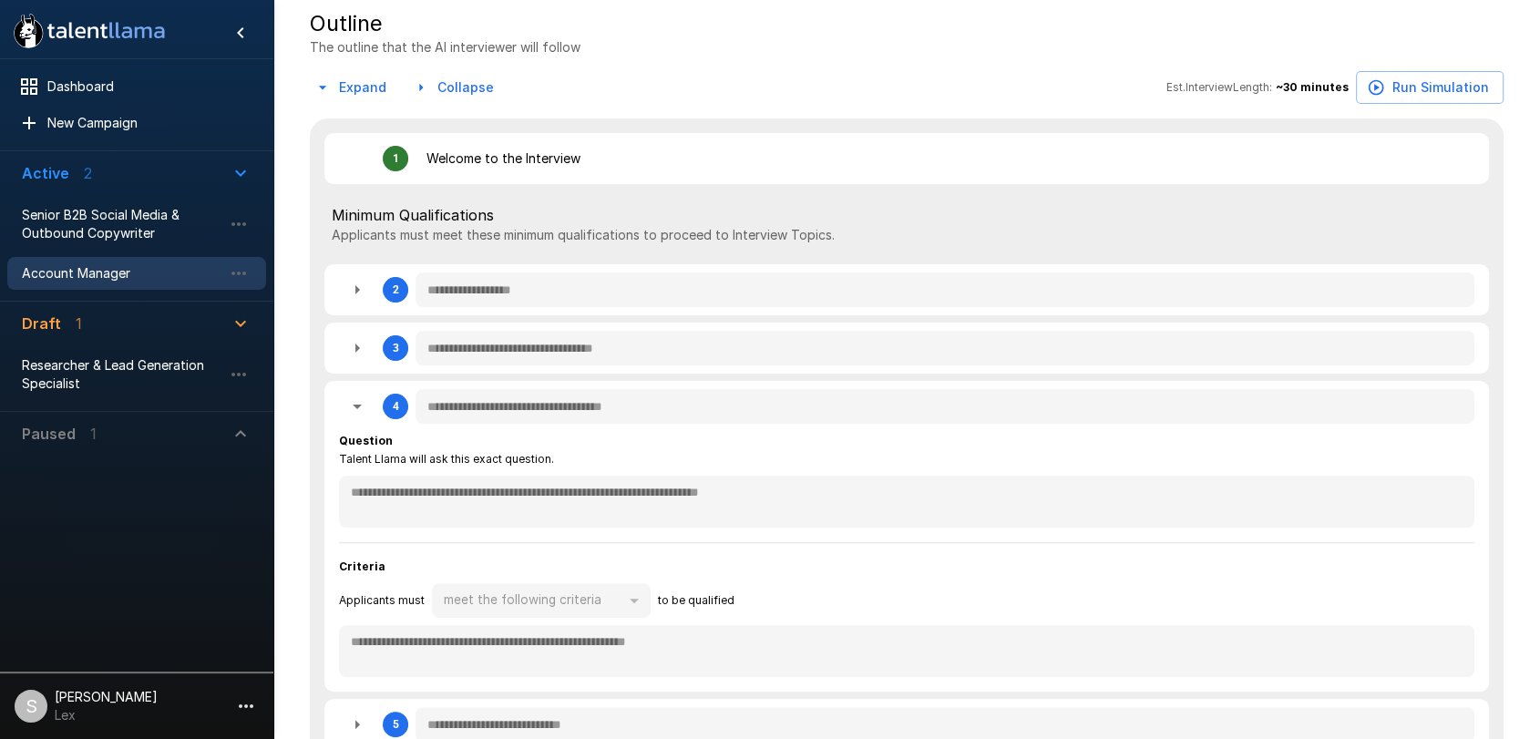
click at [356, 415] on icon "button" at bounding box center [357, 406] width 22 height 22
type textarea "*"
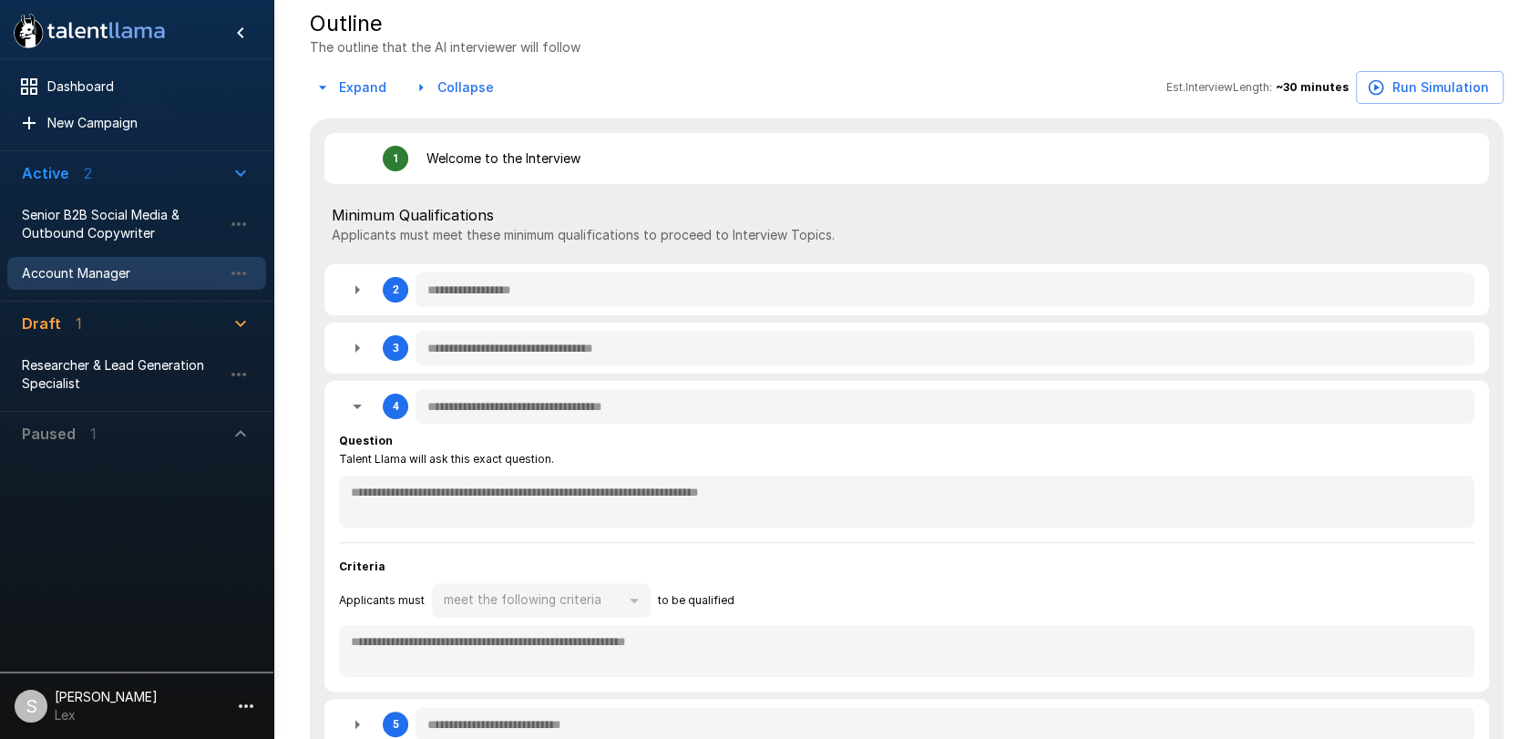
type textarea "*"
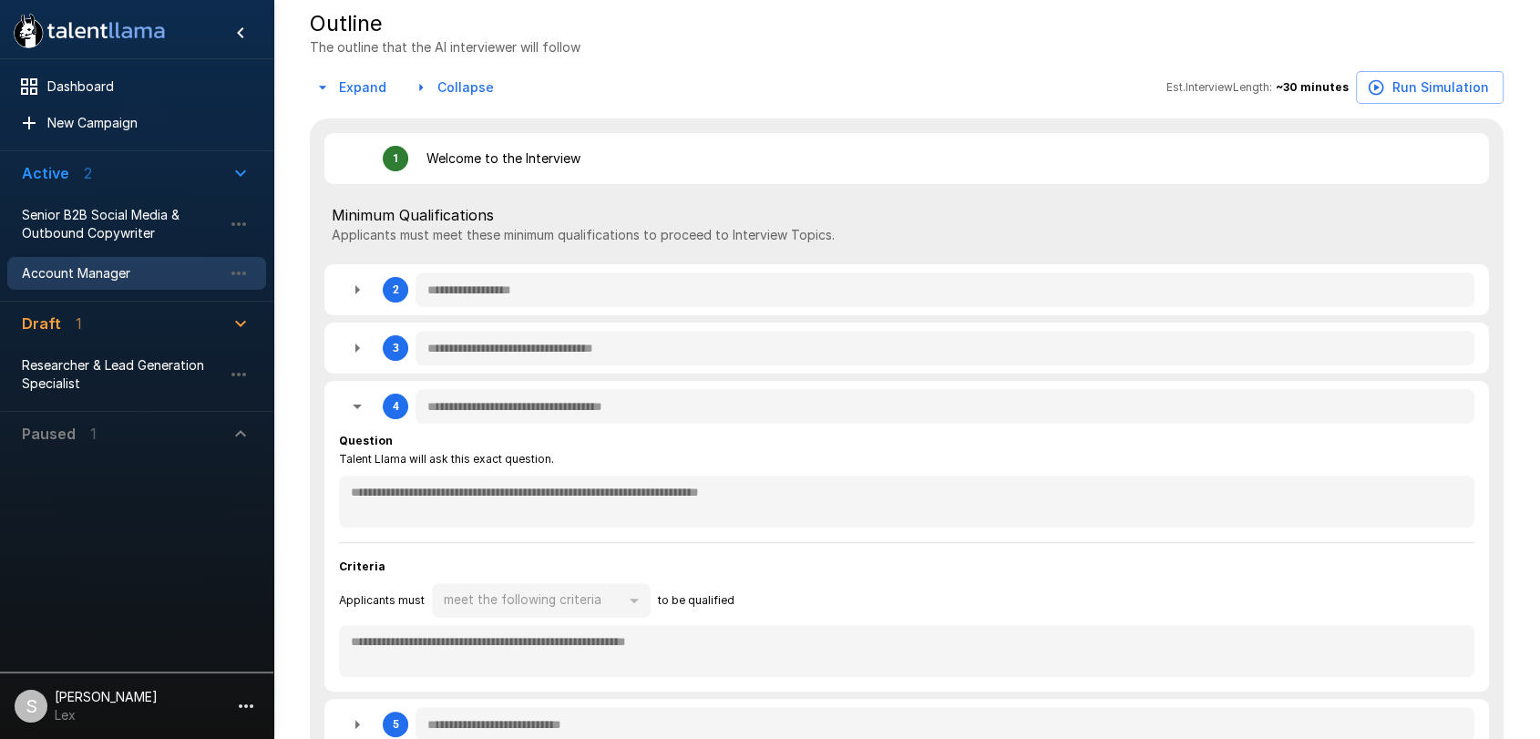
type textarea "*"
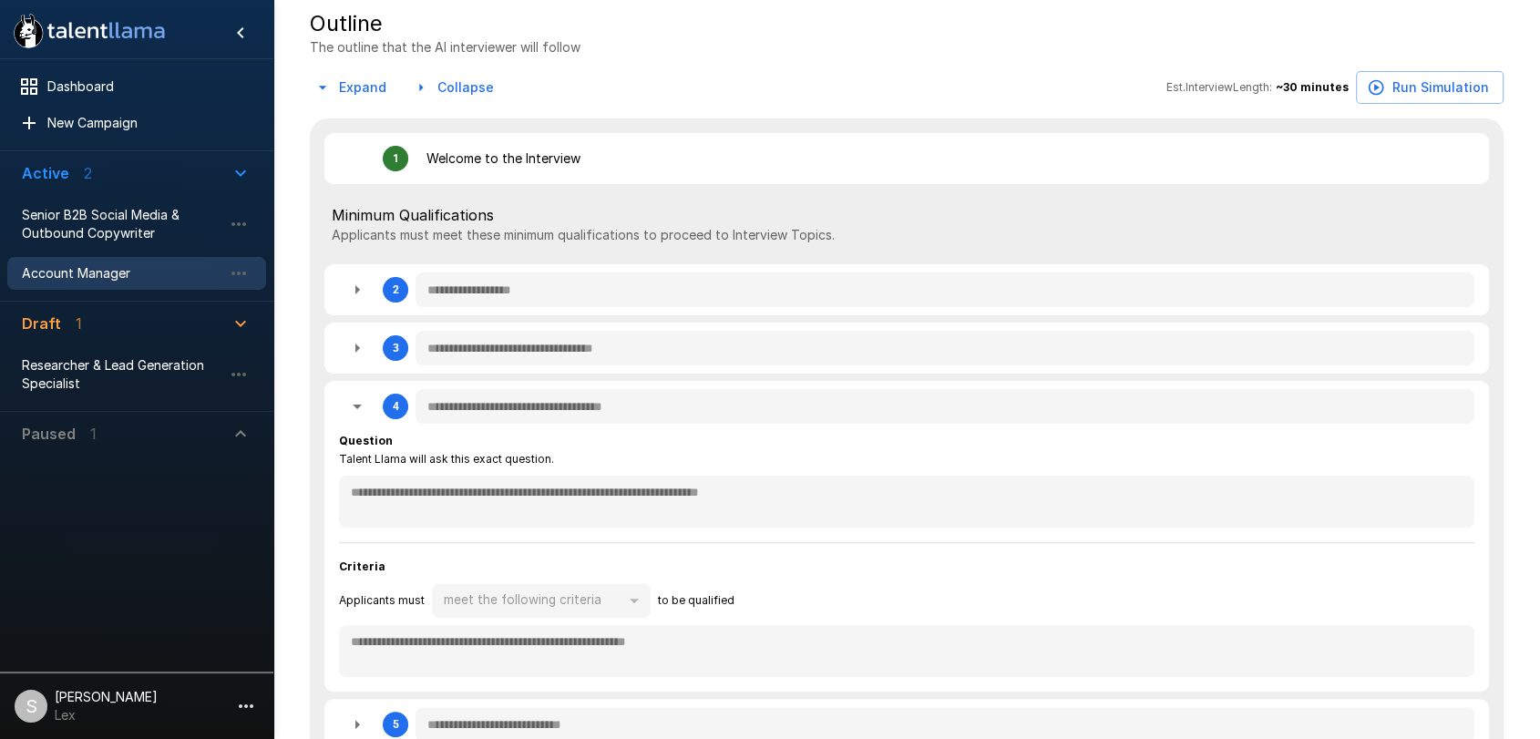
type textarea "*"
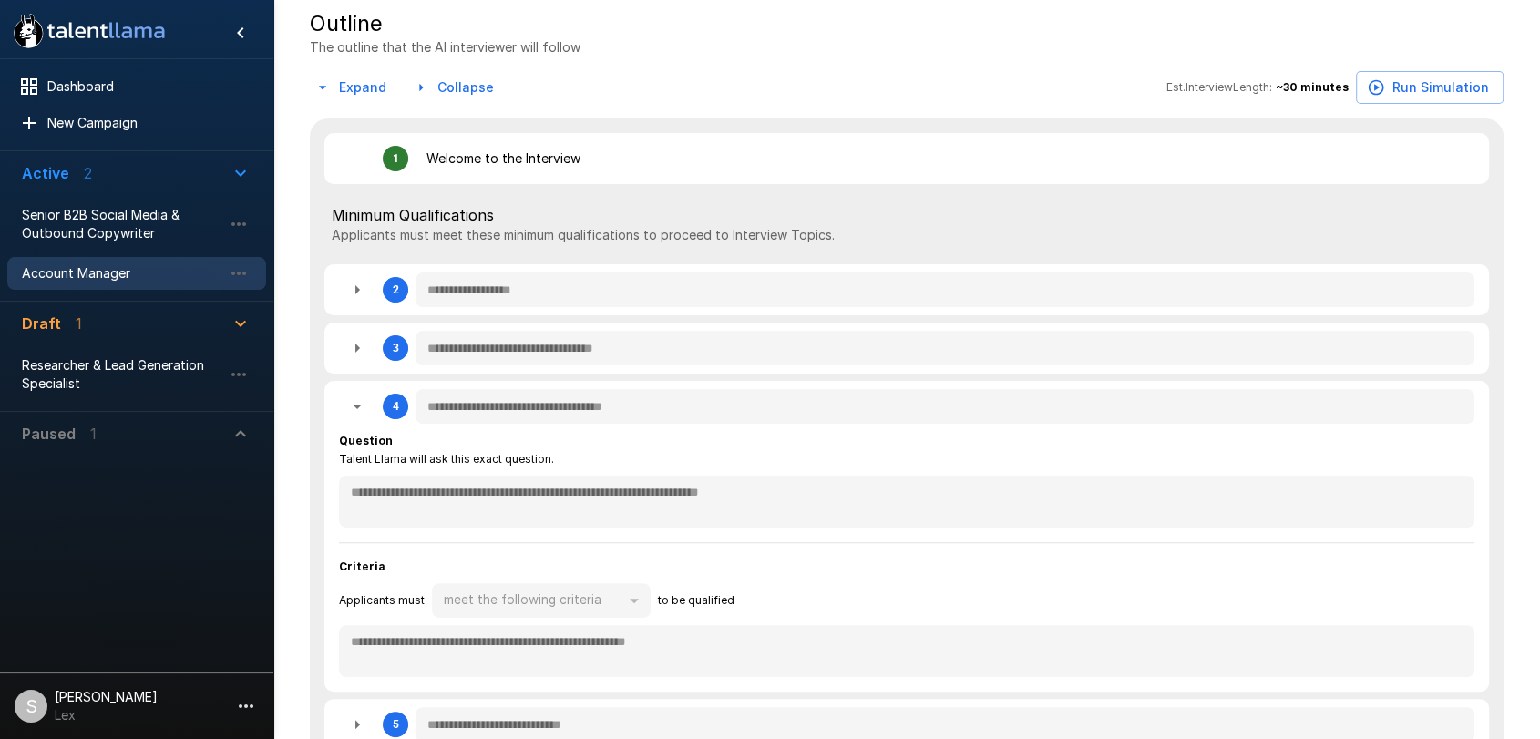
type textarea "*"
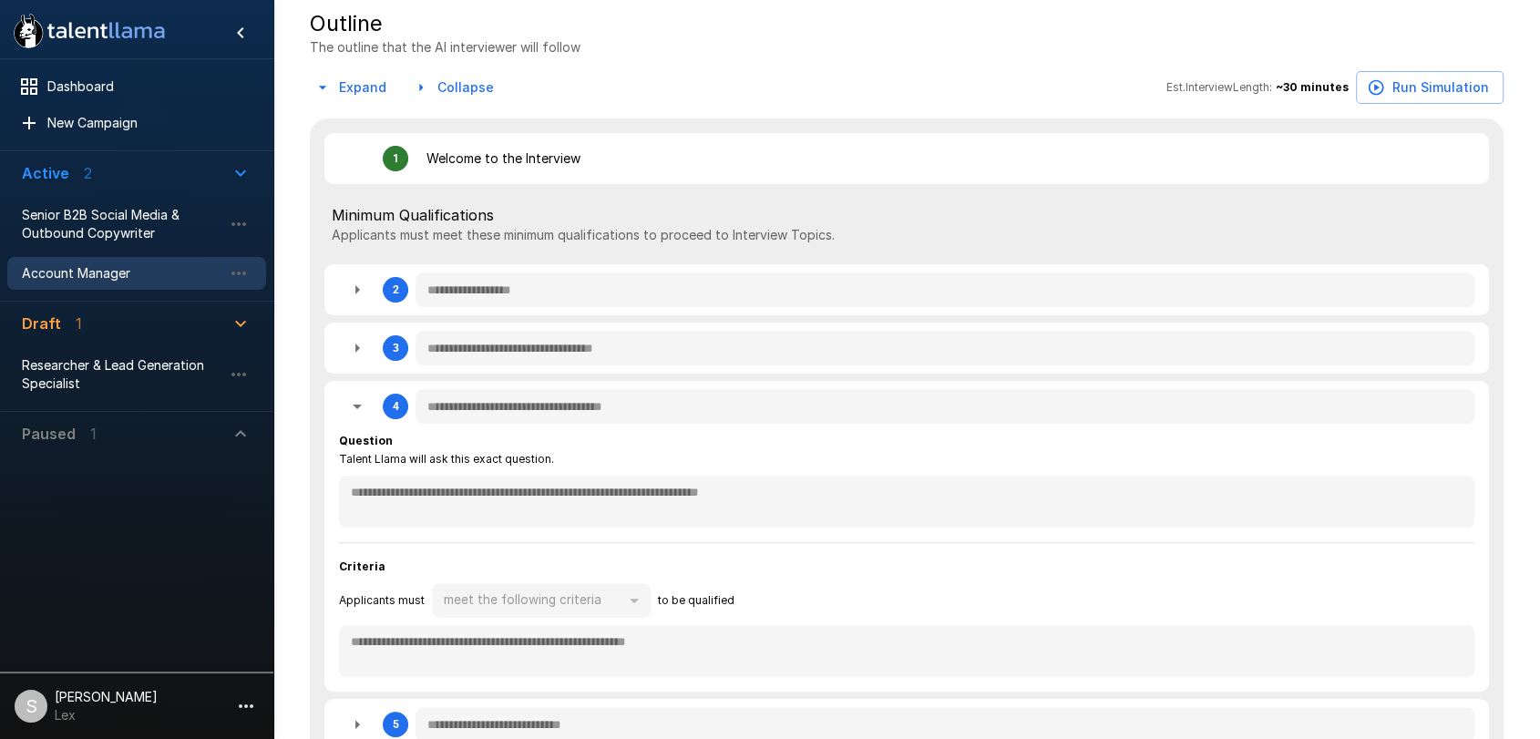
type textarea "*"
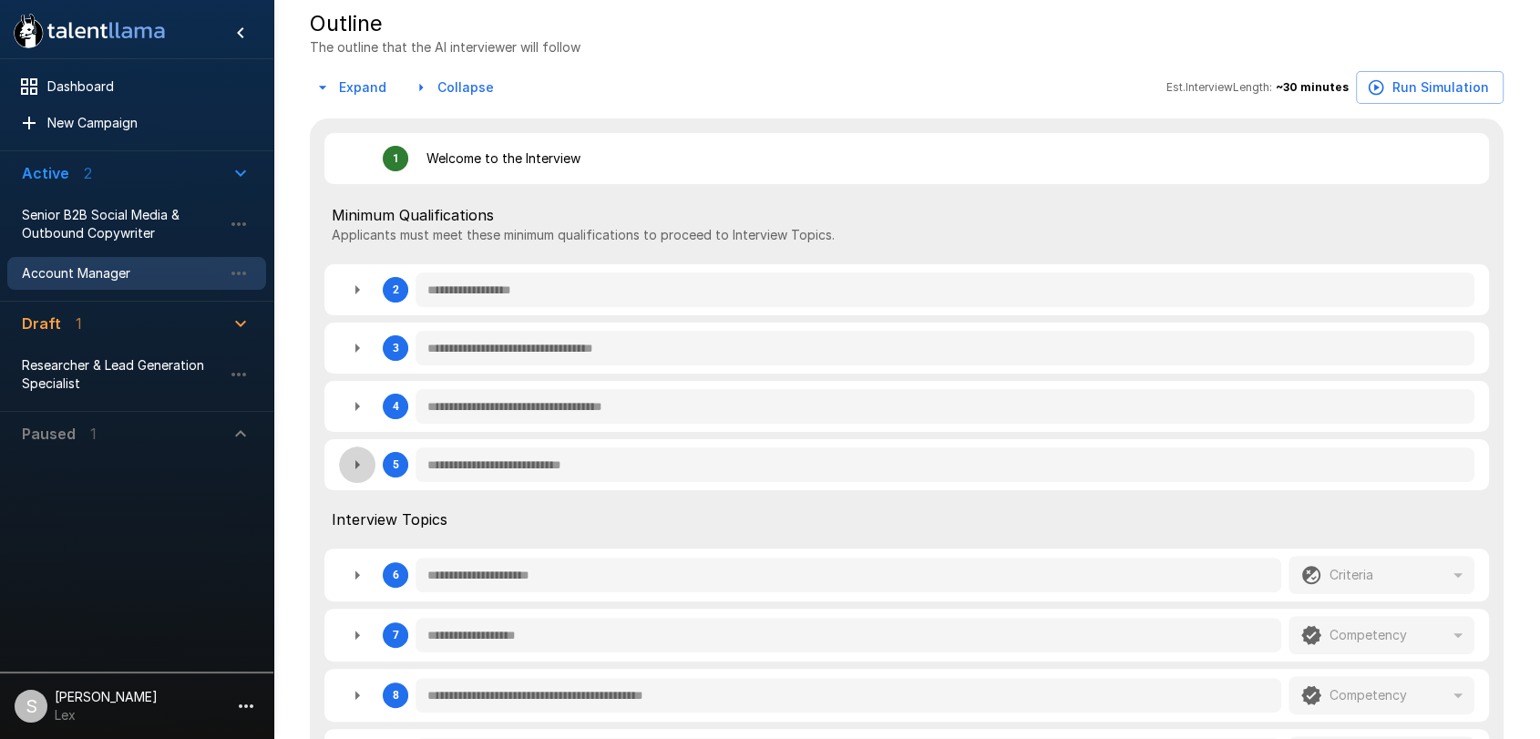
click at [361, 465] on icon "button" at bounding box center [357, 465] width 22 height 22
type textarea "*"
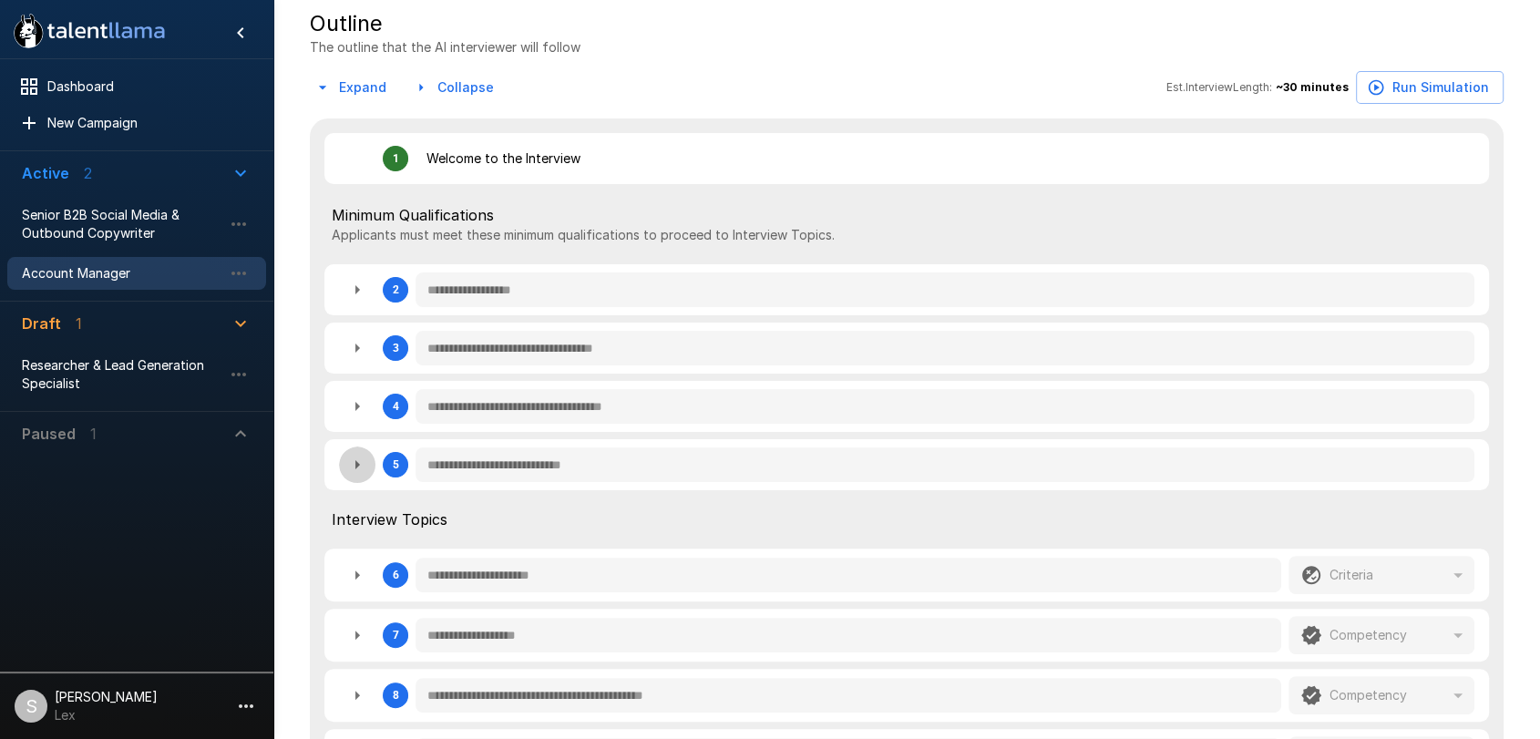
type textarea "*"
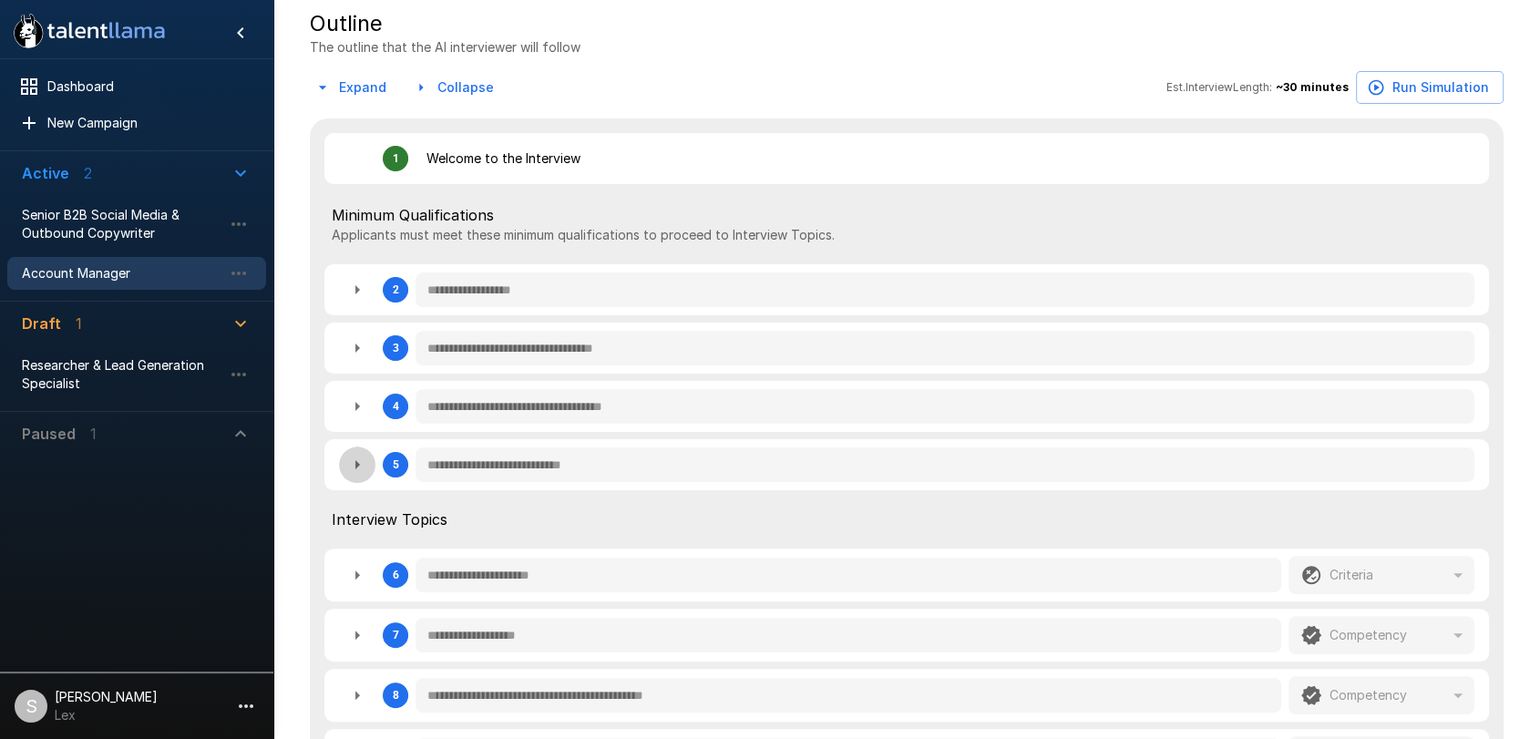
type textarea "*"
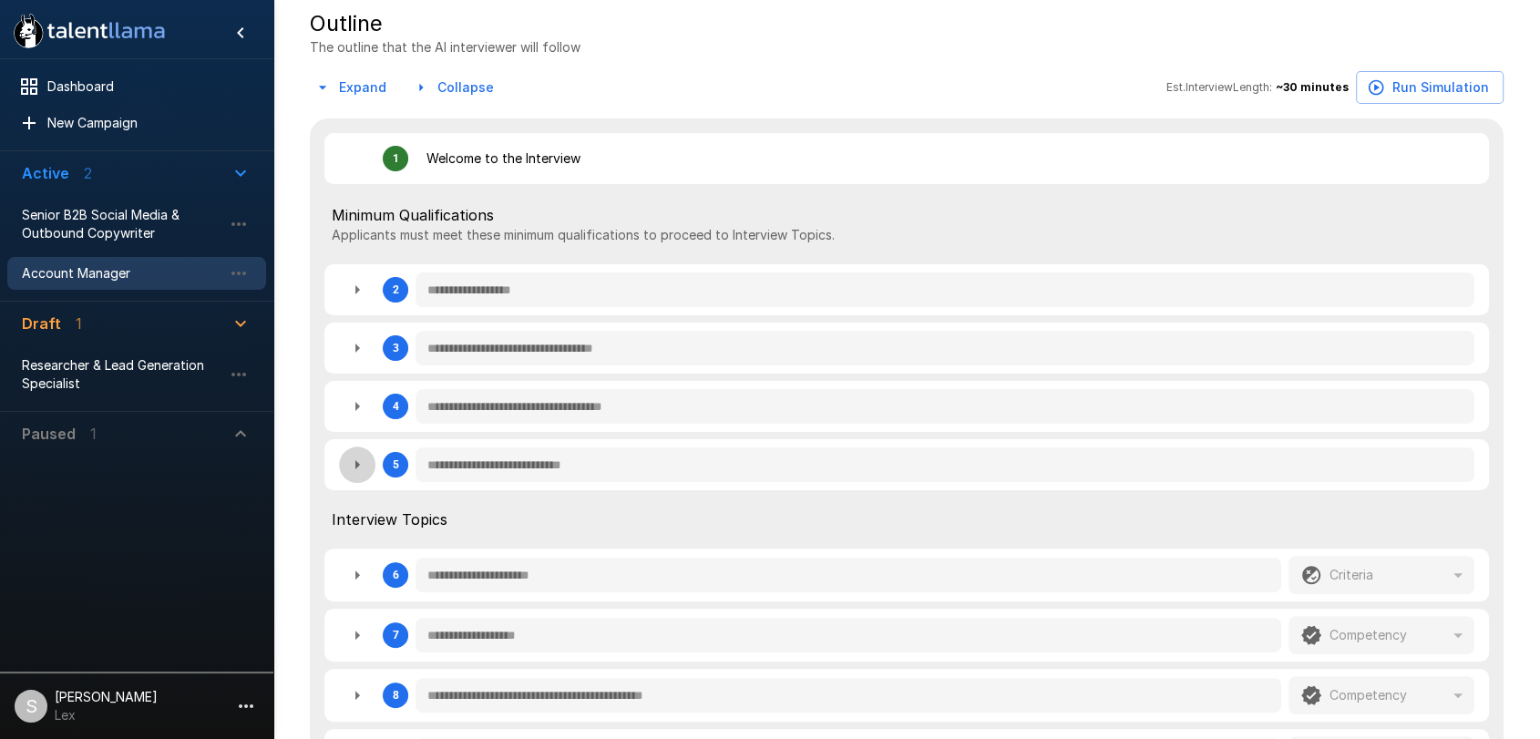
type textarea "*"
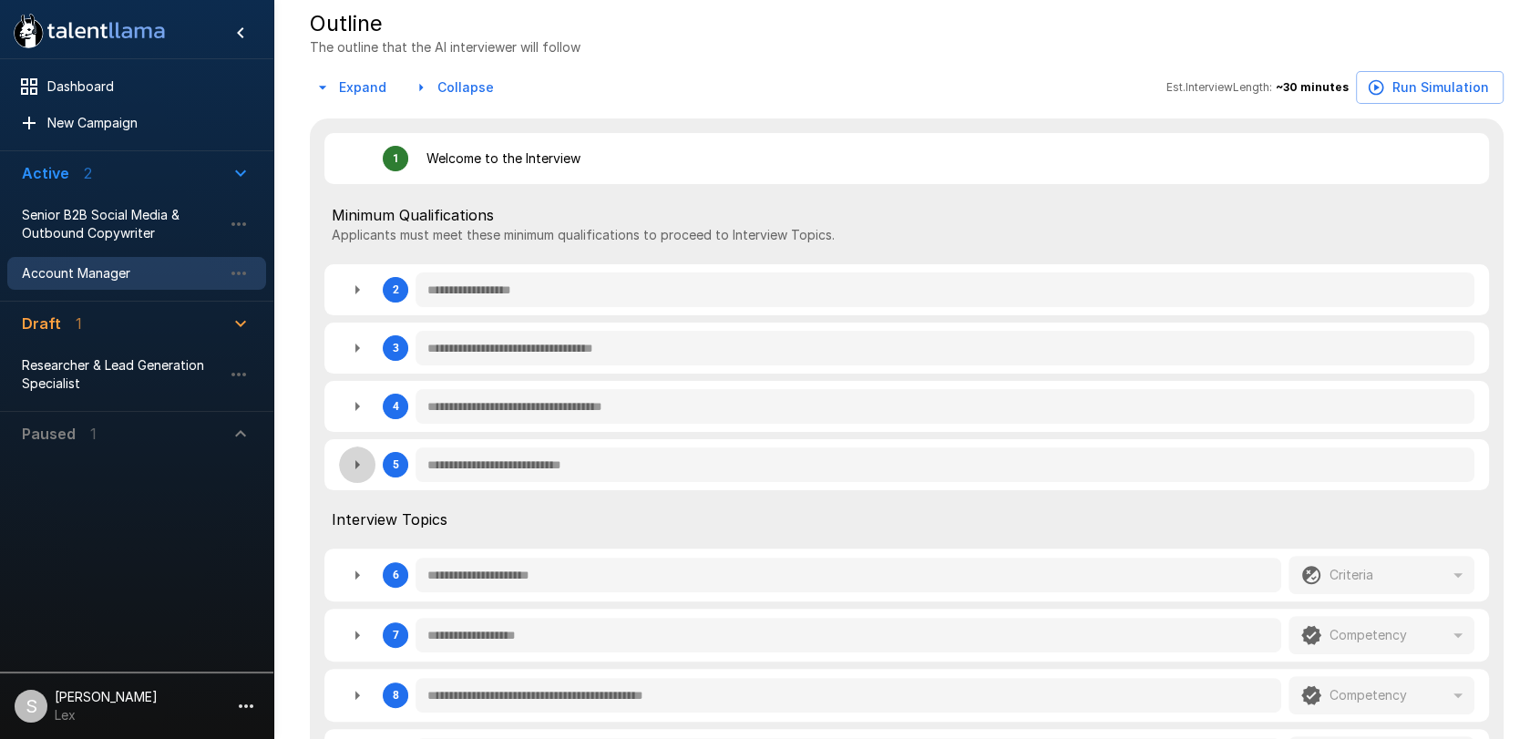
type textarea "*"
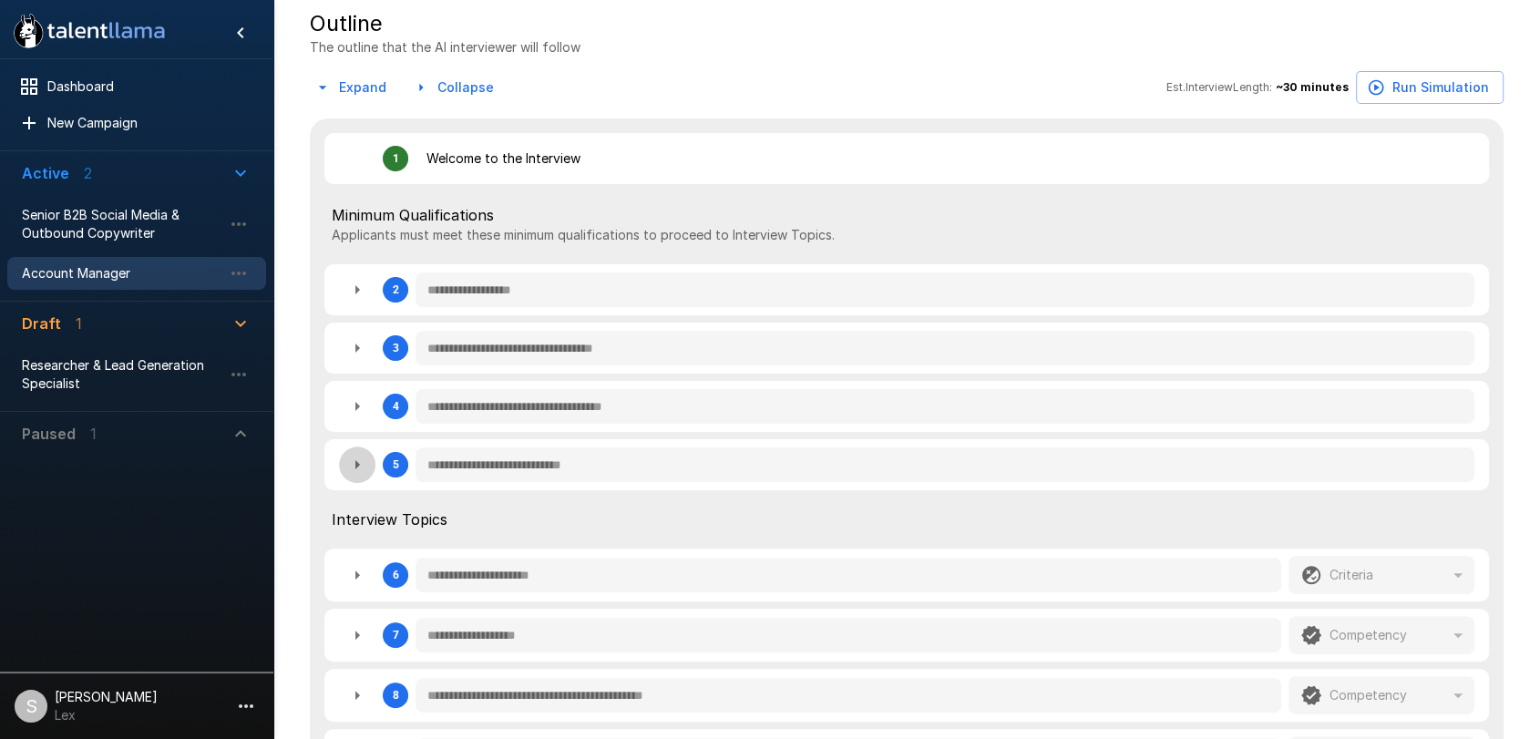
type textarea "*"
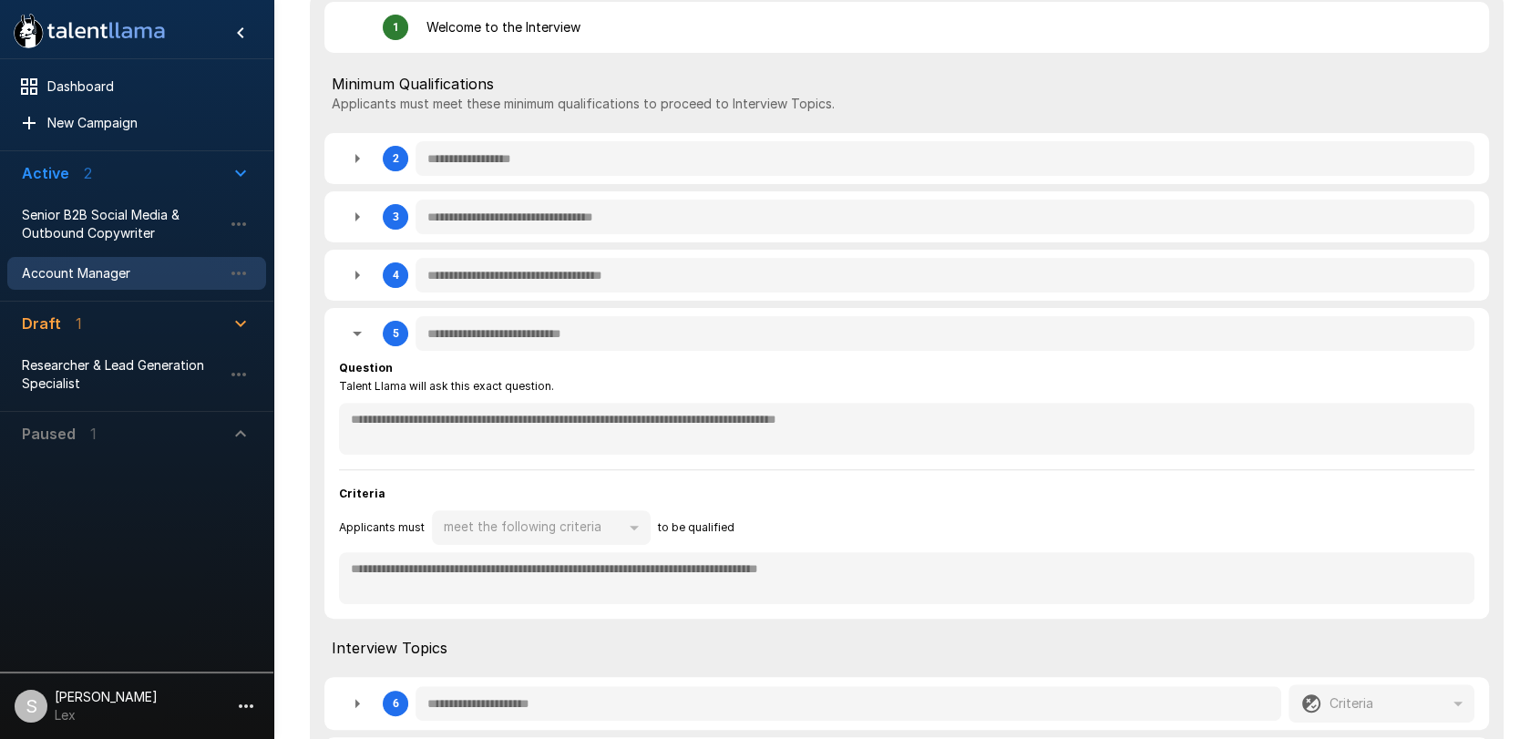
scroll to position [530, 0]
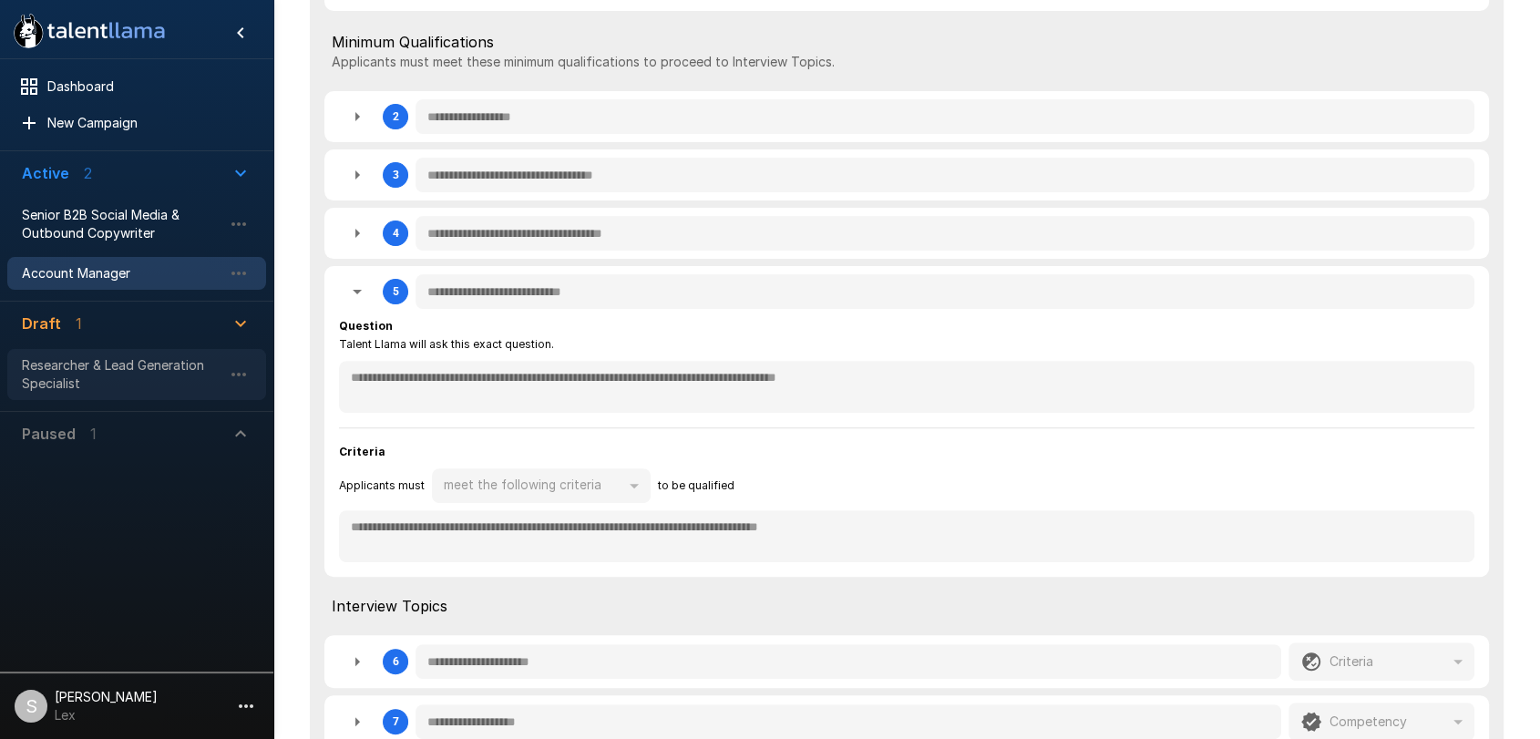
click at [29, 353] on div "Researcher & Lead Generation Specialist" at bounding box center [136, 374] width 259 height 51
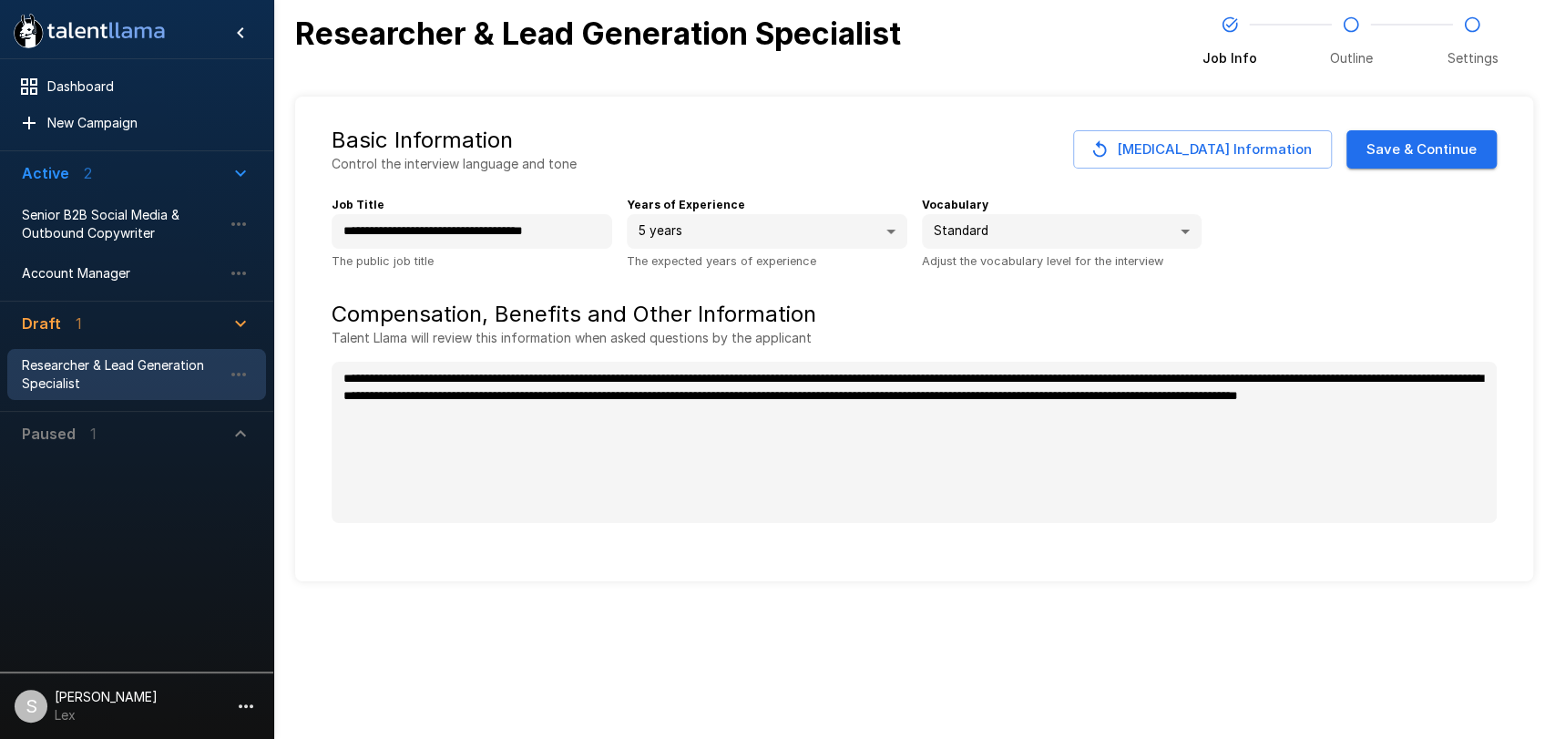
type textarea "*"
click at [1418, 147] on button "Save & Continue" at bounding box center [1421, 149] width 150 height 38
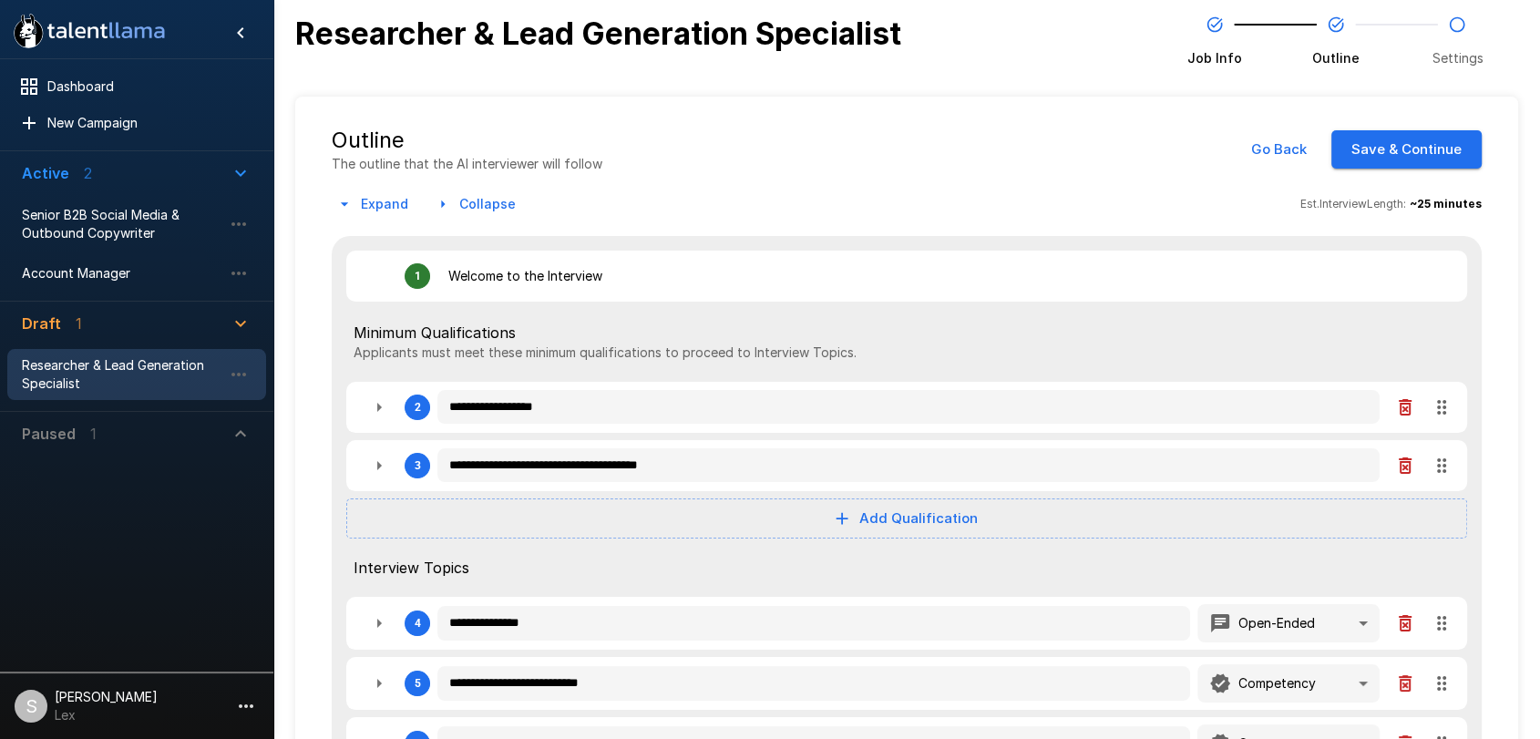
click at [875, 522] on button "Add Qualification" at bounding box center [906, 518] width 1121 height 40
type textarea "*"
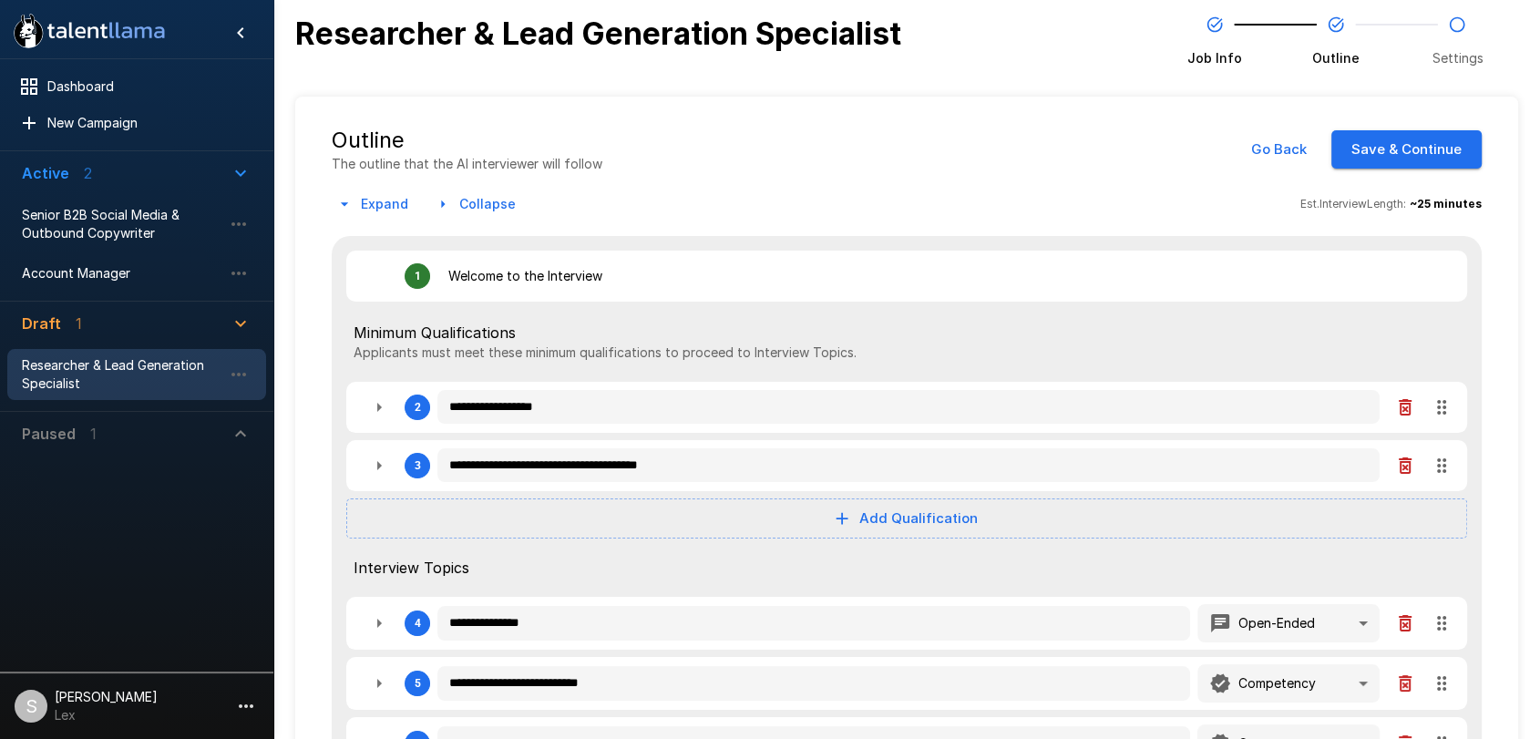
type textarea "*"
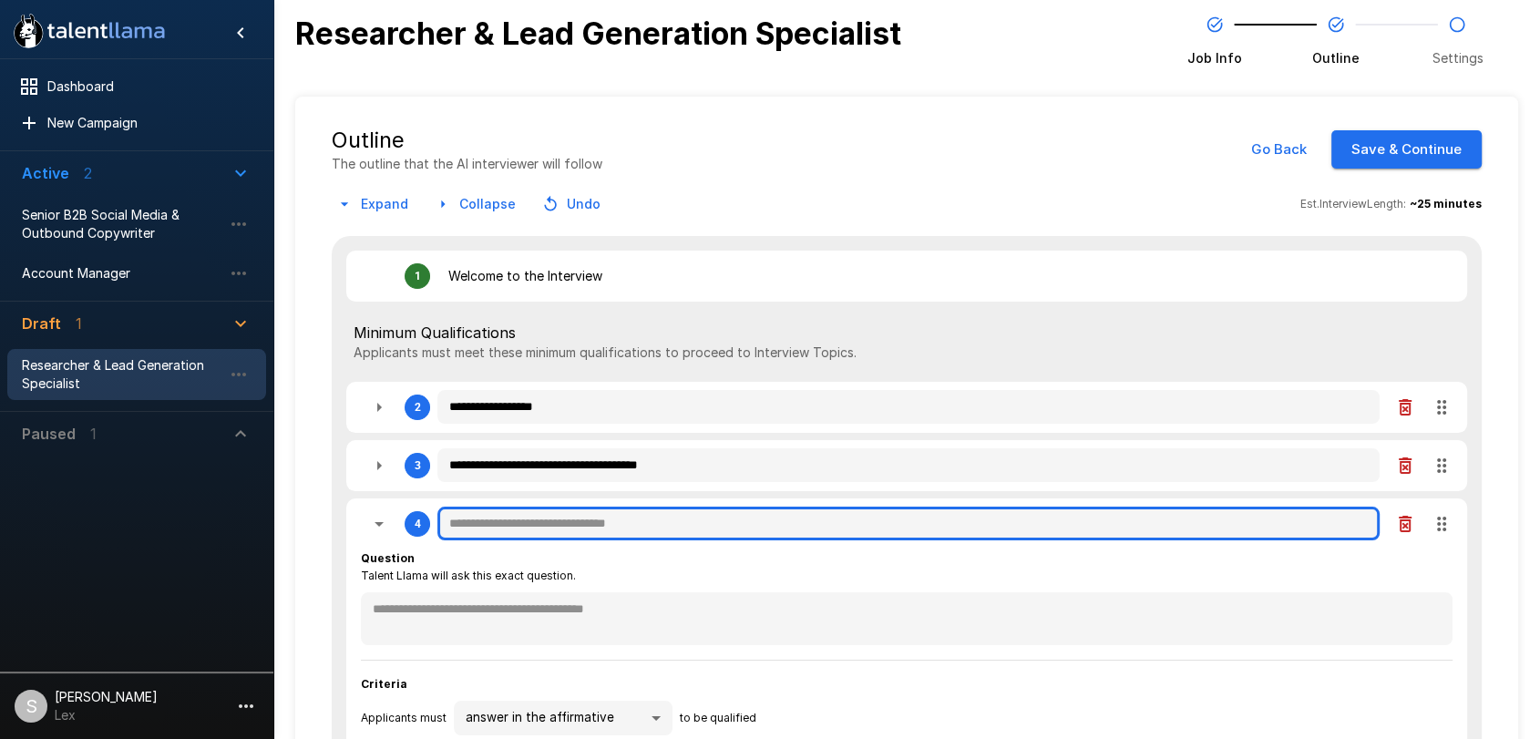
click at [466, 522] on input "text" at bounding box center [908, 524] width 942 height 35
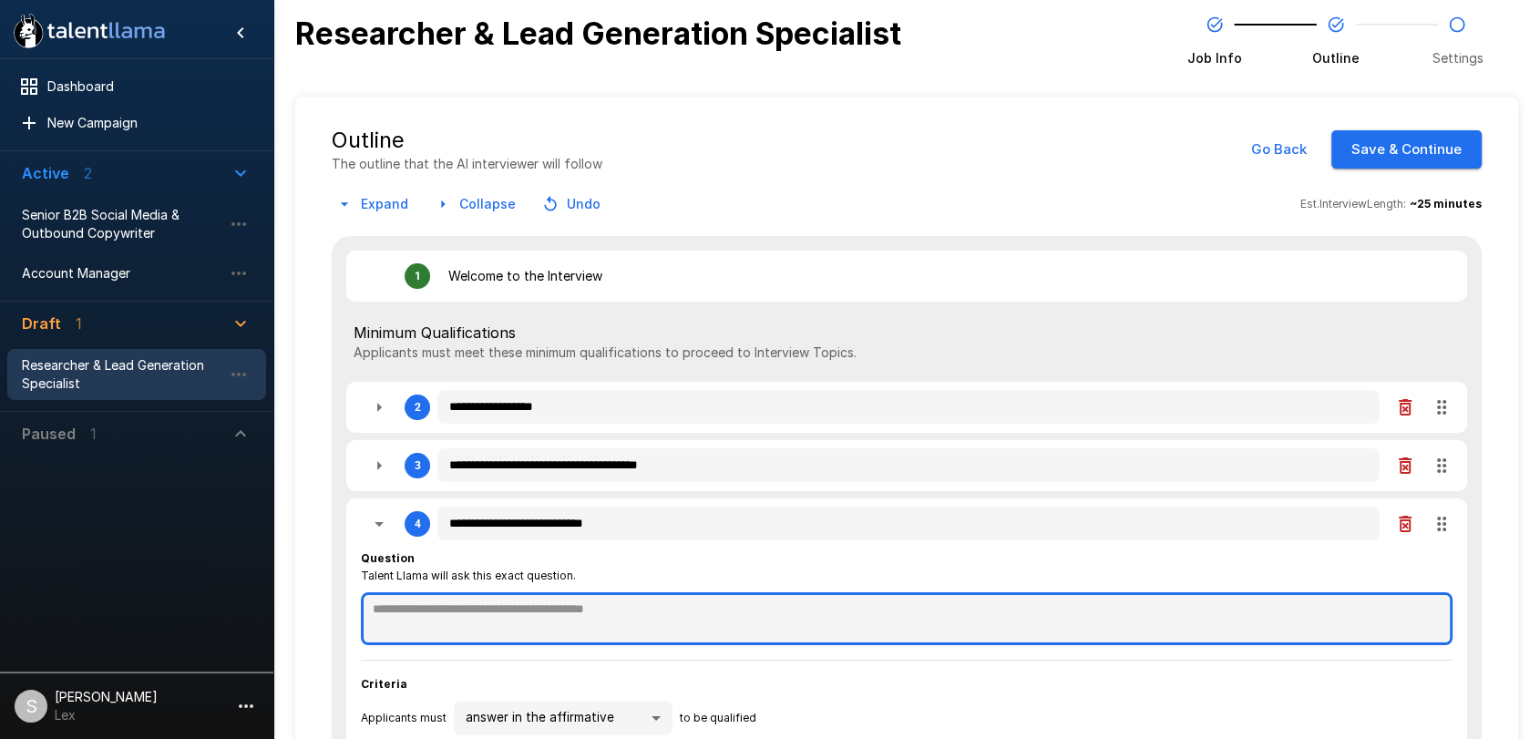
click at [404, 599] on textarea at bounding box center [906, 618] width 1091 height 53
paste textarea "**********"
drag, startPoint x: 575, startPoint y: 606, endPoint x: 264, endPoint y: 589, distance: 311.1
click at [273, 589] on div "**********" at bounding box center [906, 721] width 1266 height 1442
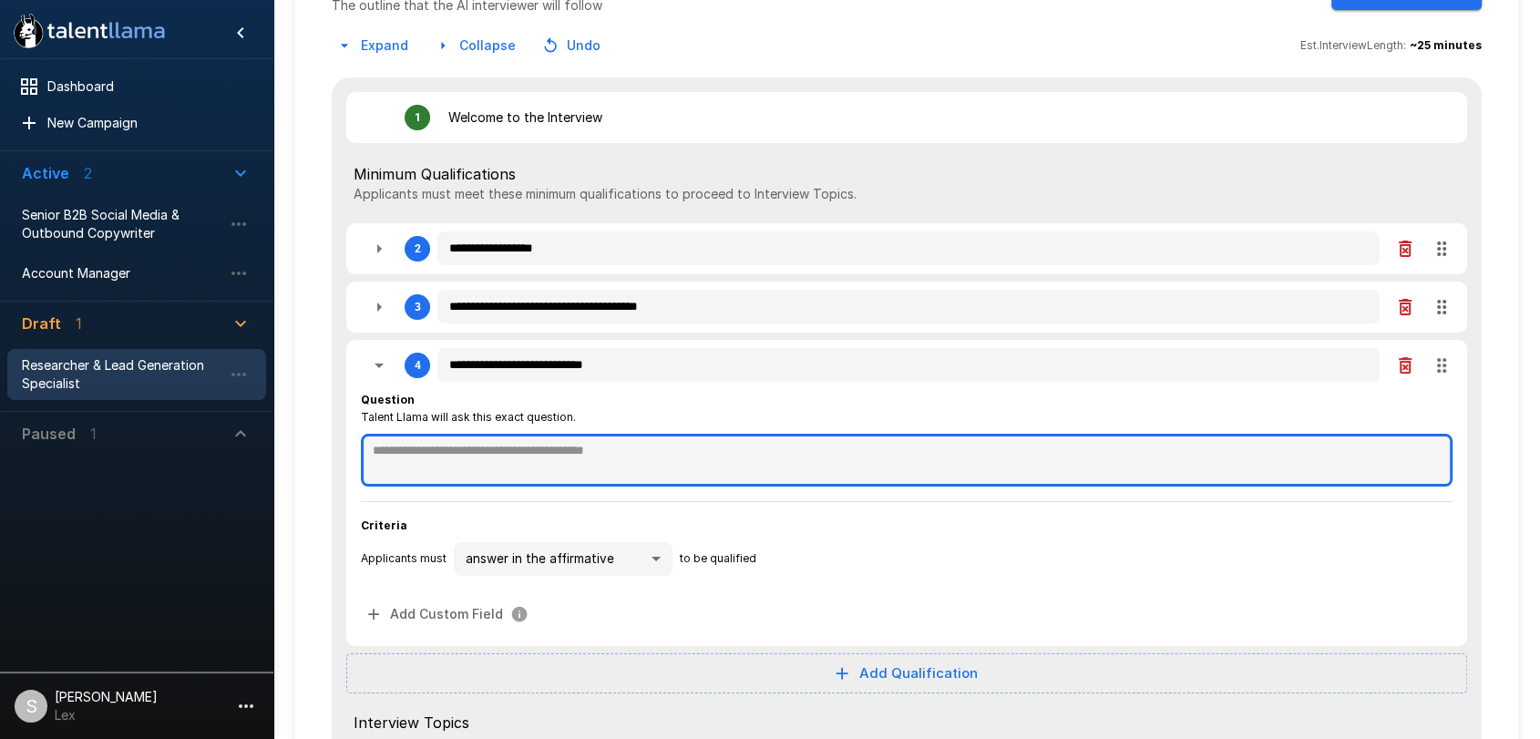
scroll to position [169, 0]
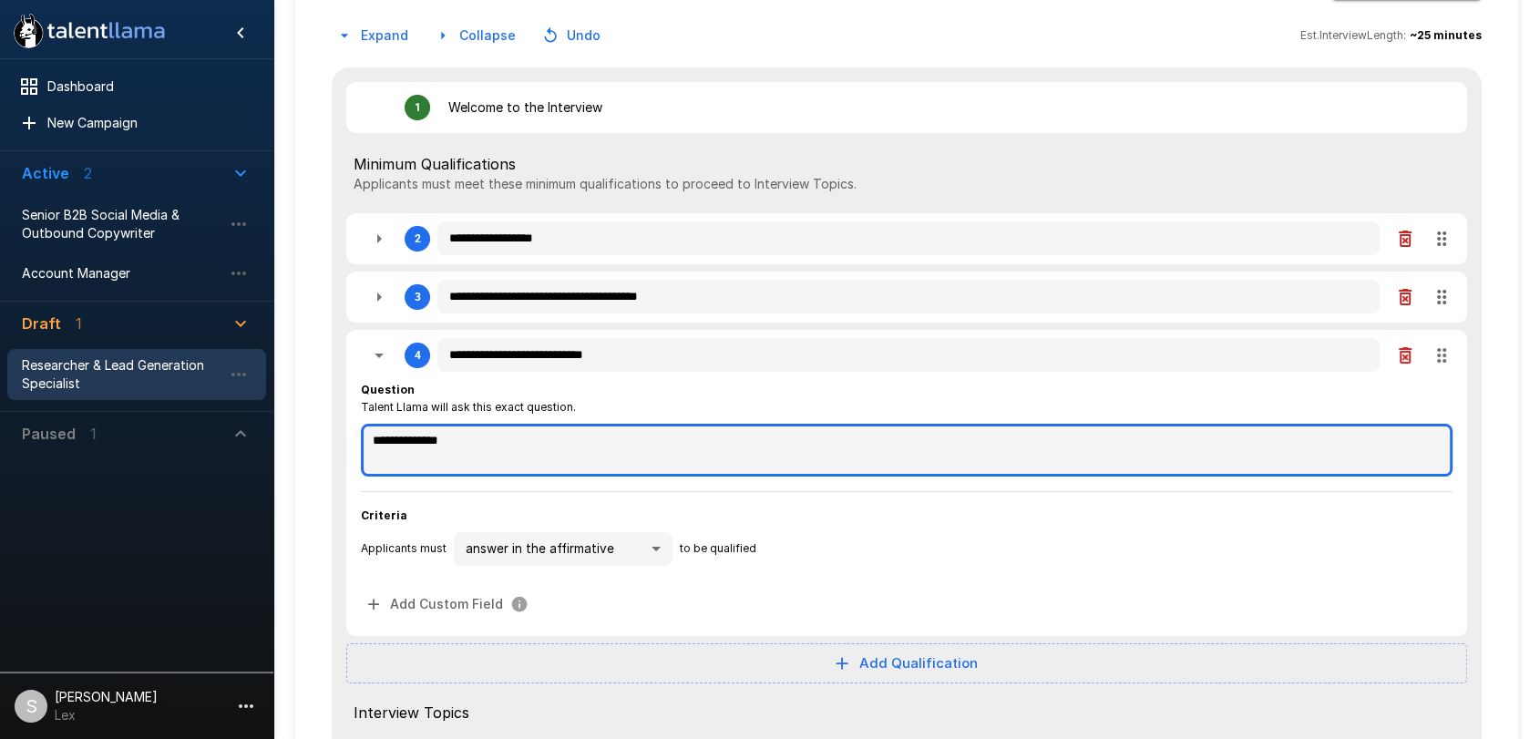
drag, startPoint x: 487, startPoint y: 450, endPoint x: 364, endPoint y: 452, distance: 123.0
click at [364, 452] on textarea "**********" at bounding box center [906, 450] width 1091 height 52
paste textarea "**********"
click at [376, 435] on textarea "**********" at bounding box center [906, 450] width 1091 height 52
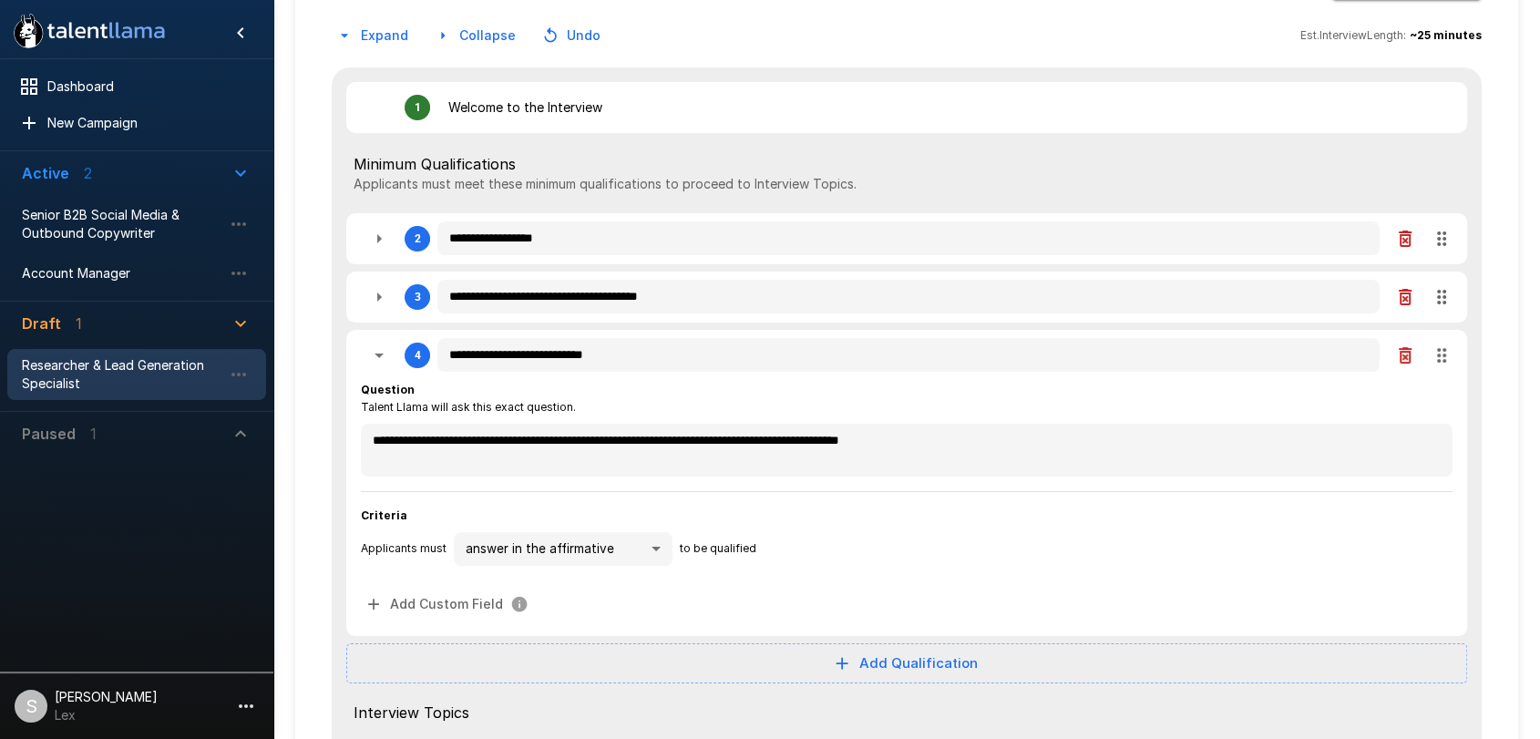
click at [657, 548] on body "**********" at bounding box center [770, 200] width 1540 height 739
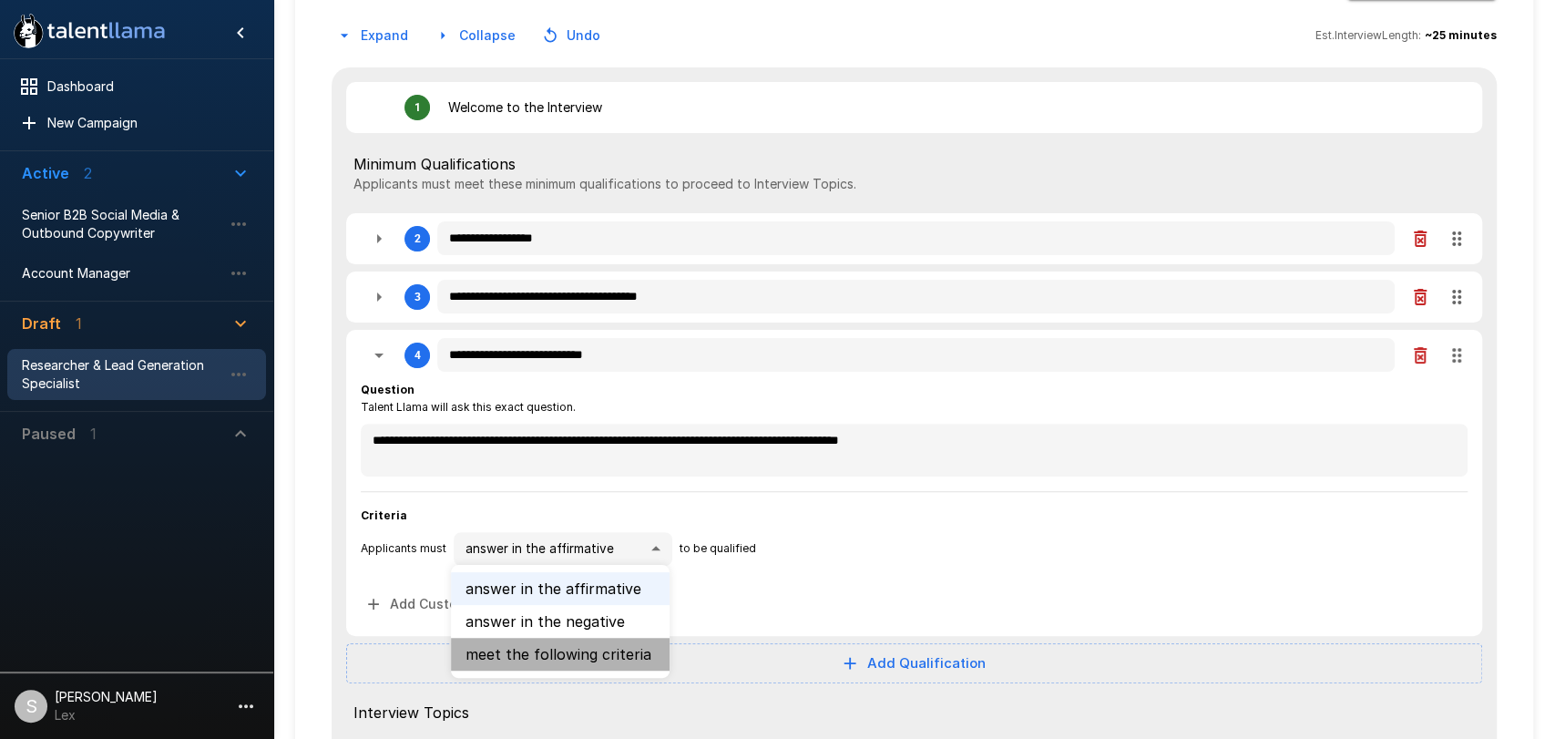
click at [576, 650] on li "meet the following criteria" at bounding box center [560, 654] width 219 height 33
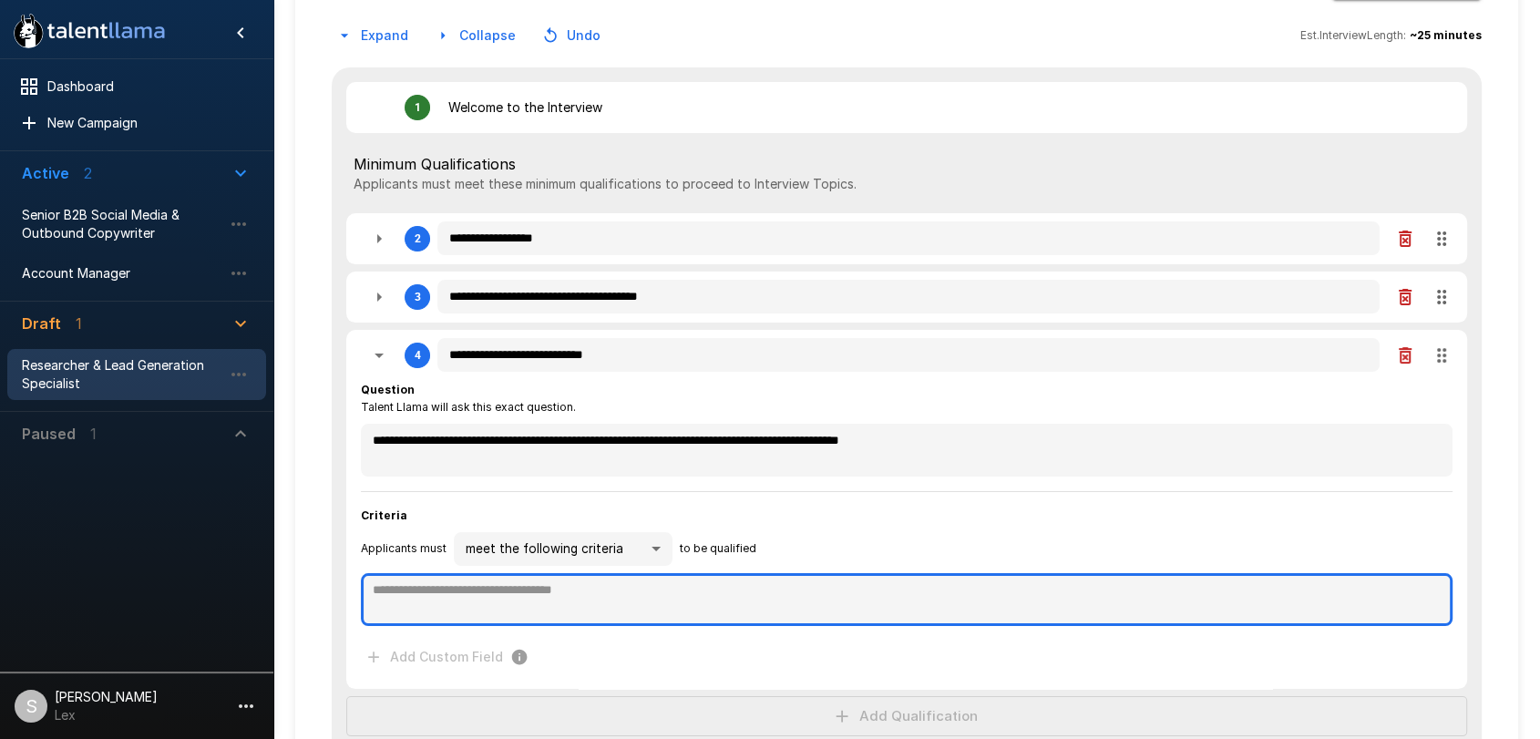
click at [401, 598] on textarea at bounding box center [906, 599] width 1091 height 53
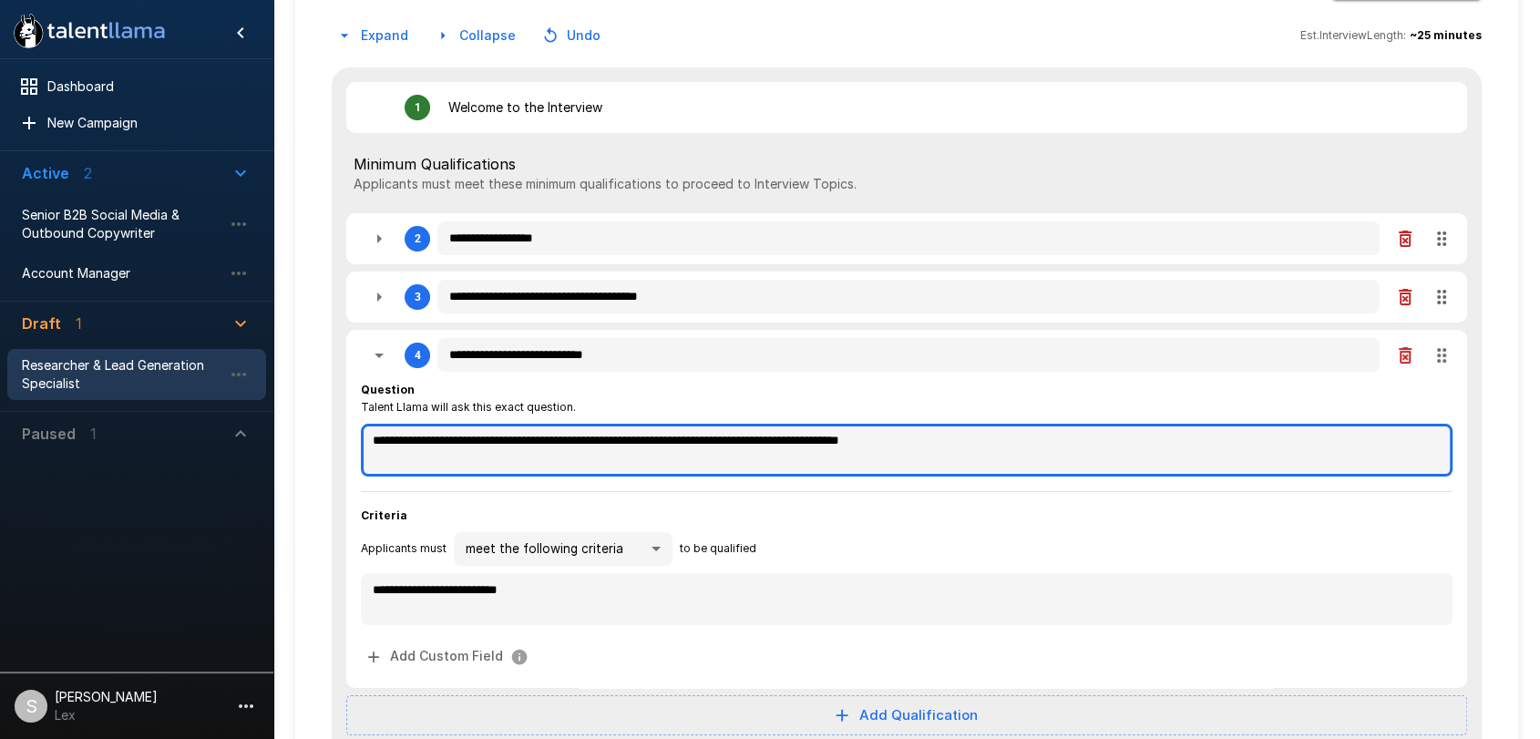
drag, startPoint x: 662, startPoint y: 441, endPoint x: 921, endPoint y: 440, distance: 258.7
click at [921, 440] on textarea "**********" at bounding box center [906, 450] width 1091 height 52
click at [990, 440] on textarea "**********" at bounding box center [906, 450] width 1091 height 52
drag, startPoint x: 1023, startPoint y: 441, endPoint x: 660, endPoint y: 441, distance: 363.5
click at [660, 441] on textarea "**********" at bounding box center [906, 450] width 1091 height 52
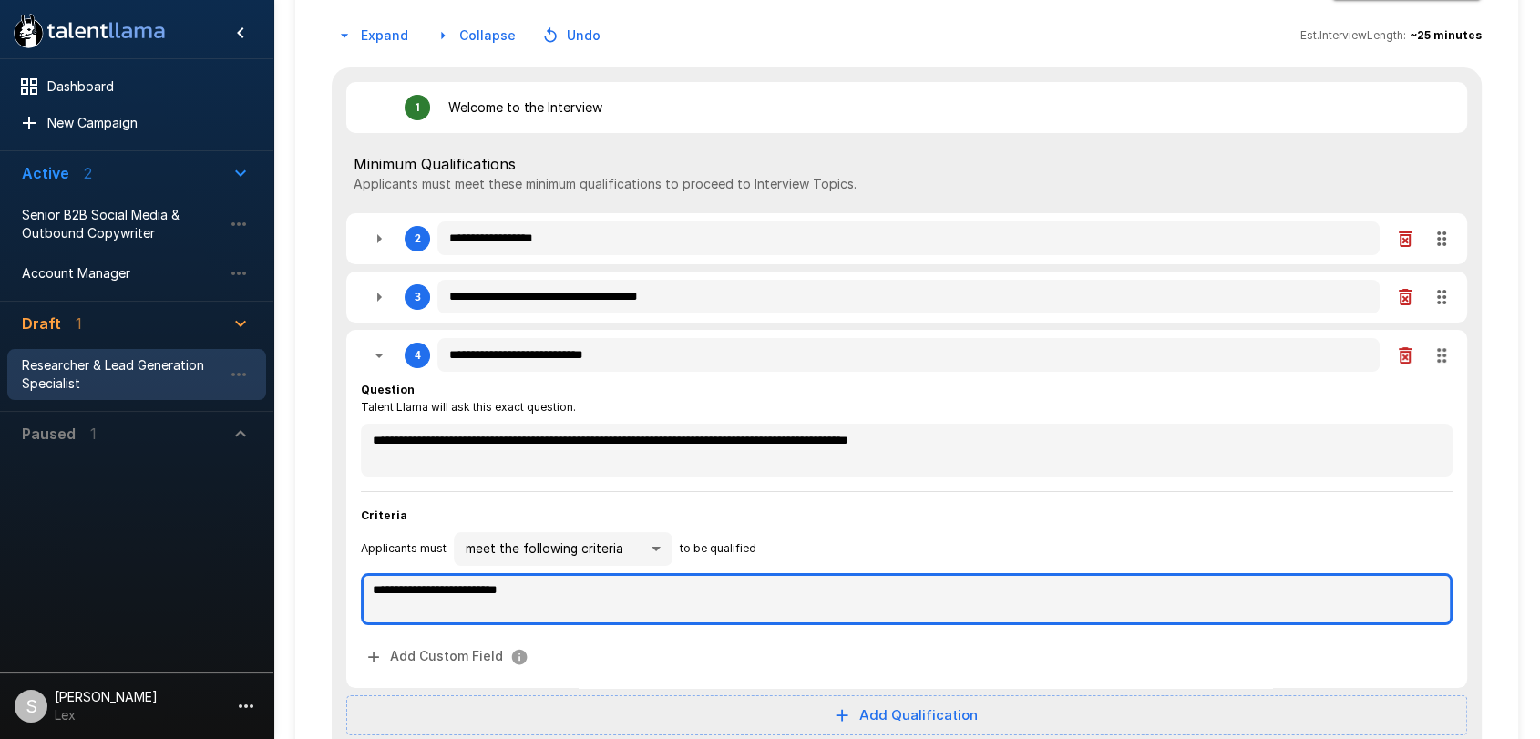
click at [557, 592] on textarea "**********" at bounding box center [906, 599] width 1091 height 52
paste textarea "**********"
click at [670, 585] on textarea "**********" at bounding box center [906, 599] width 1091 height 52
click at [967, 589] on textarea "**********" at bounding box center [906, 599] width 1091 height 52
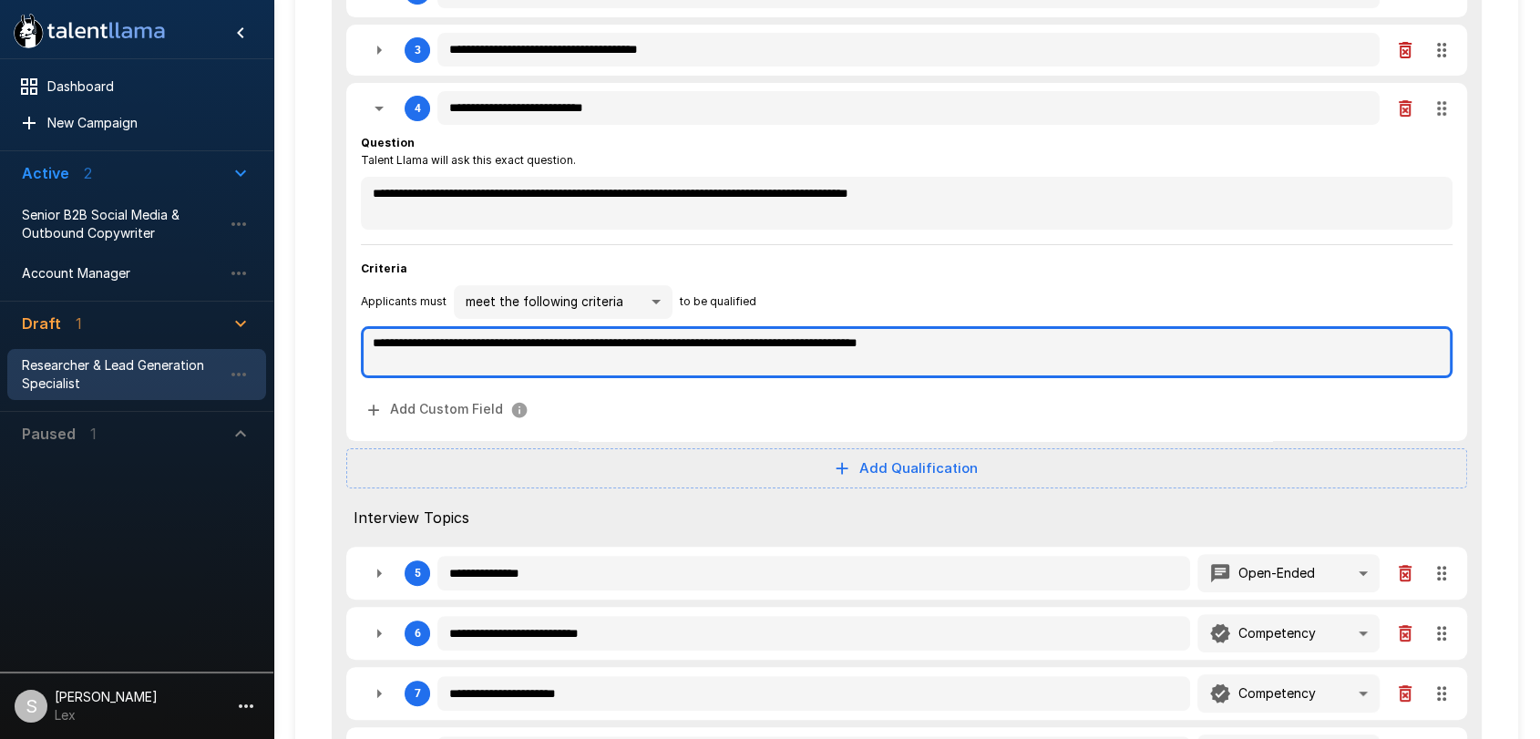
scroll to position [417, 0]
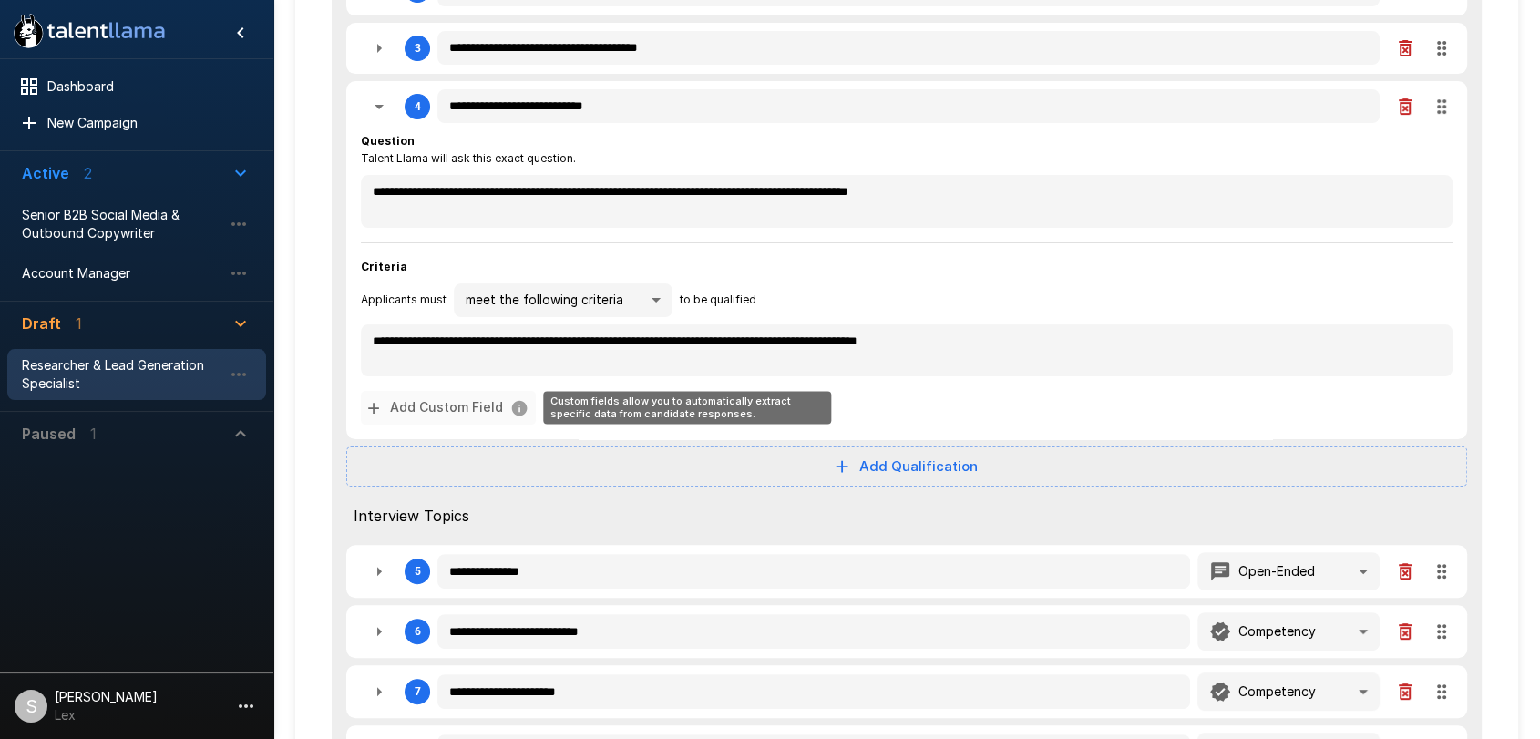
click at [373, 412] on icon "Custom fields allow you to automatically extract specific data from candidate r…" at bounding box center [373, 408] width 18 height 18
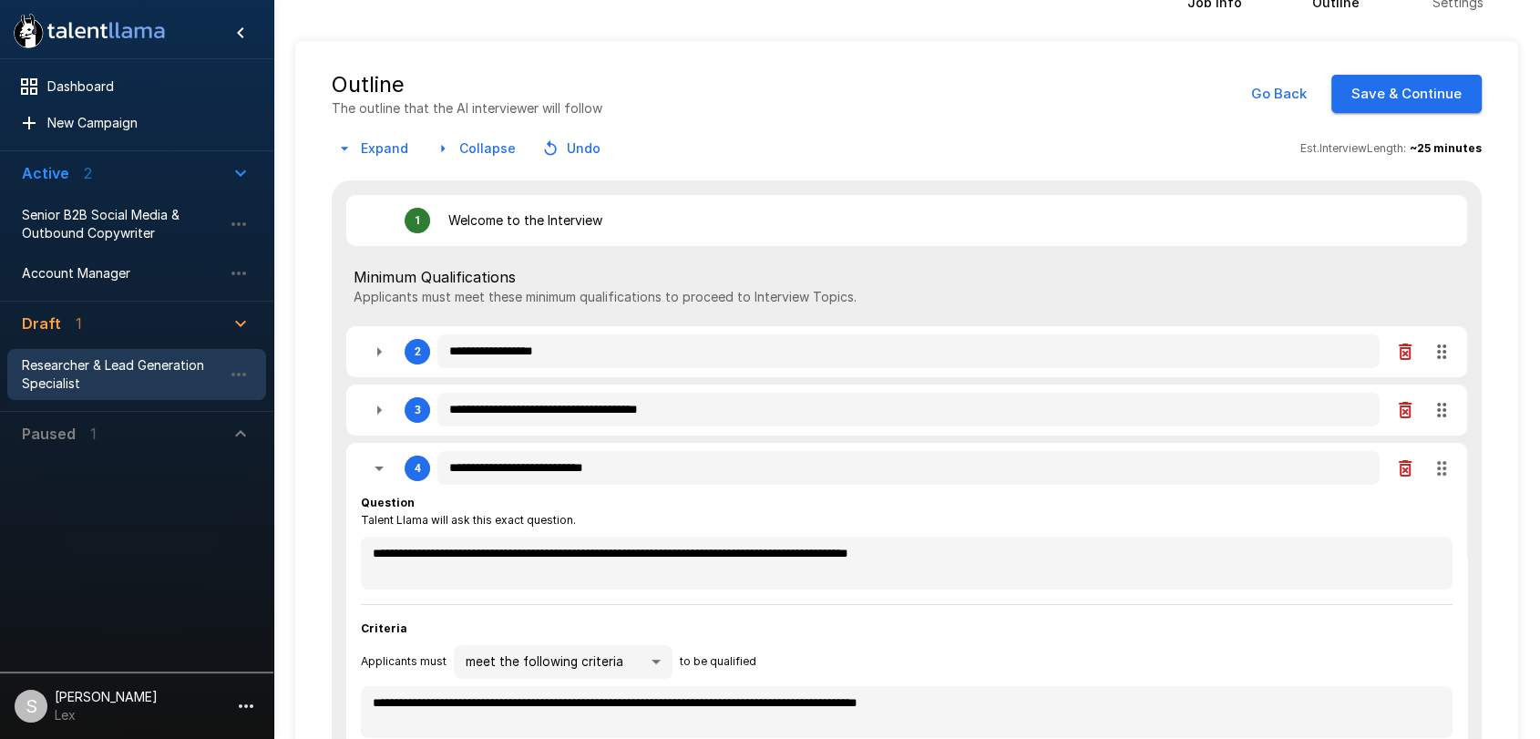
scroll to position [50, 0]
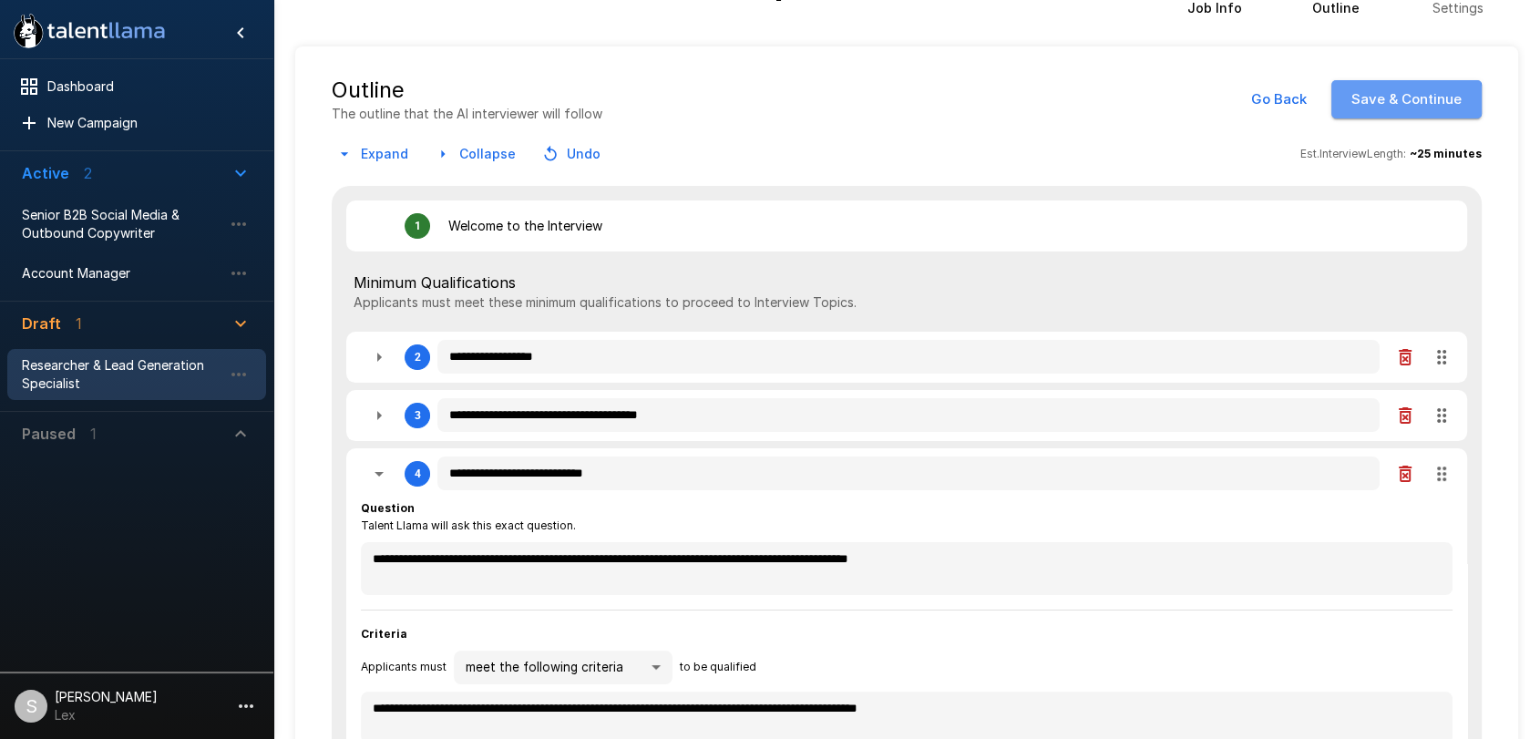
click at [1399, 100] on button "Save & Continue" at bounding box center [1406, 99] width 150 height 38
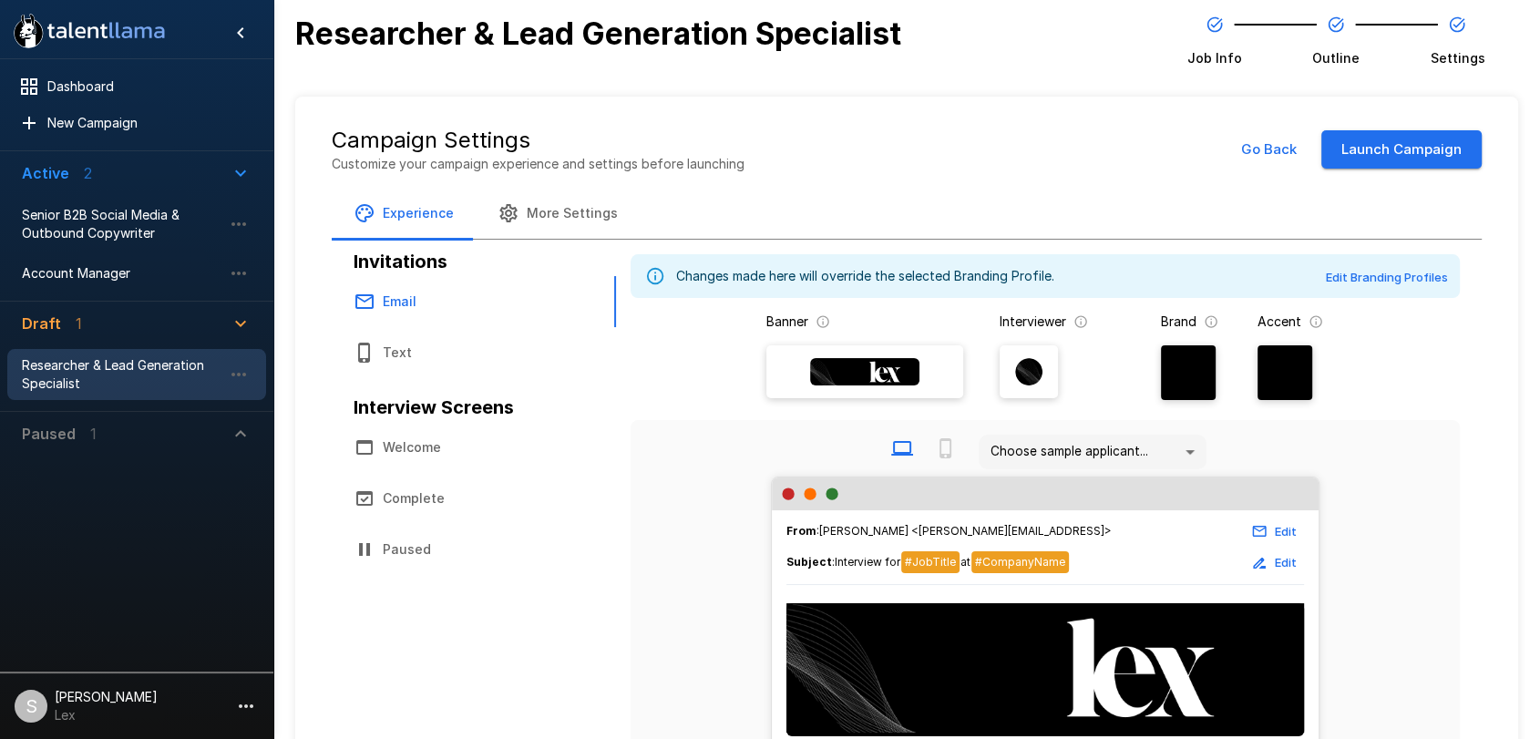
click at [1264, 154] on button "Go Back" at bounding box center [1269, 149] width 76 height 38
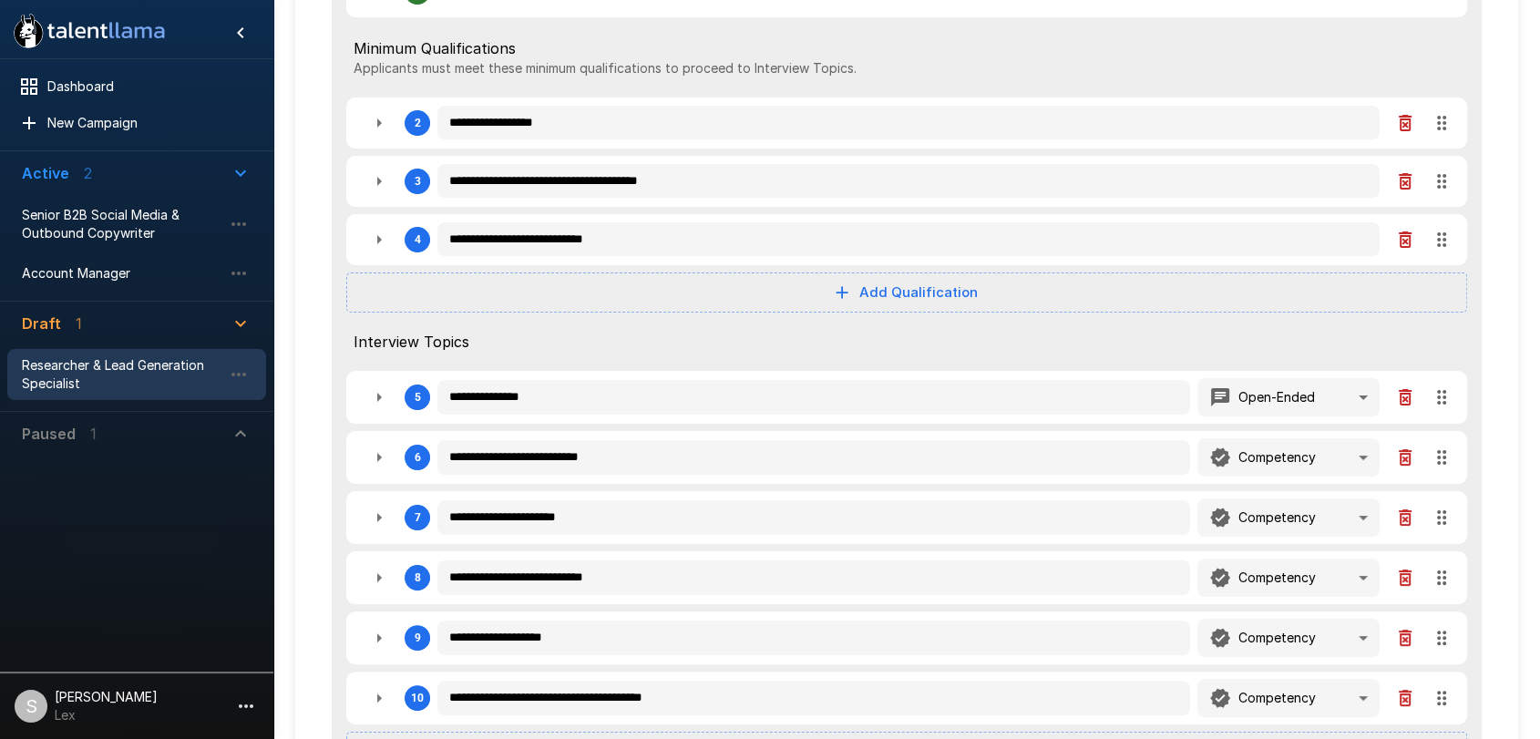
scroll to position [445, 0]
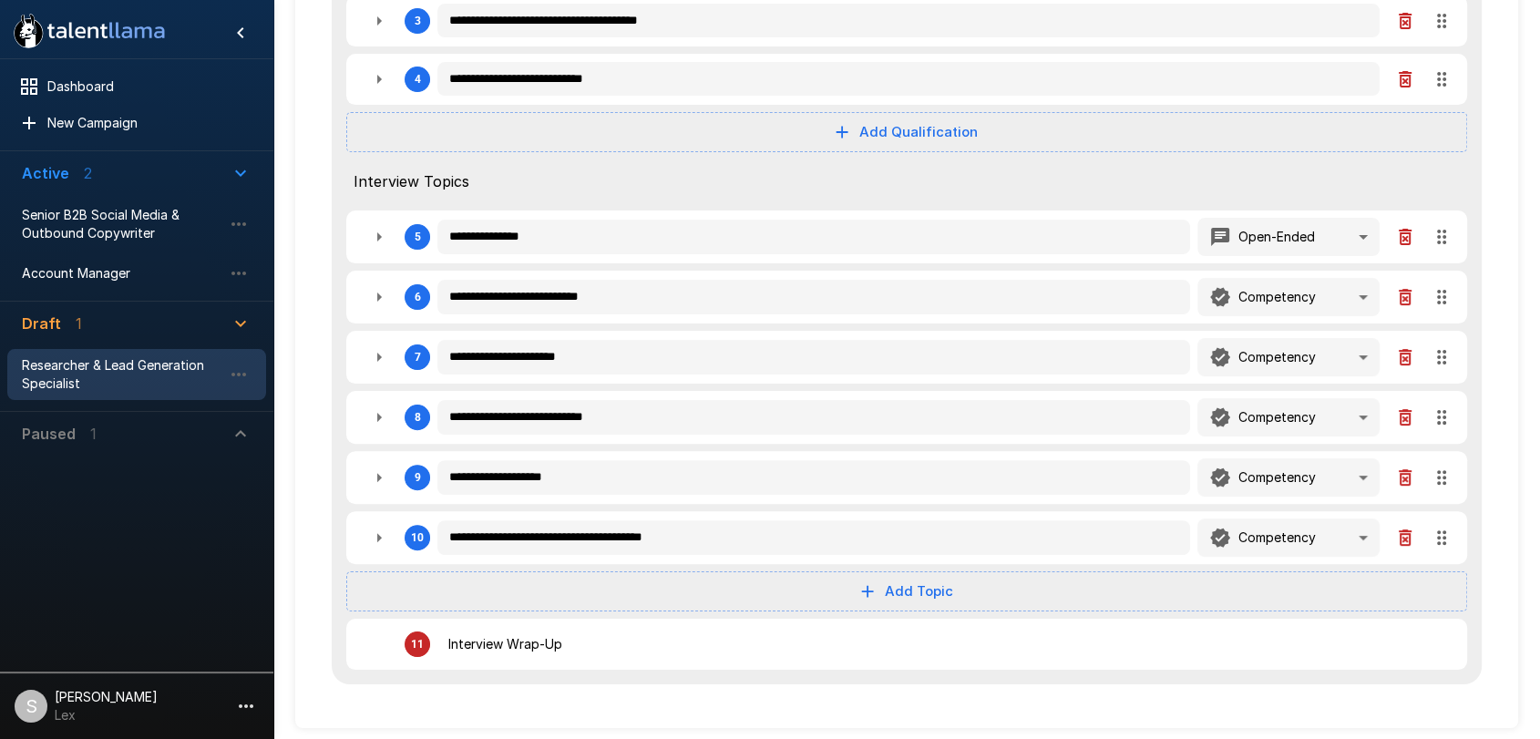
click at [386, 301] on icon "button" at bounding box center [379, 297] width 22 height 22
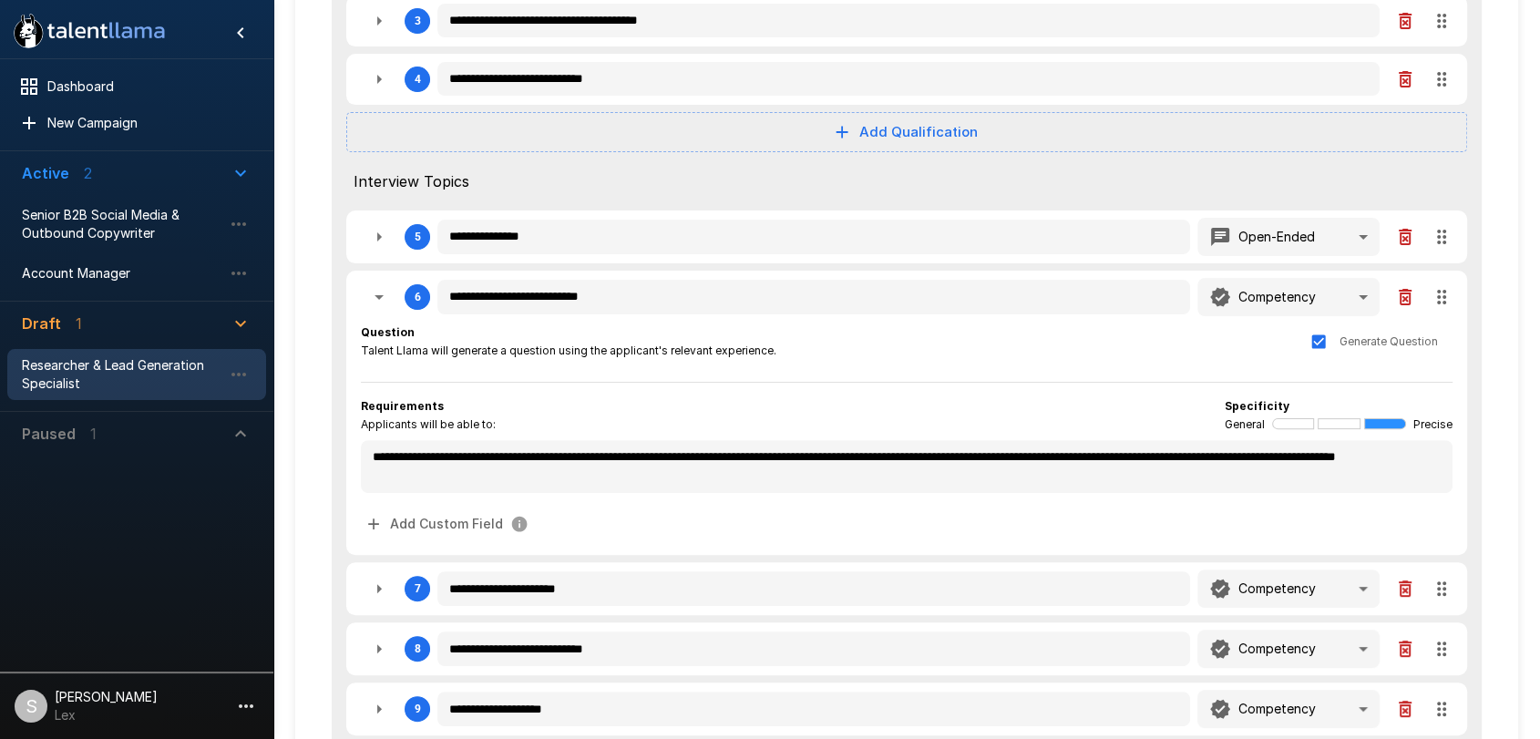
click at [384, 302] on icon "button" at bounding box center [379, 297] width 22 height 22
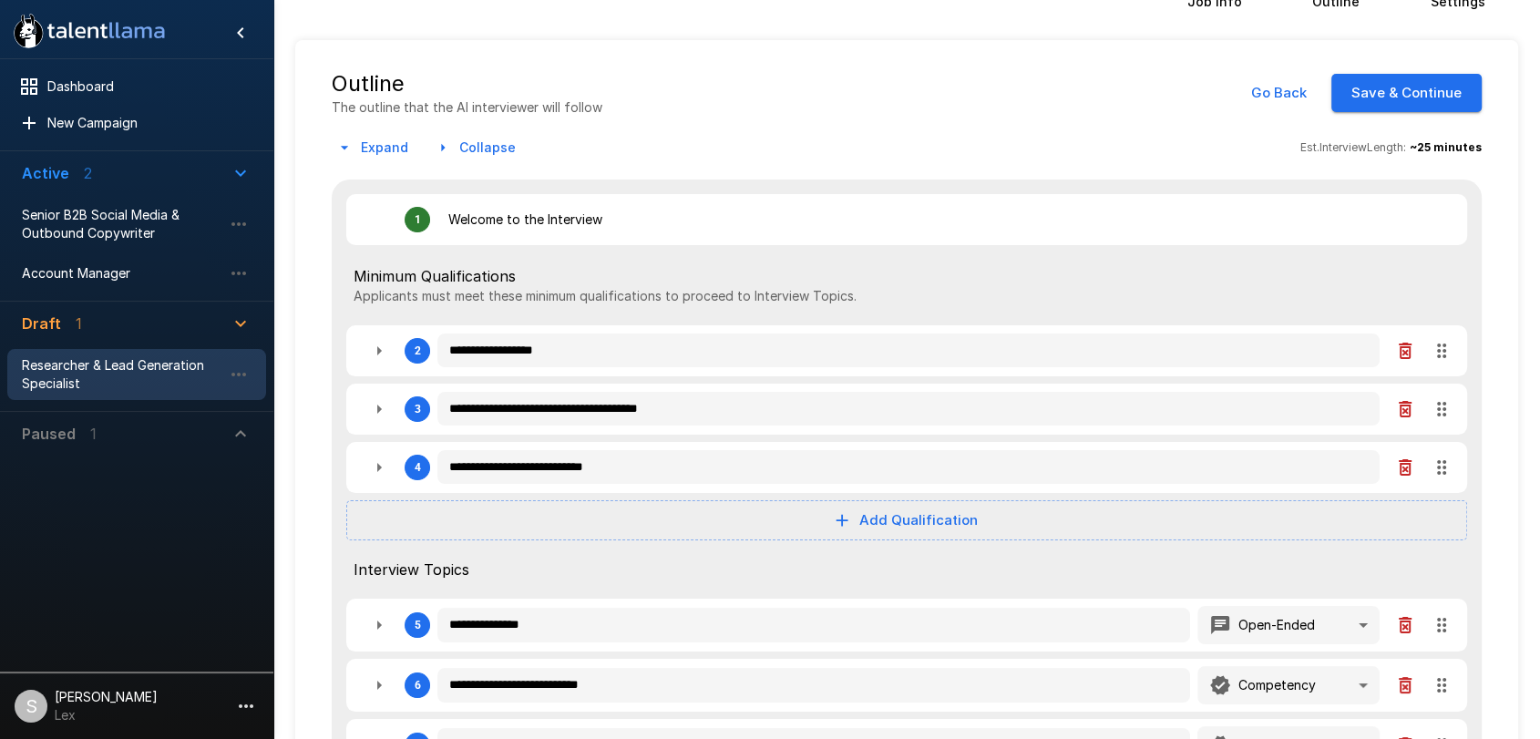
scroll to position [46, 0]
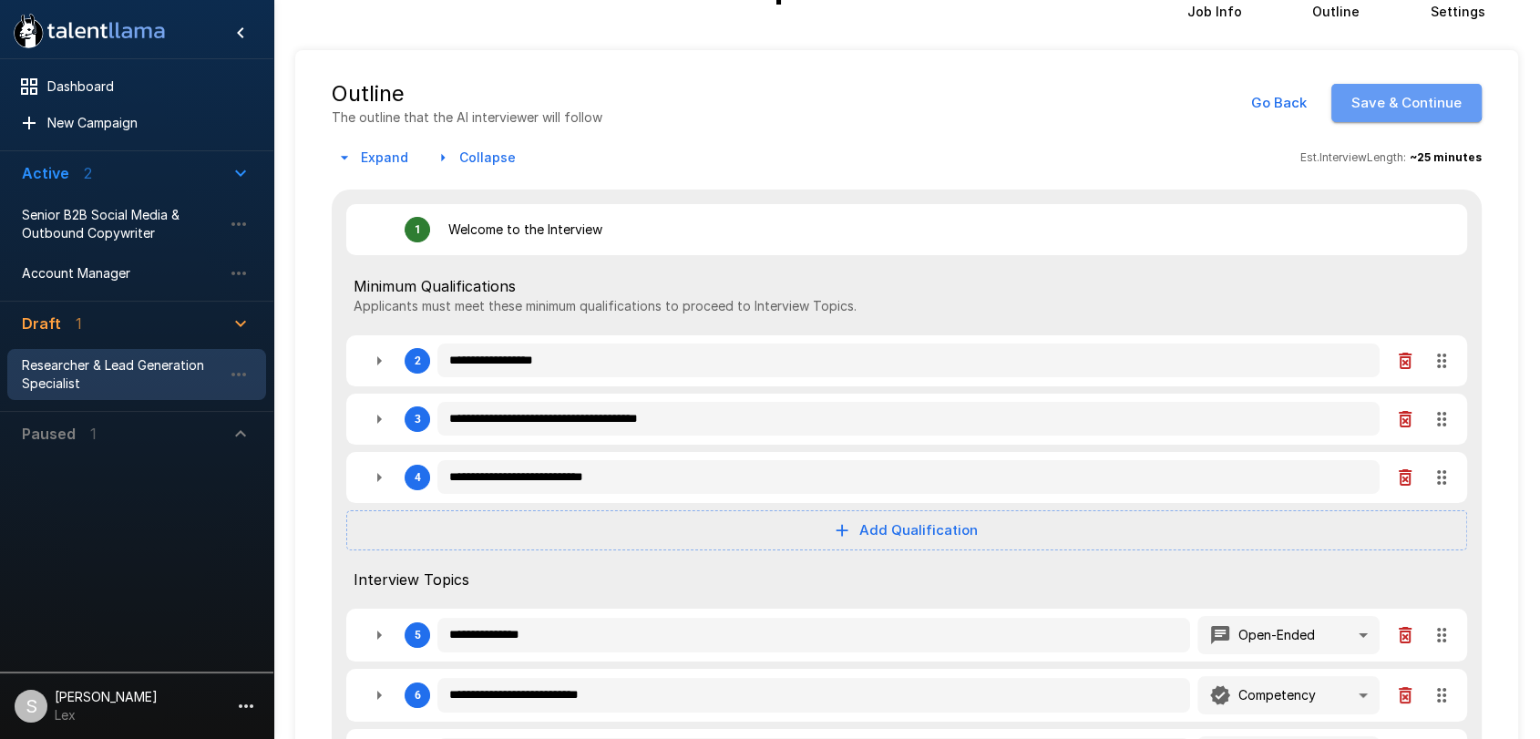
click at [1407, 98] on button "Save & Continue" at bounding box center [1406, 103] width 150 height 38
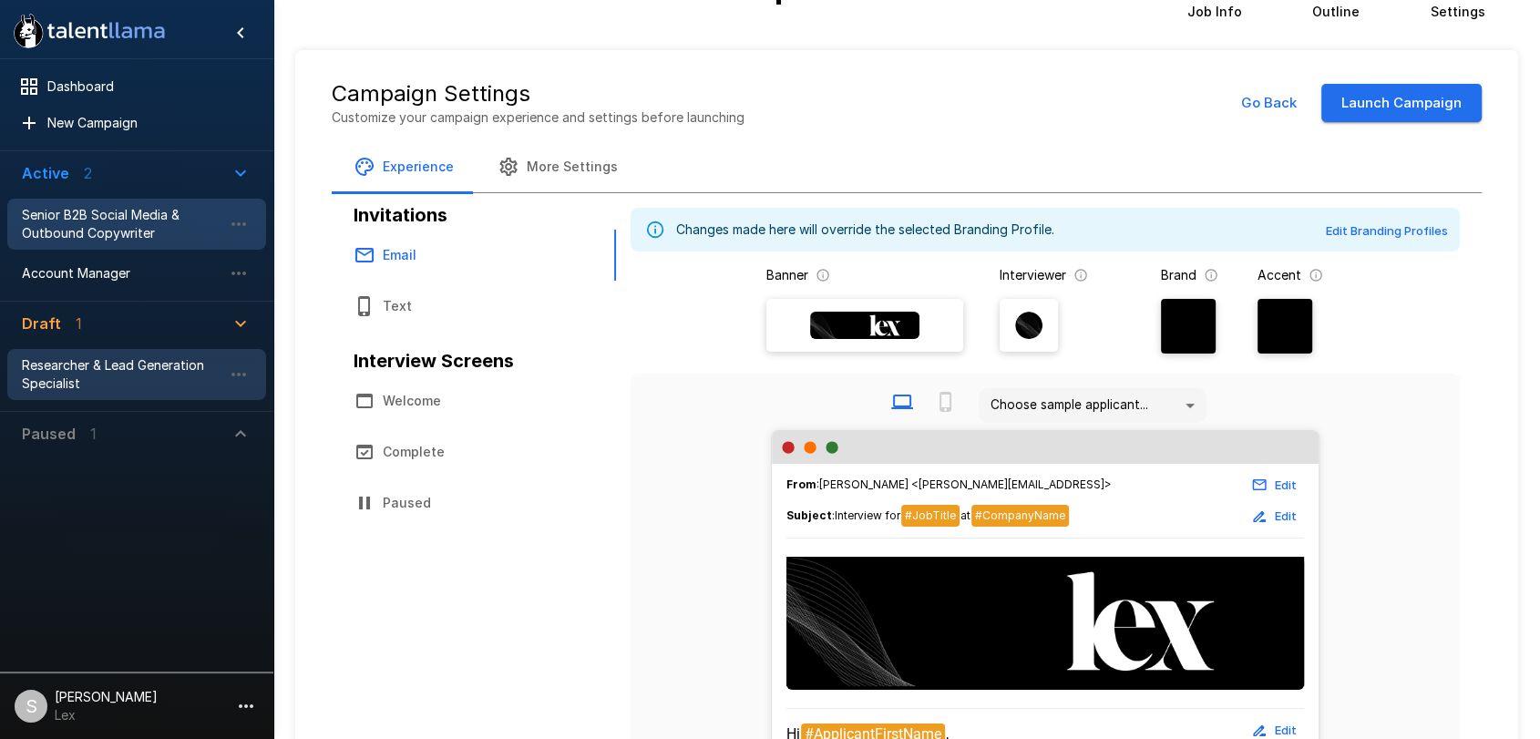
click at [107, 223] on span "Senior B2B Social Media & Outbound Copywriter" at bounding box center [122, 224] width 200 height 36
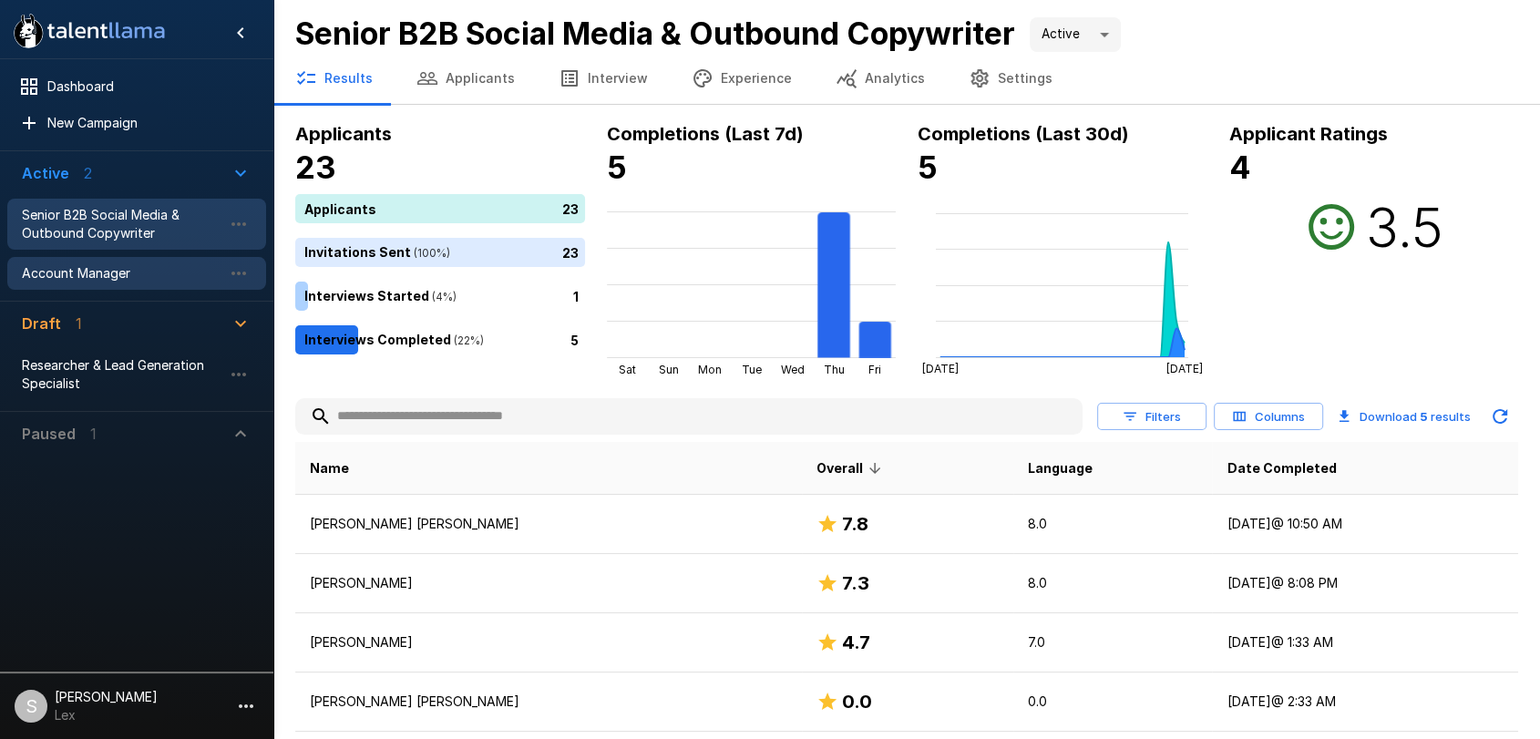
click at [77, 272] on span "Account Manager" at bounding box center [122, 273] width 200 height 18
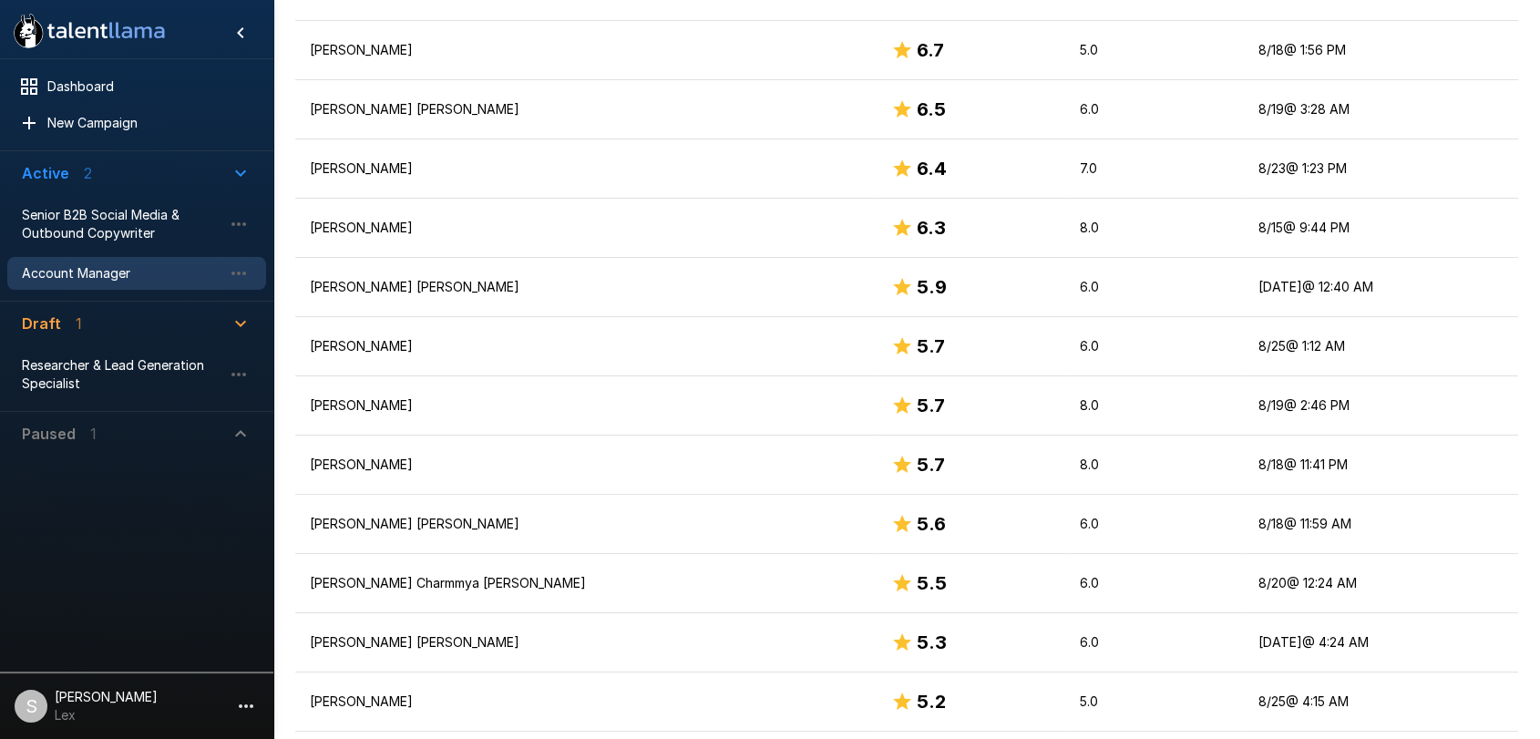
scroll to position [984, 0]
